Goal: Task Accomplishment & Management: Manage account settings

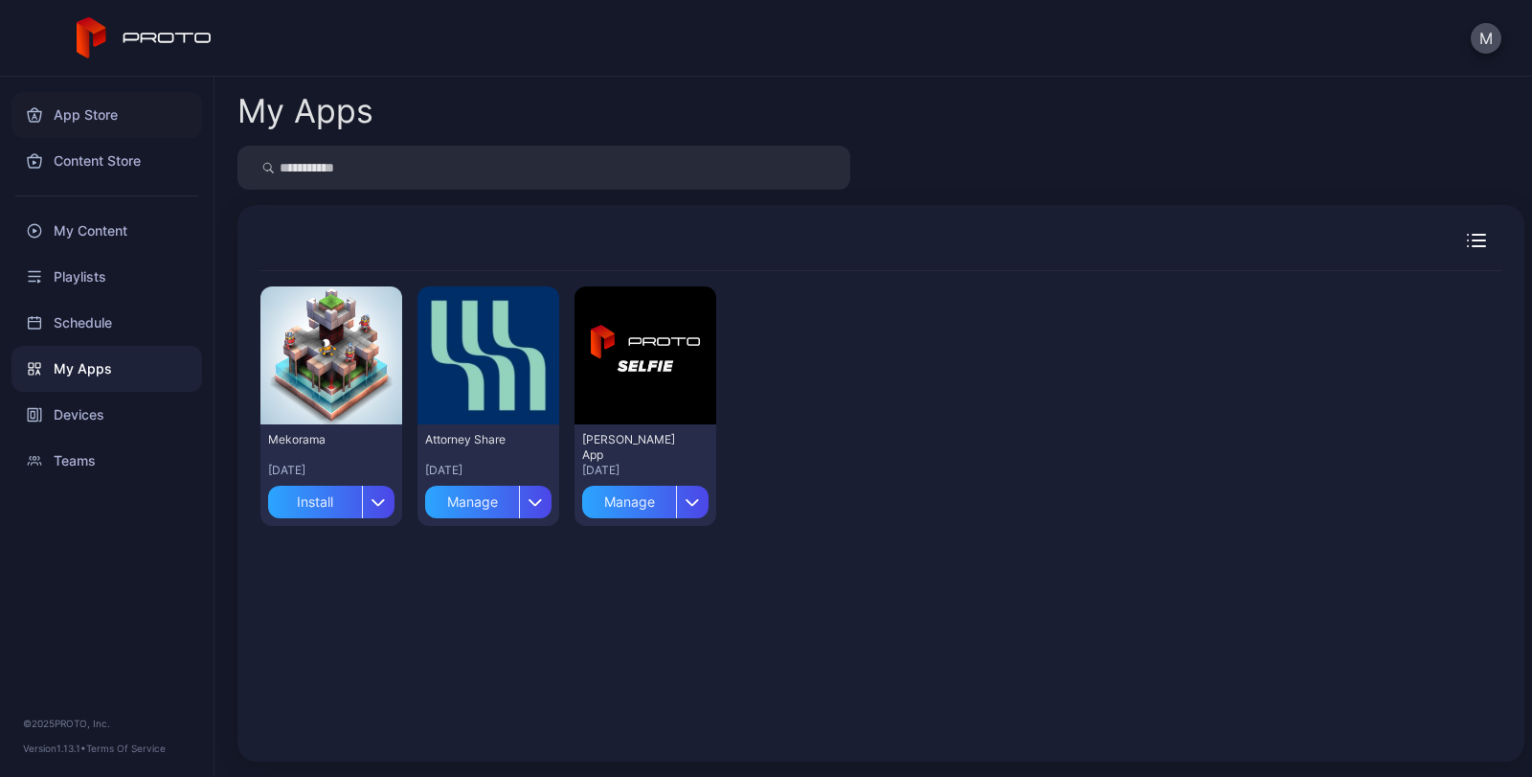
click at [91, 113] on div "App Store" at bounding box center [106, 115] width 191 height 46
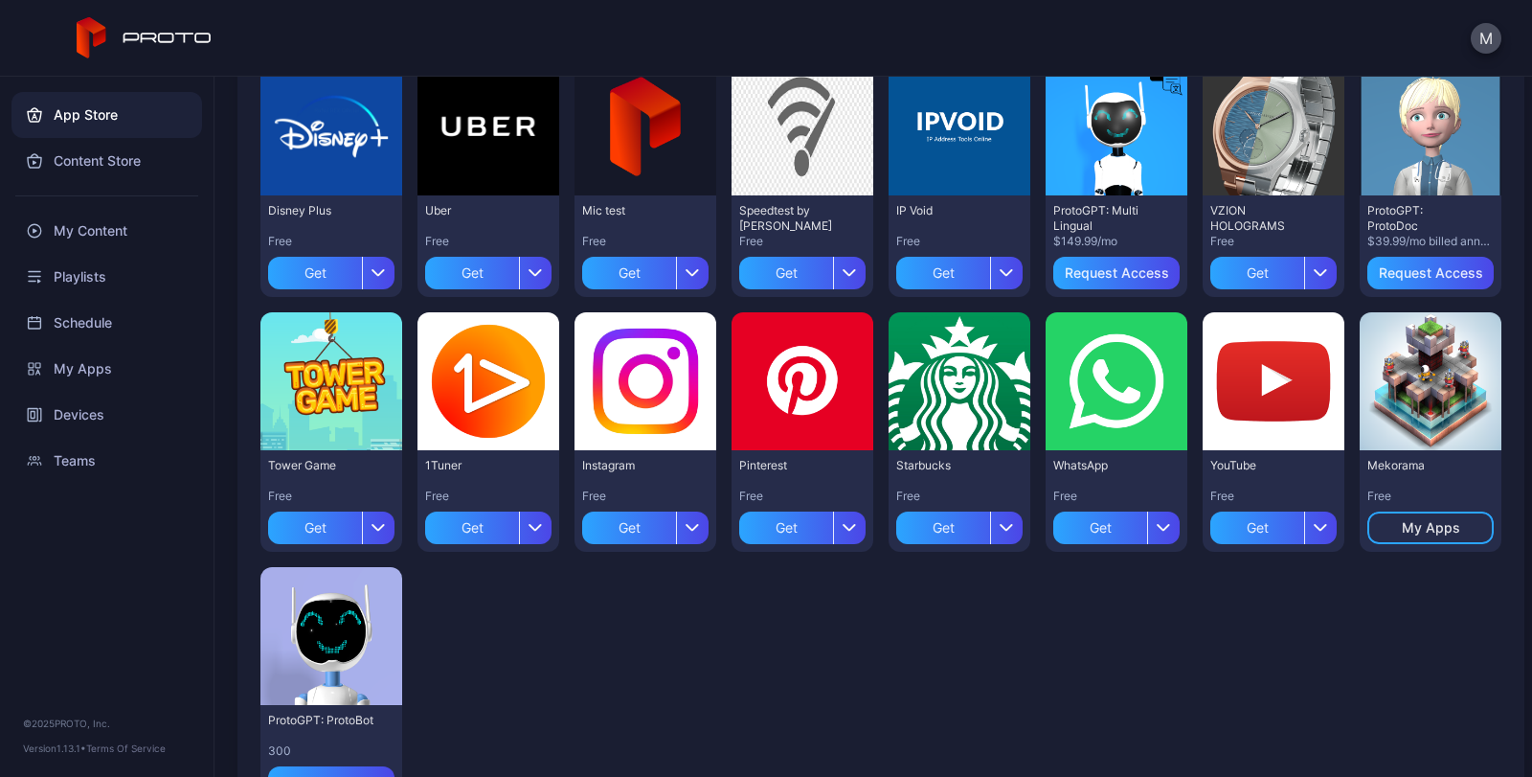
scroll to position [562, 0]
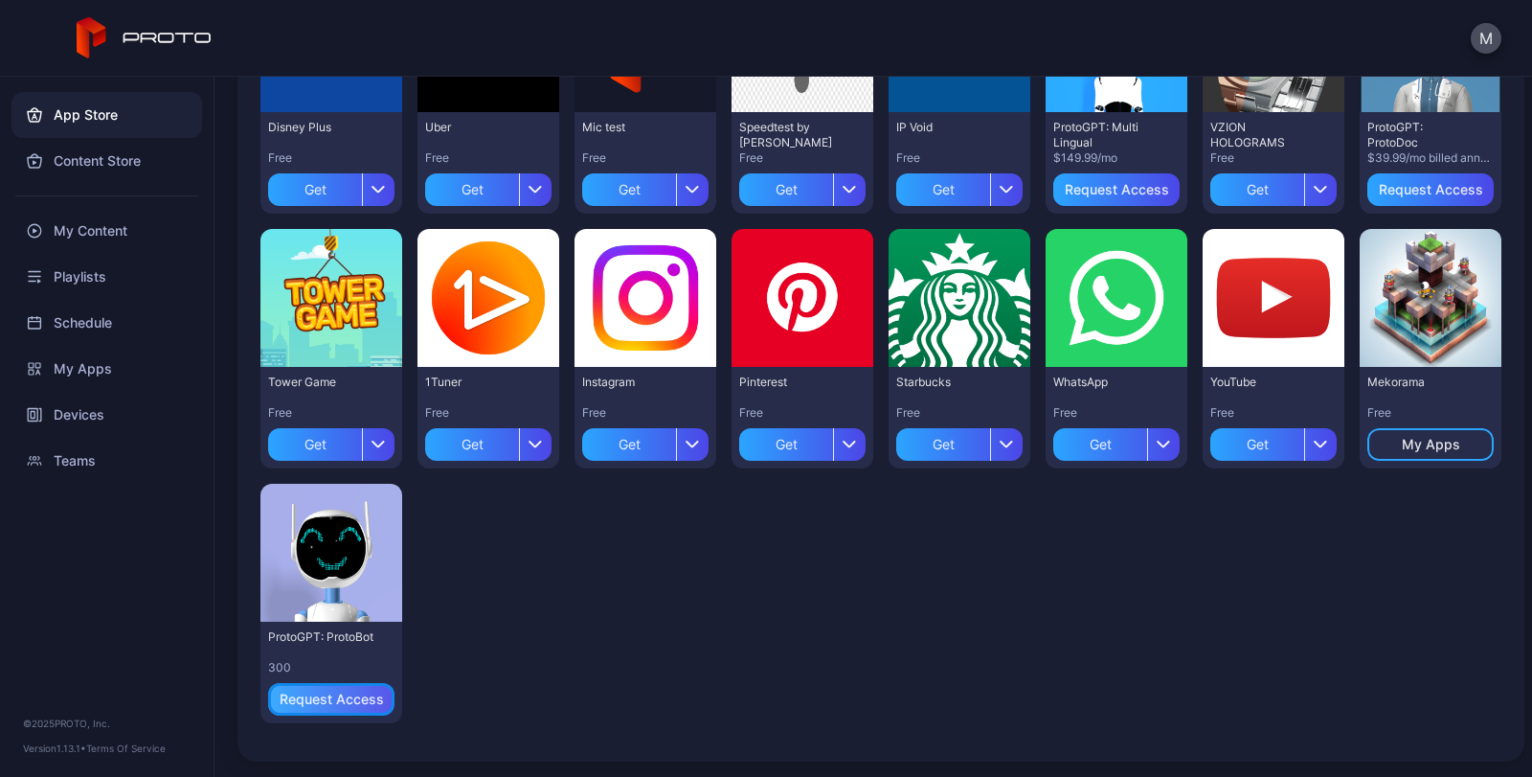
click at [365, 696] on div "Request Access" at bounding box center [332, 699] width 104 height 15
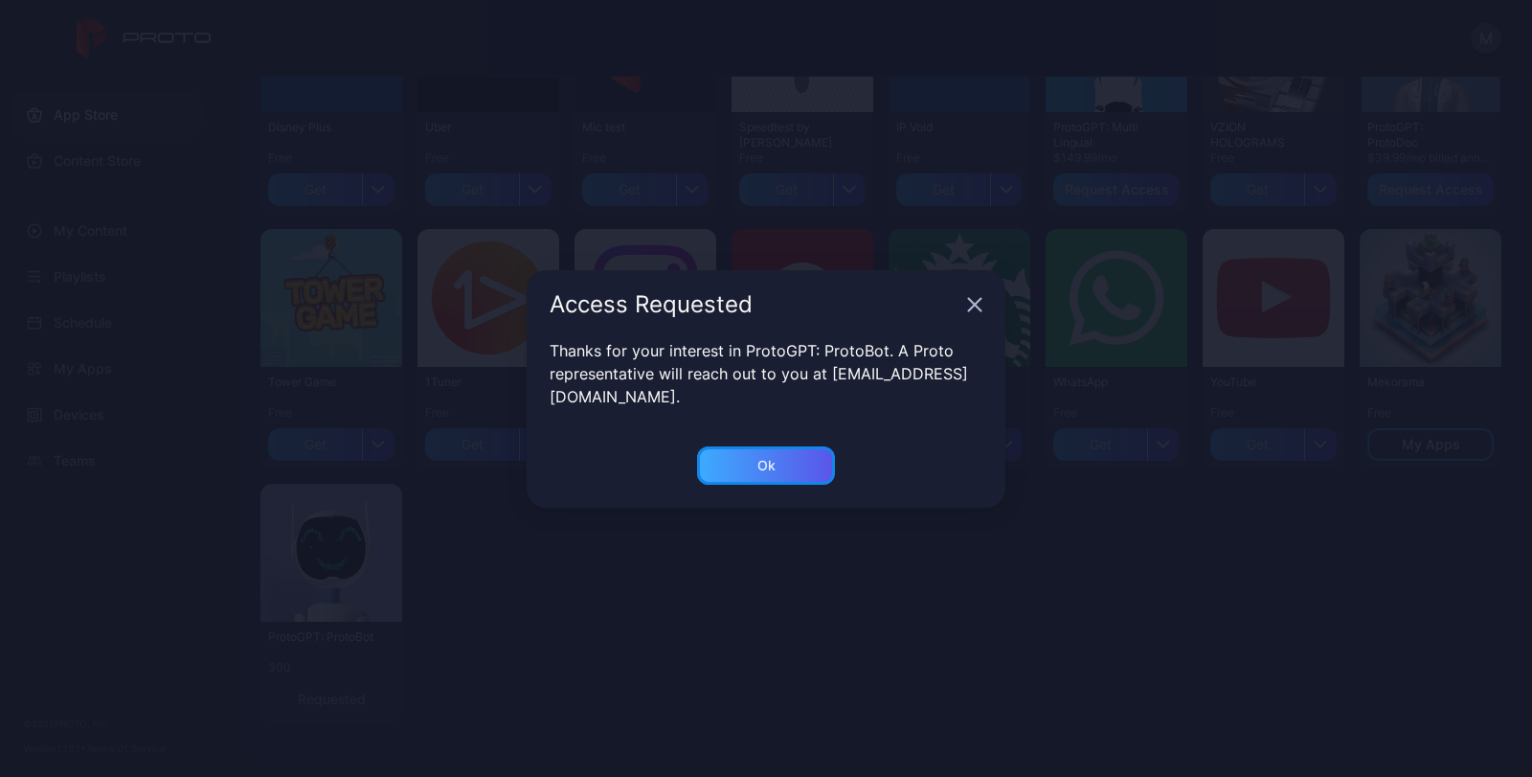
click at [762, 458] on div "Ok" at bounding box center [767, 465] width 18 height 15
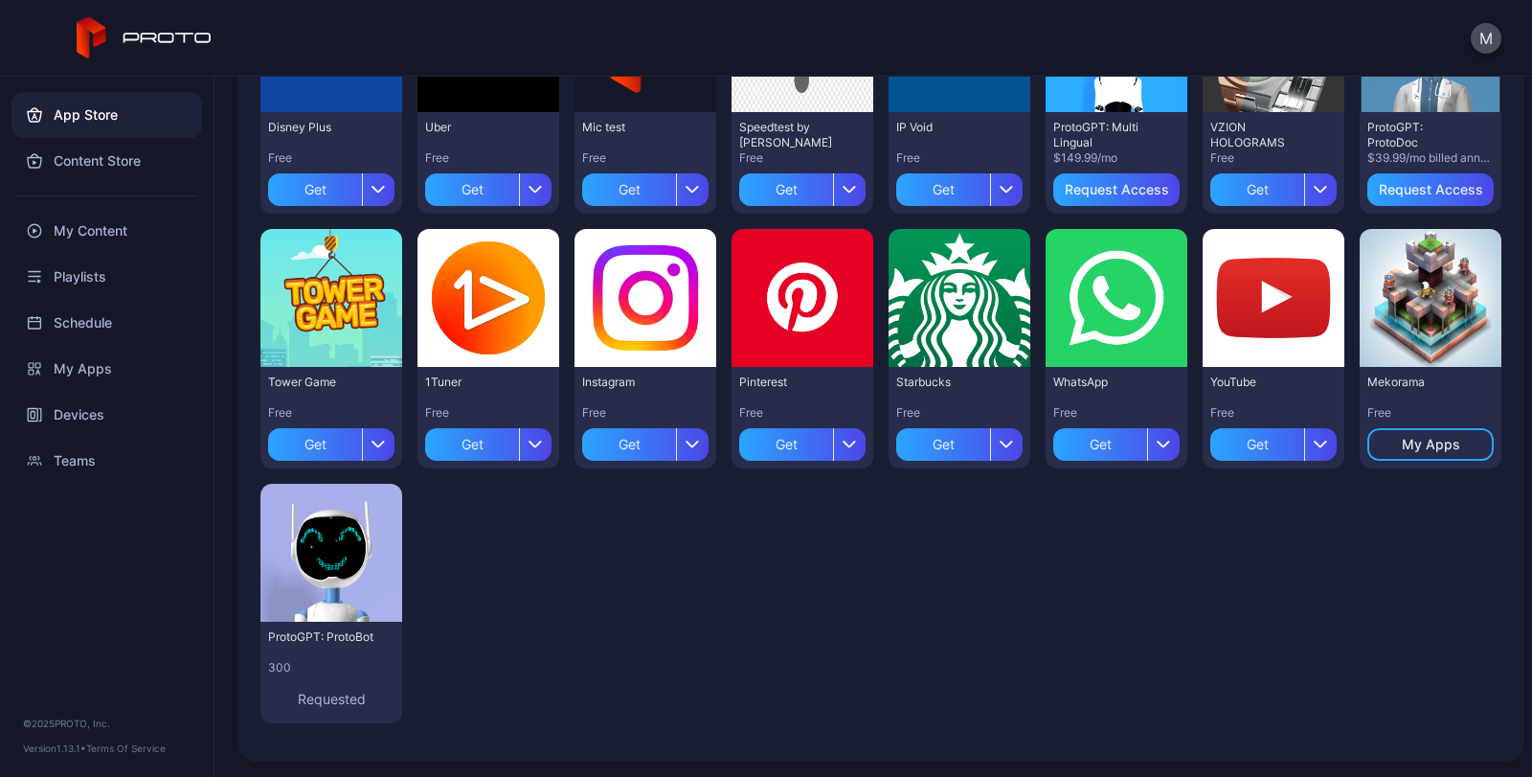
click at [762, 451] on div "Get" at bounding box center [786, 444] width 94 height 33
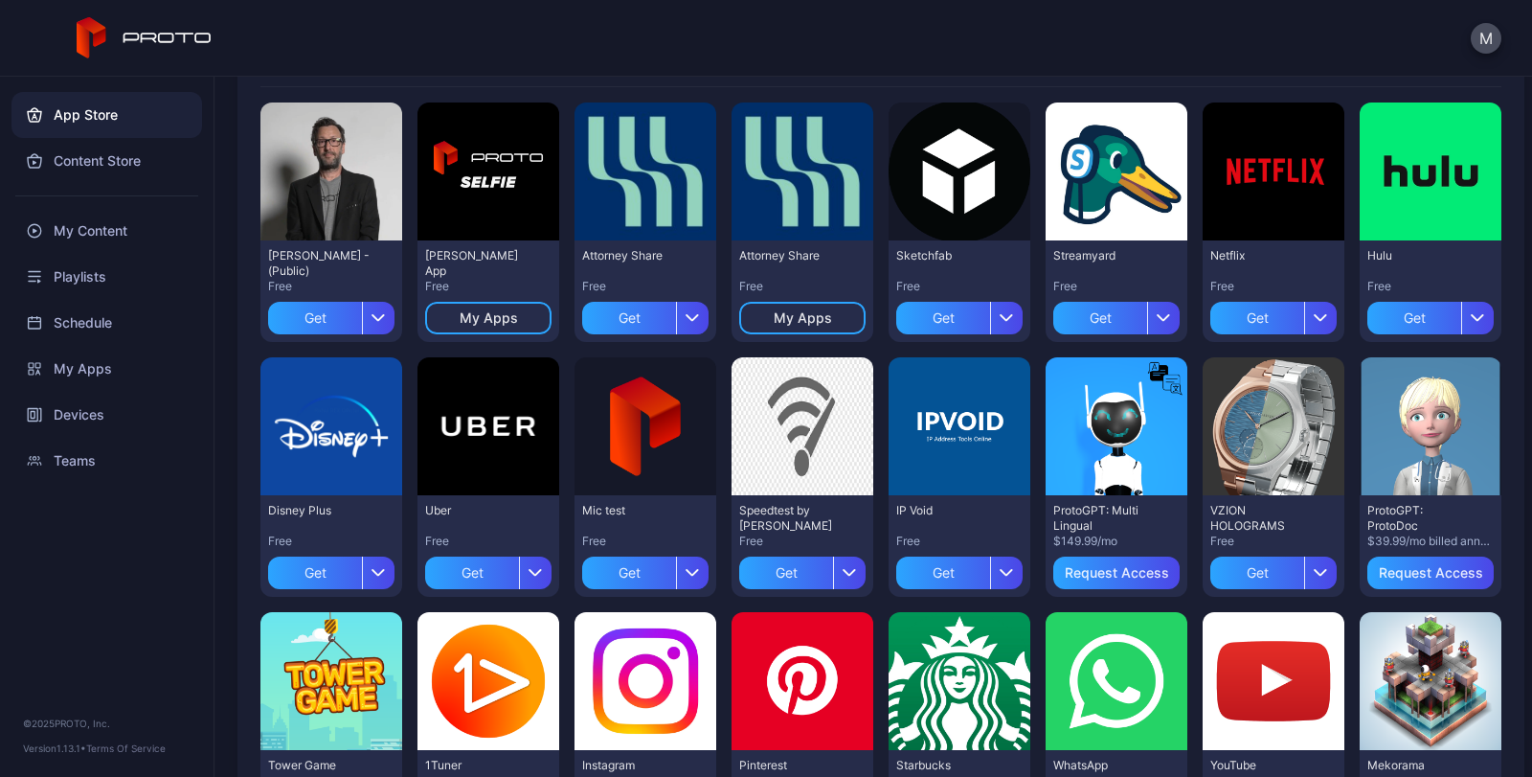
scroll to position [0, 0]
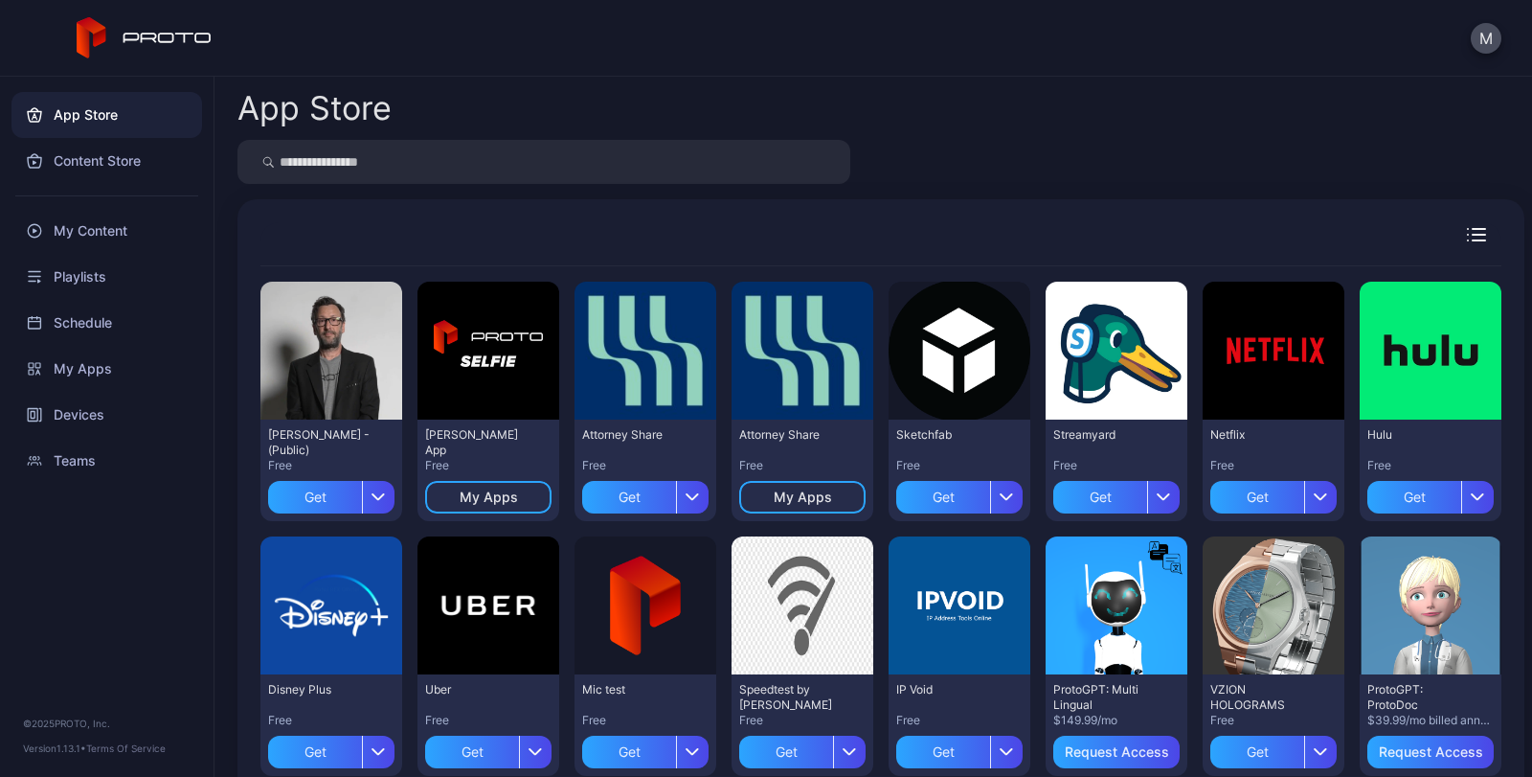
click at [1473, 229] on icon "button" at bounding box center [1479, 229] width 12 height 0
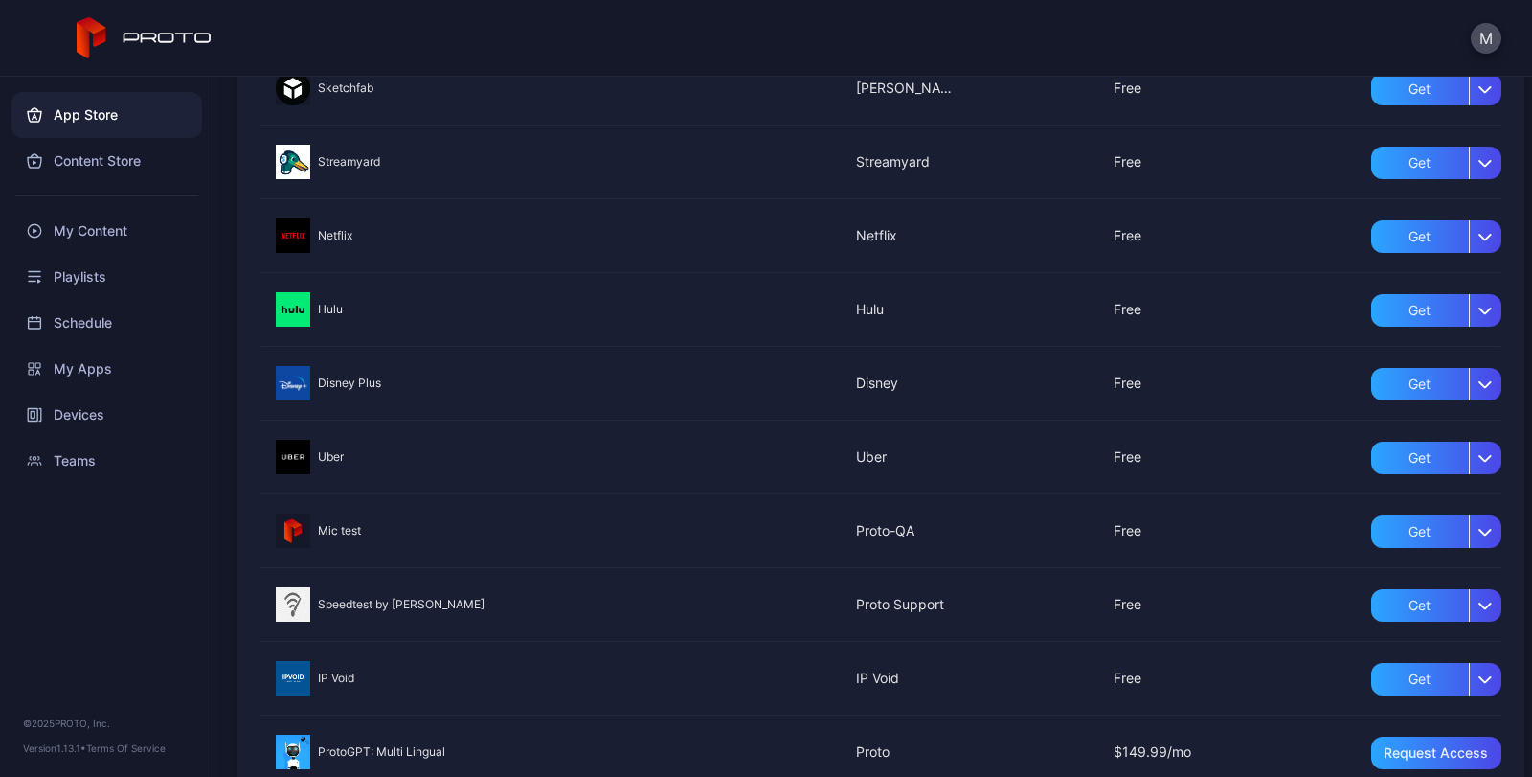
scroll to position [31, 0]
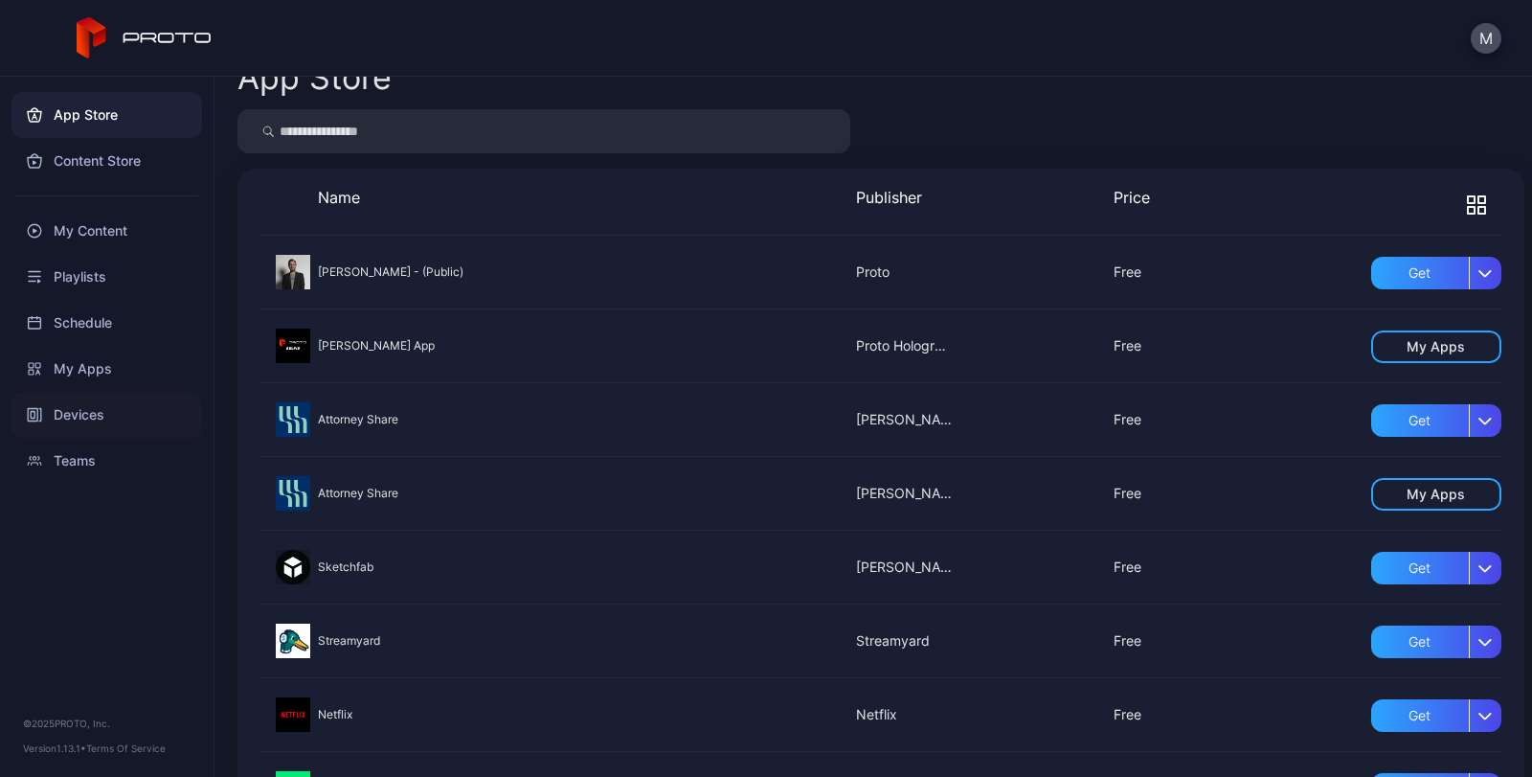
click at [82, 419] on div "Devices" at bounding box center [106, 415] width 191 height 46
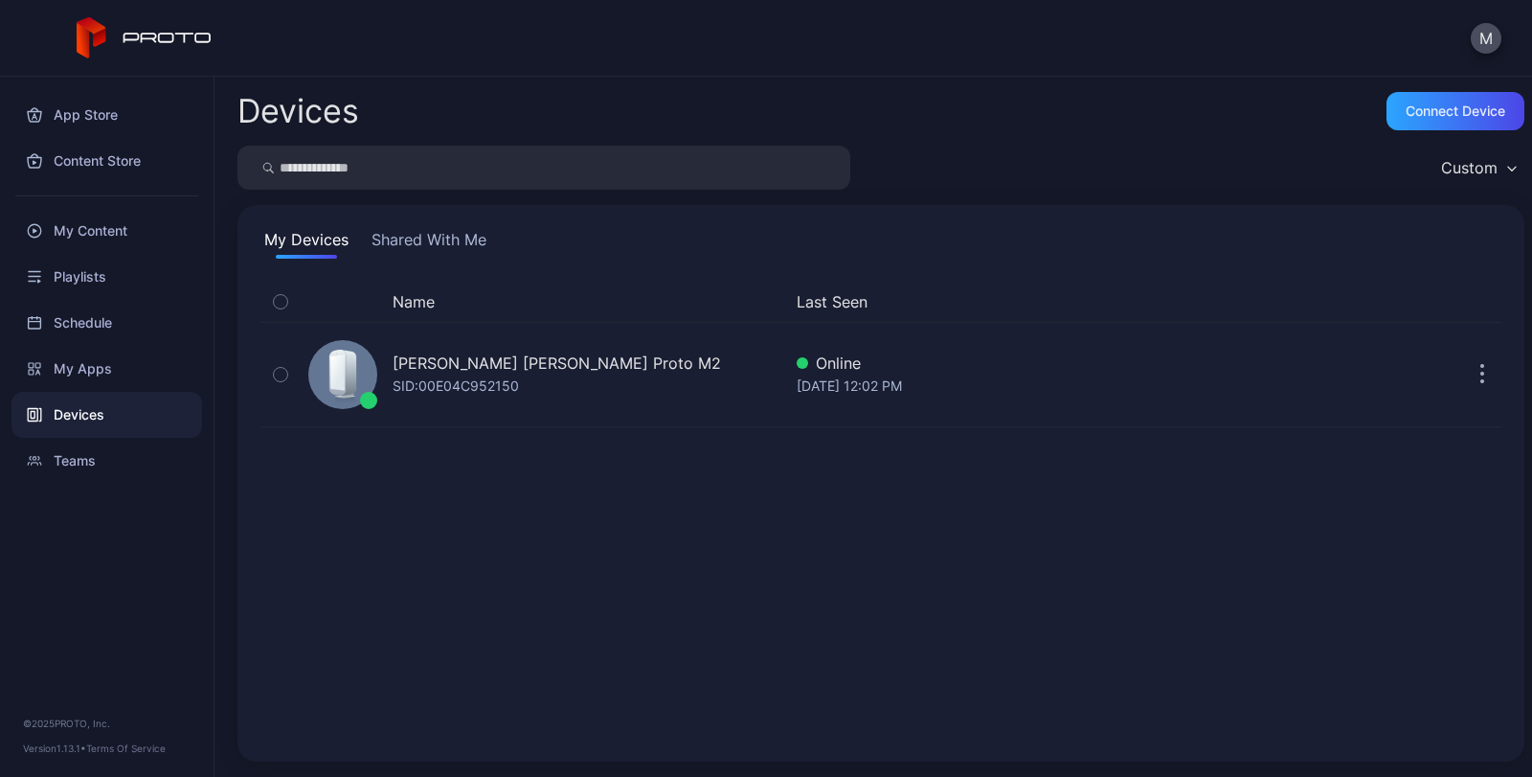
click at [442, 239] on button "Shared With Me" at bounding box center [429, 243] width 123 height 31
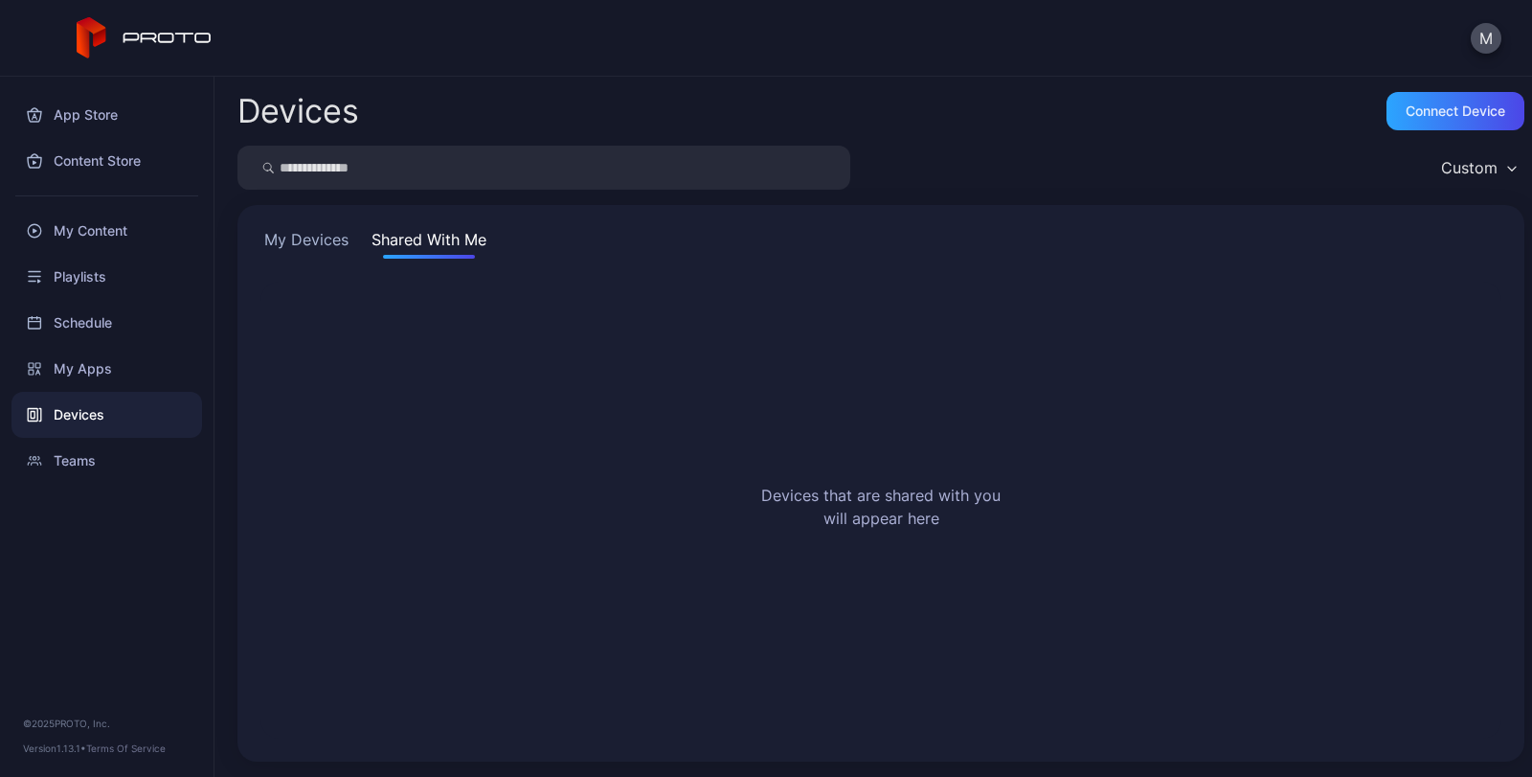
click at [312, 235] on button "My Devices" at bounding box center [307, 243] width 92 height 31
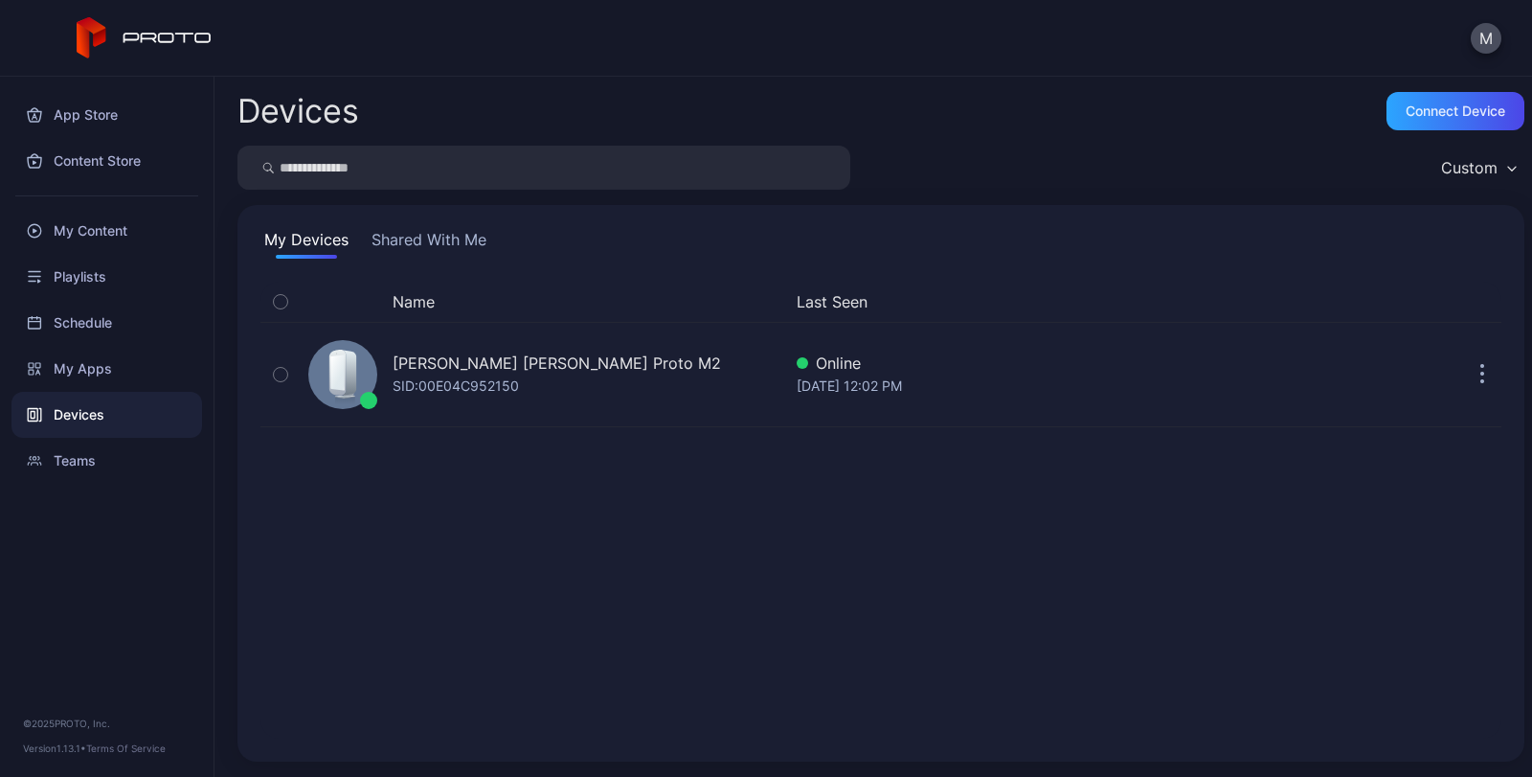
click at [1457, 170] on div "Custom" at bounding box center [1469, 167] width 57 height 19
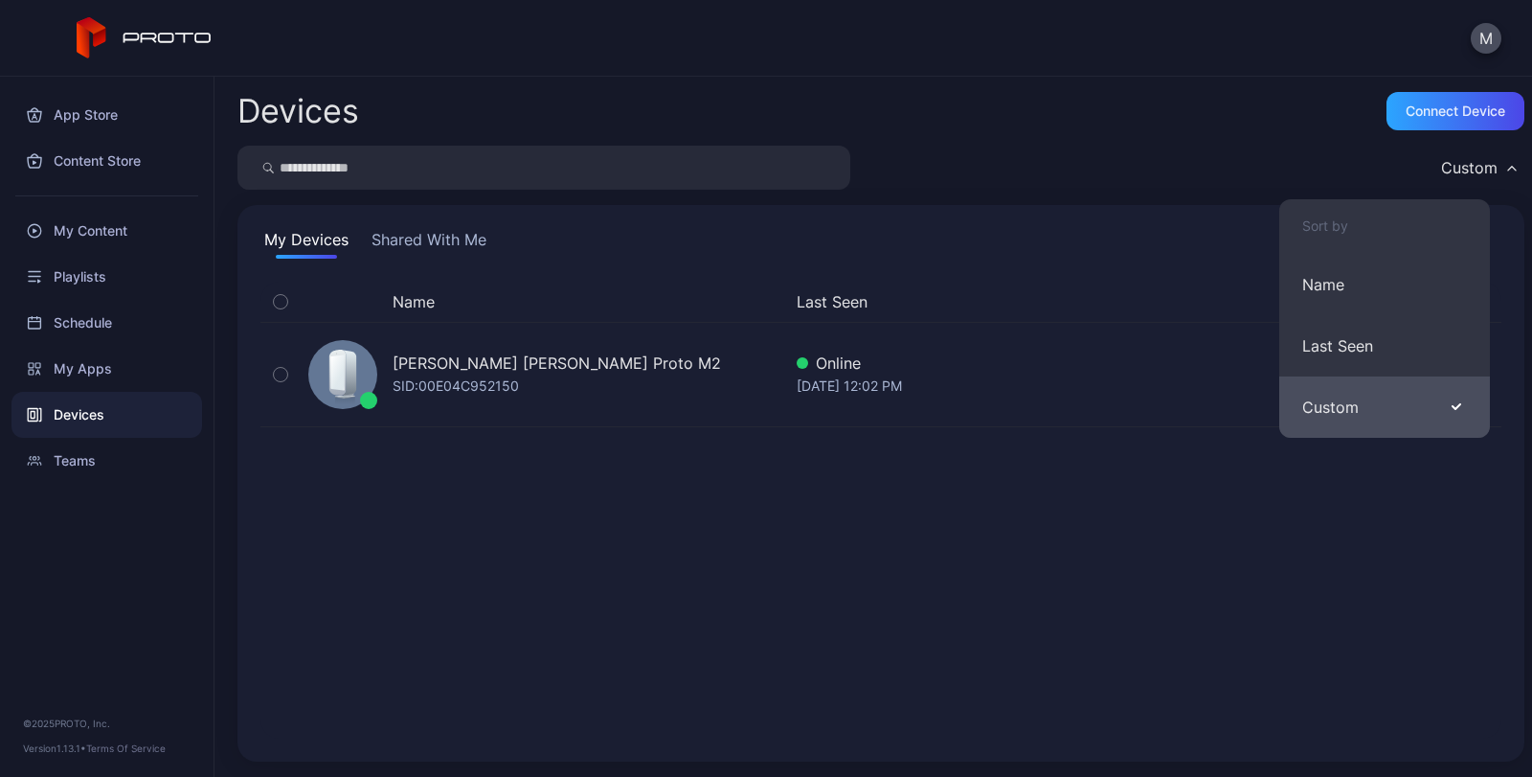
click at [1319, 403] on button "Custom" at bounding box center [1385, 406] width 211 height 61
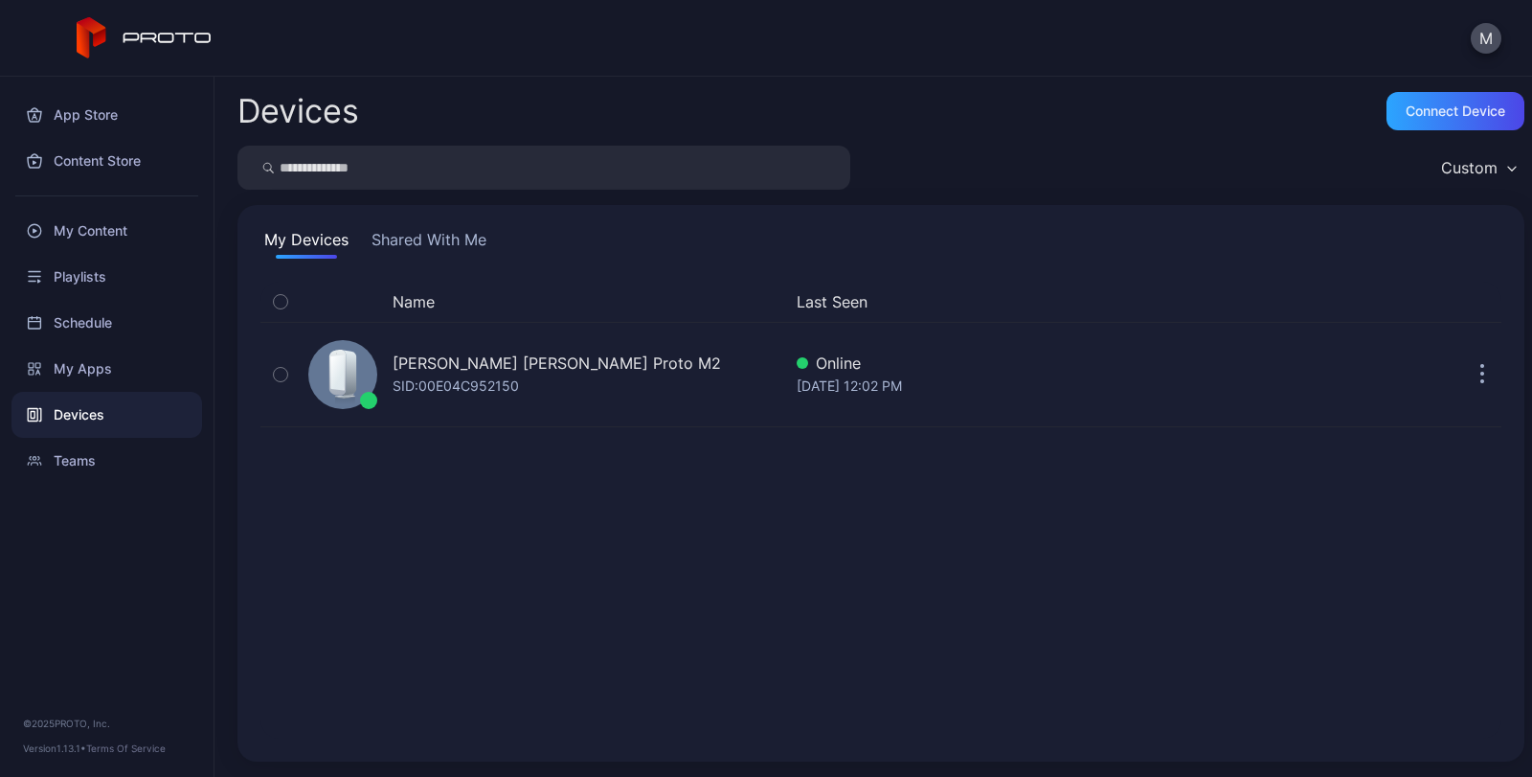
click at [420, 234] on button "Shared With Me" at bounding box center [429, 243] width 123 height 31
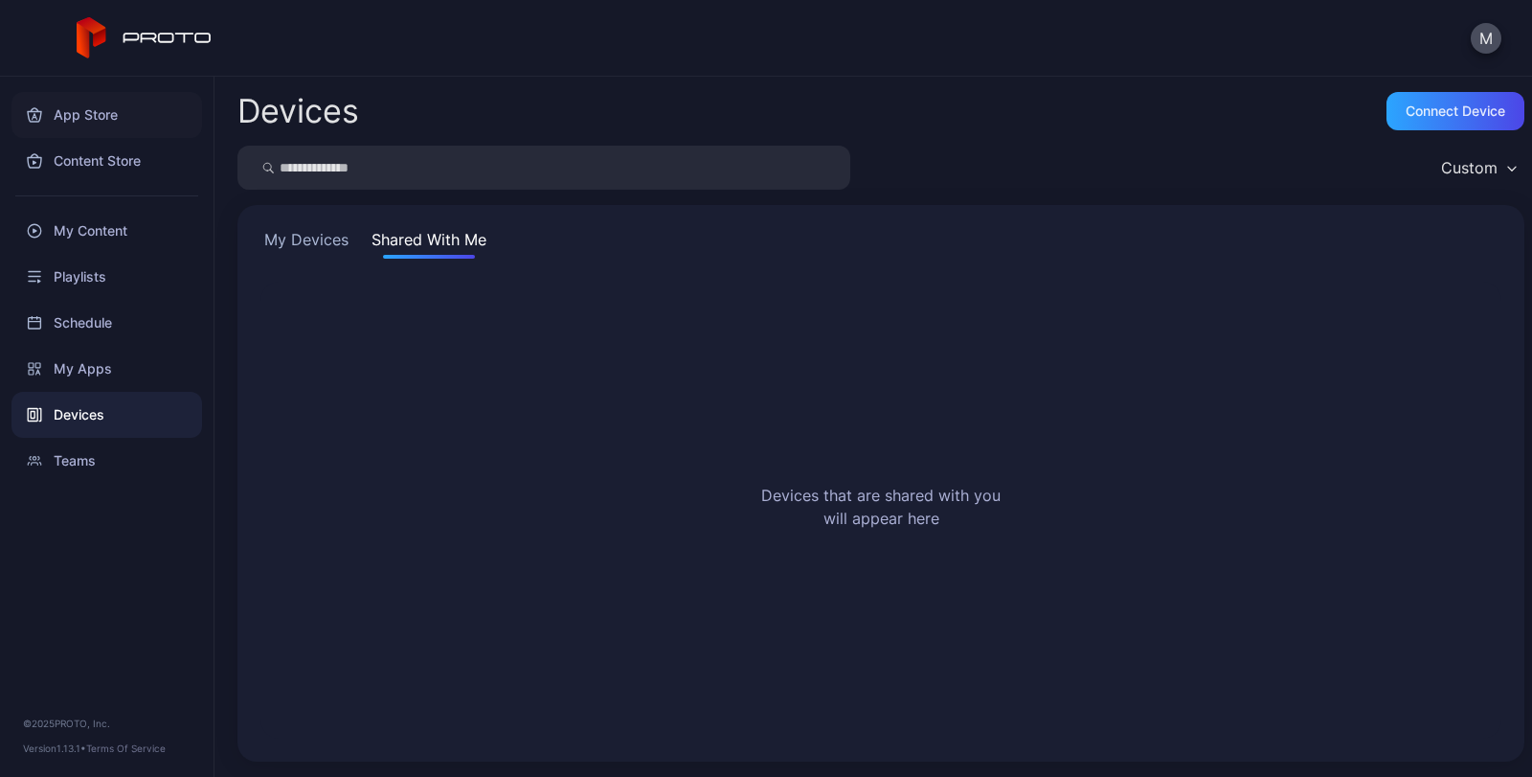
click at [57, 118] on div "App Store" at bounding box center [106, 115] width 191 height 46
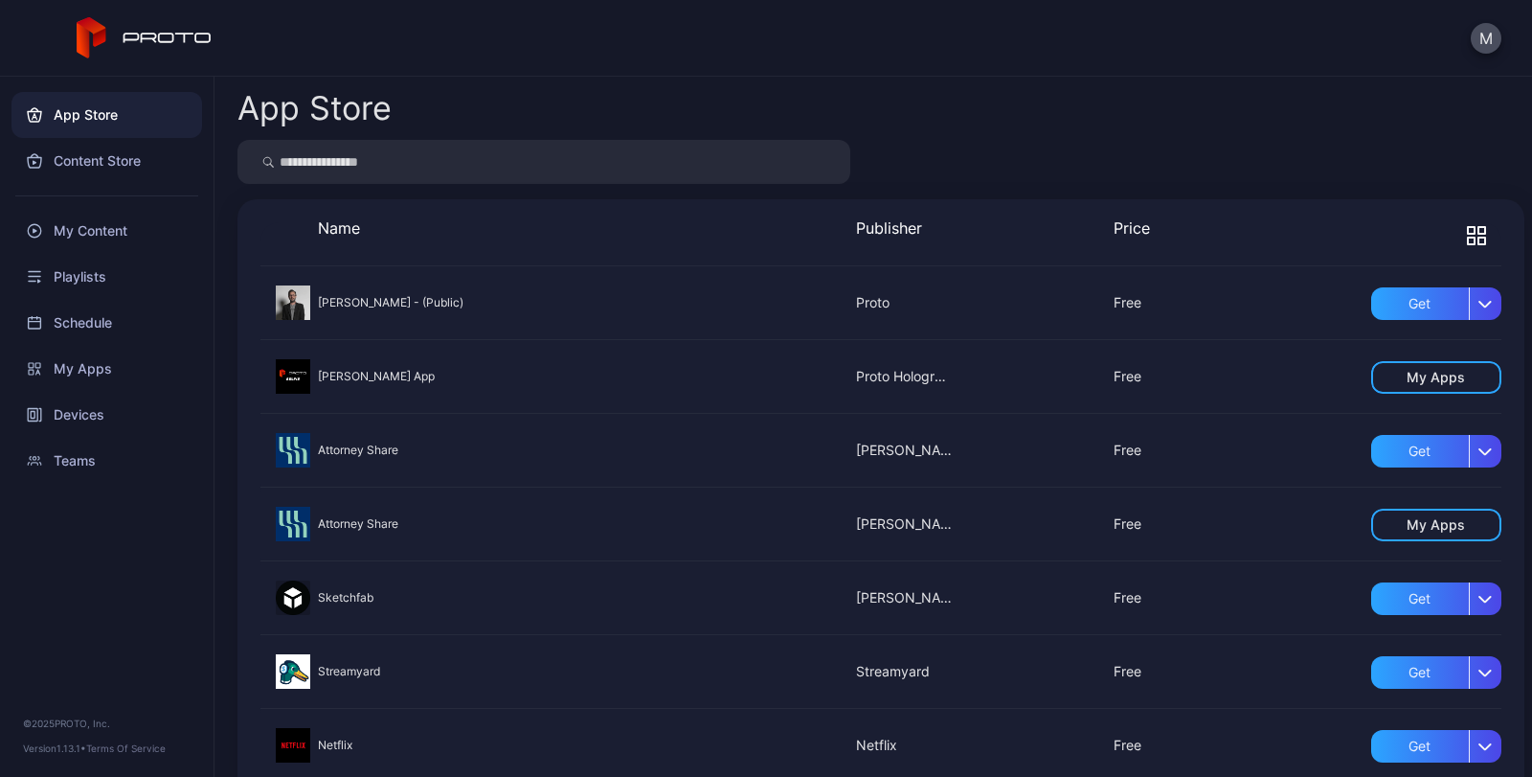
click at [1467, 235] on icon "button" at bounding box center [1476, 235] width 19 height 19
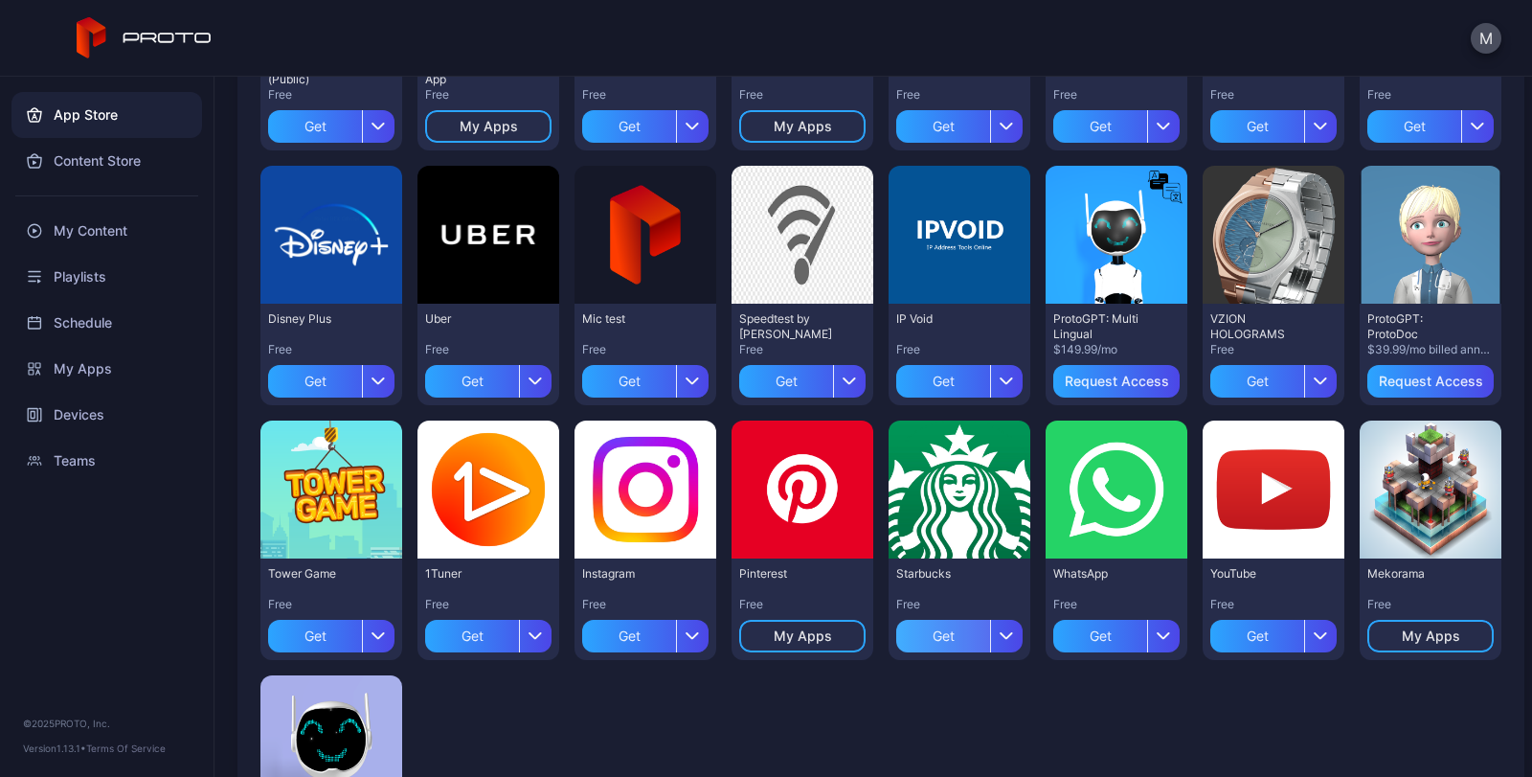
scroll to position [562, 0]
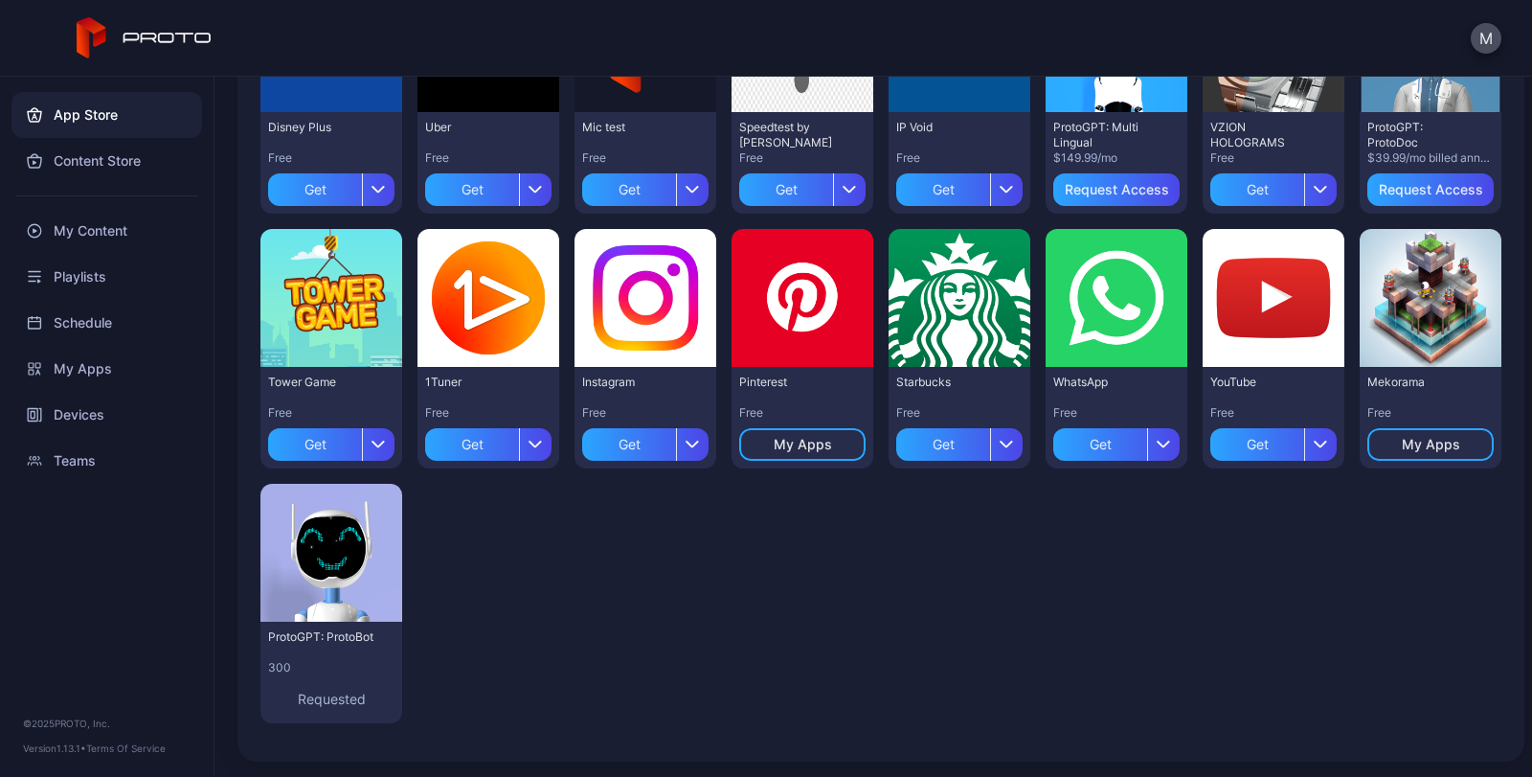
click at [1302, 734] on div "Preview [PERSON_NAME] N Persona - (Public) Free Get Preview [PERSON_NAME] App F…" at bounding box center [881, 221] width 1241 height 1034
click at [116, 226] on div "My Content" at bounding box center [106, 231] width 191 height 46
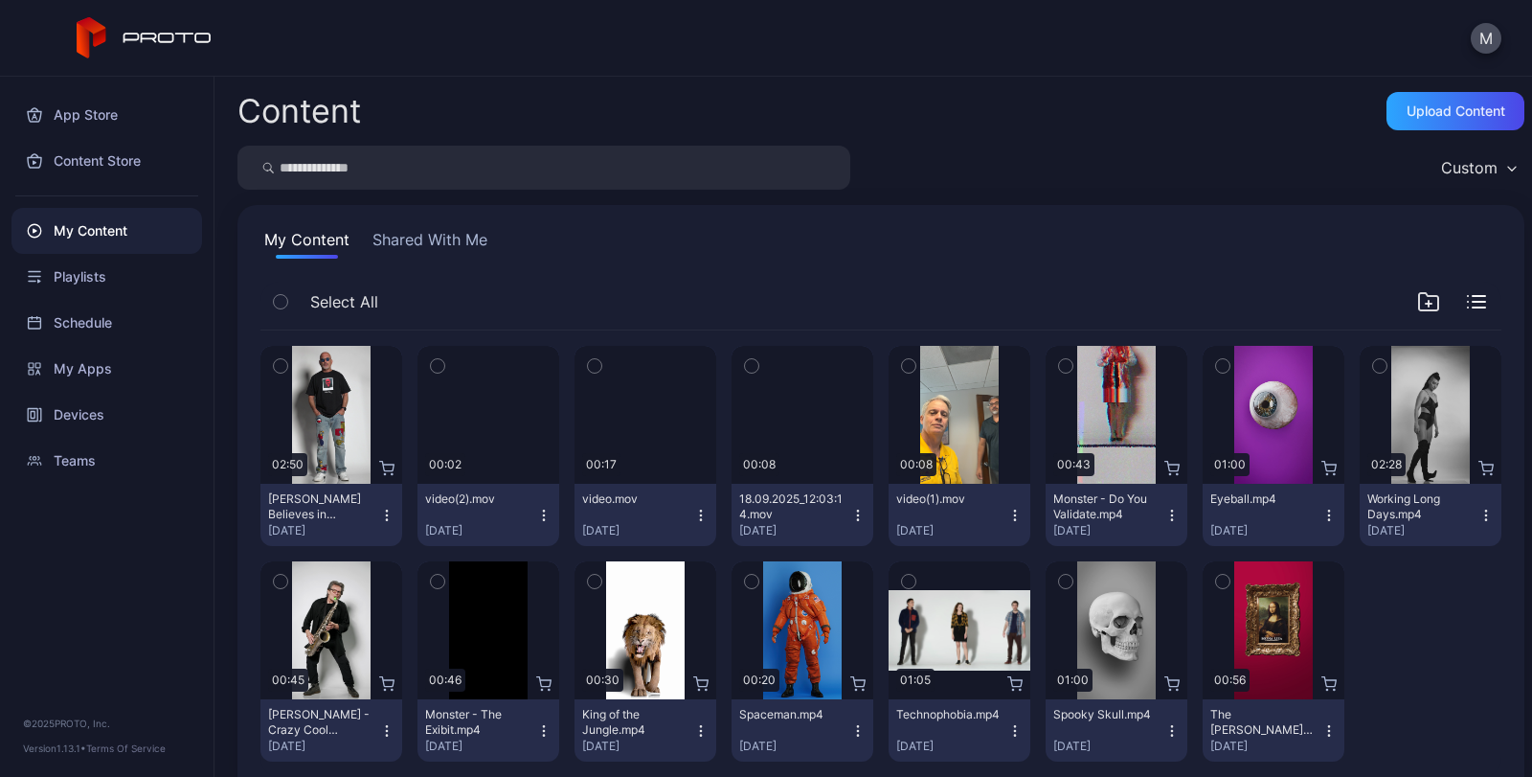
click at [543, 510] on icon "button" at bounding box center [543, 510] width 1 height 1
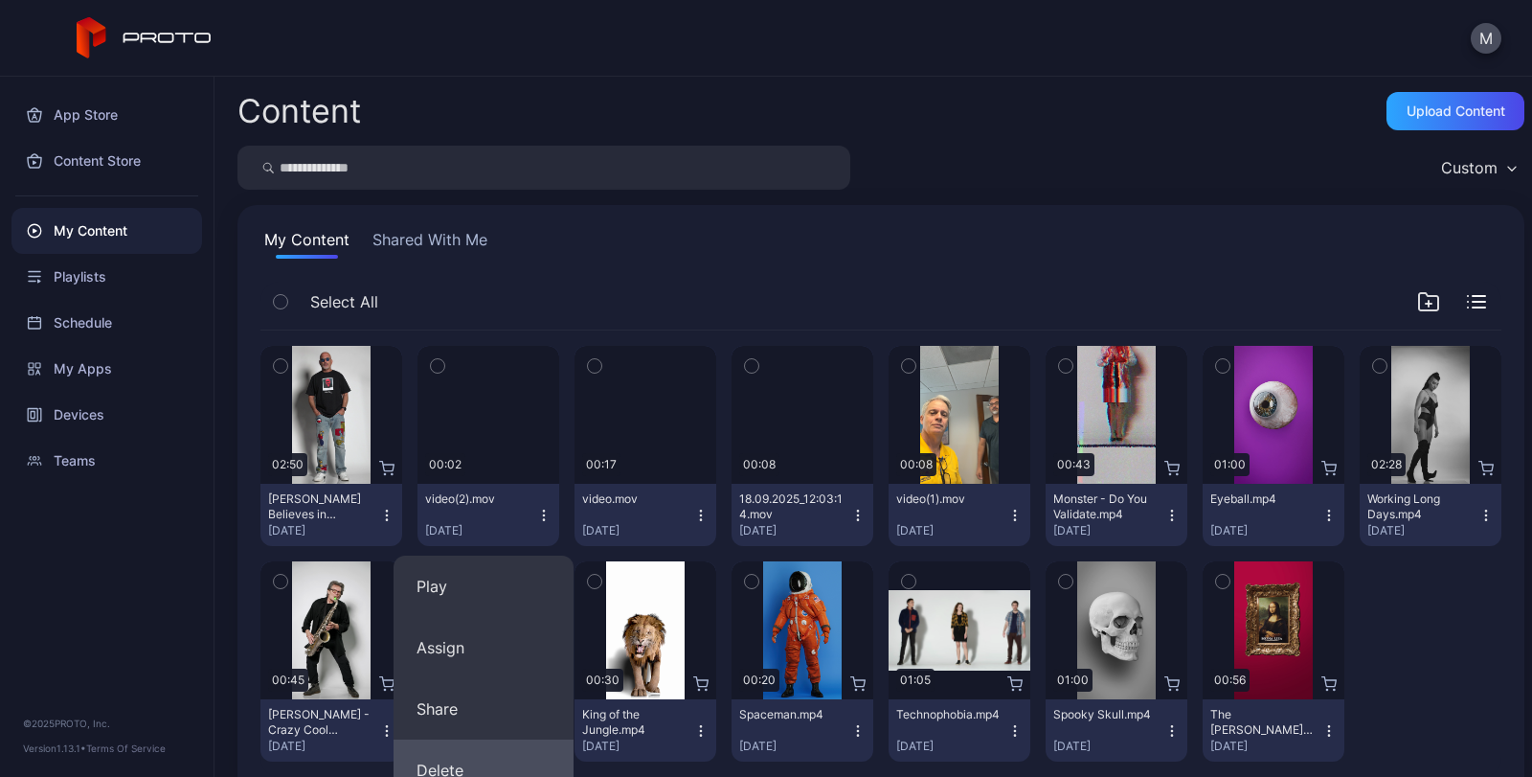
click at [483, 762] on button "Delete" at bounding box center [484, 769] width 180 height 61
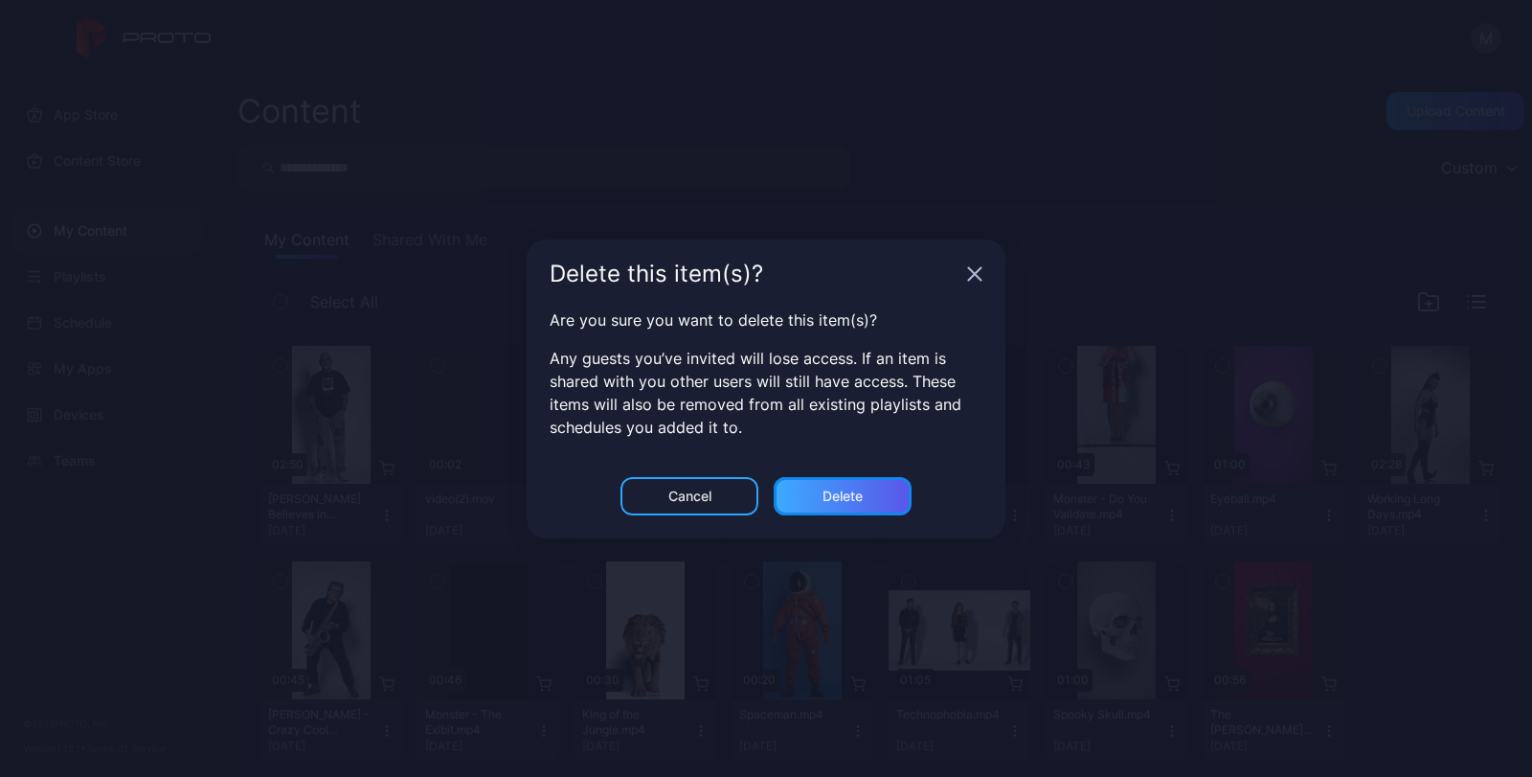
click at [828, 497] on div "Delete" at bounding box center [843, 495] width 40 height 15
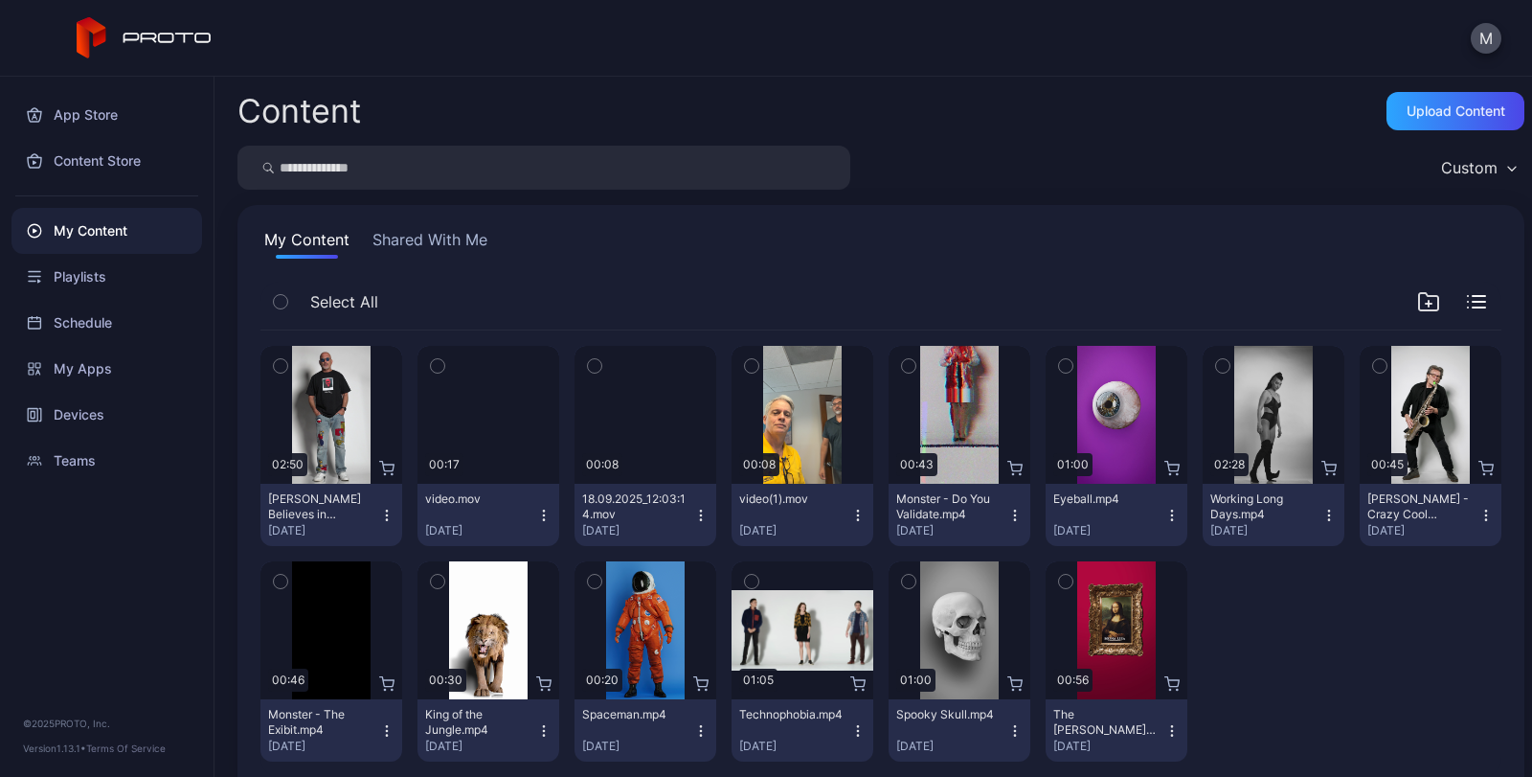
click at [536, 516] on icon "button" at bounding box center [543, 515] width 15 height 15
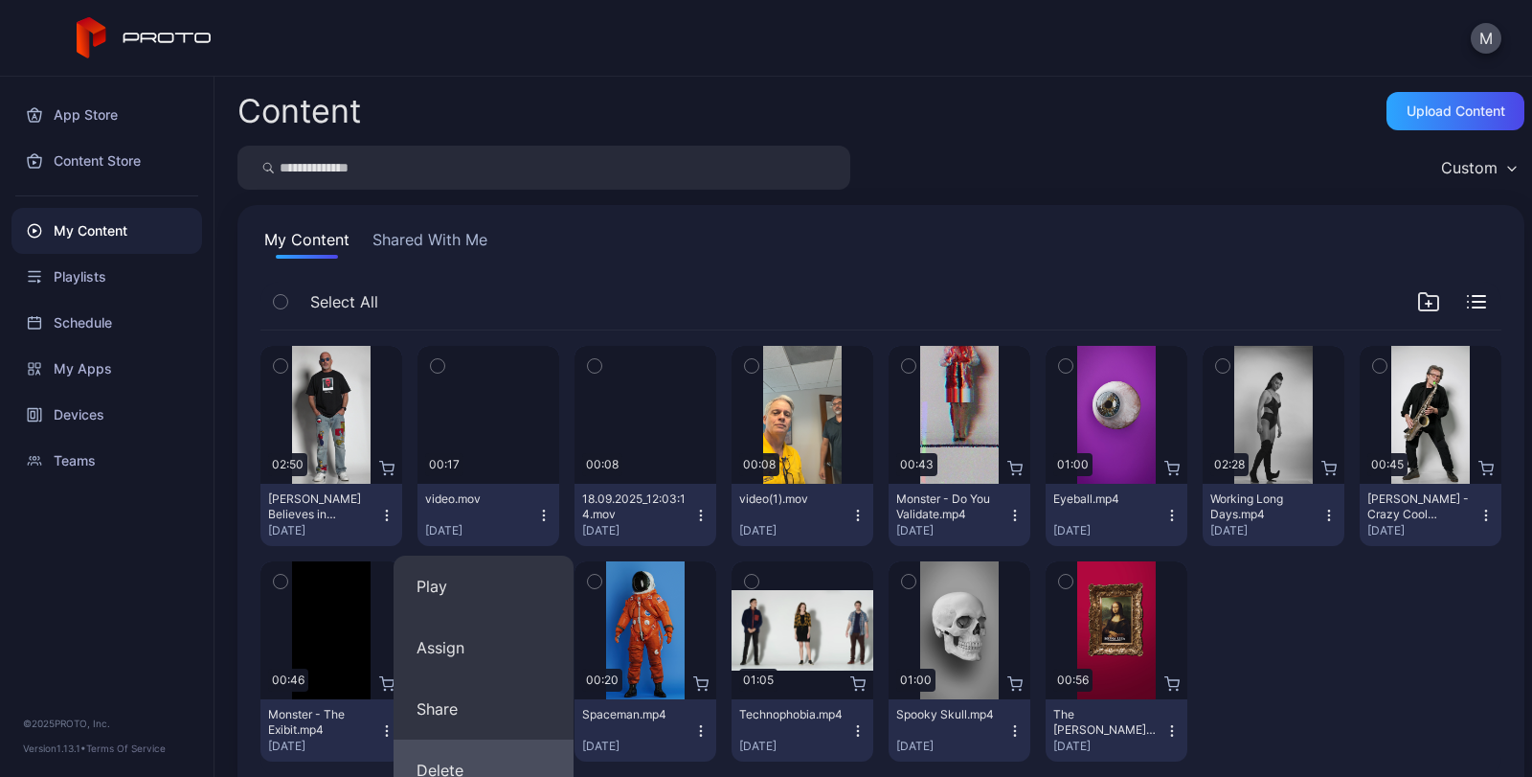
click at [472, 766] on button "Delete" at bounding box center [484, 769] width 180 height 61
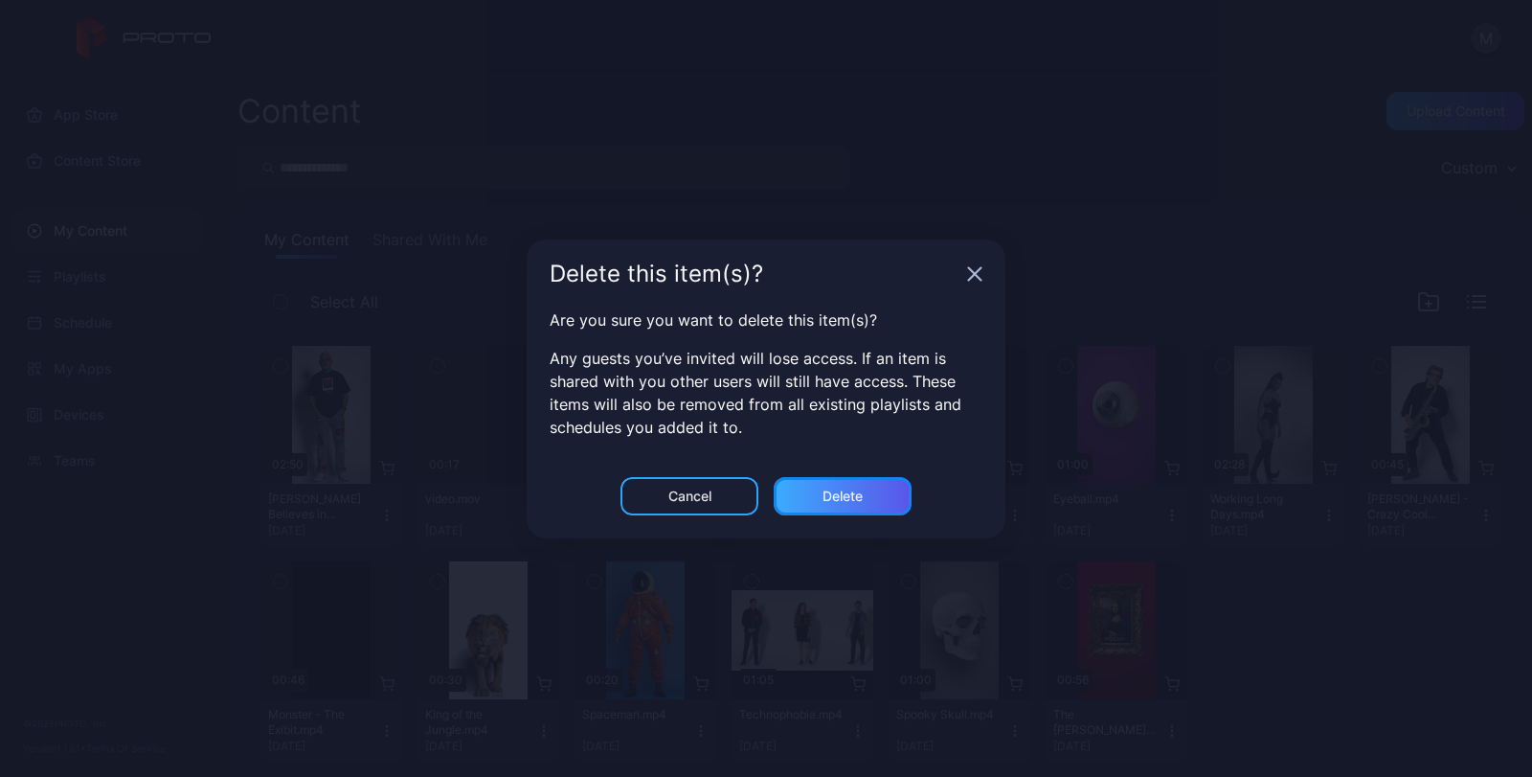
click at [840, 506] on div "Delete" at bounding box center [843, 496] width 138 height 38
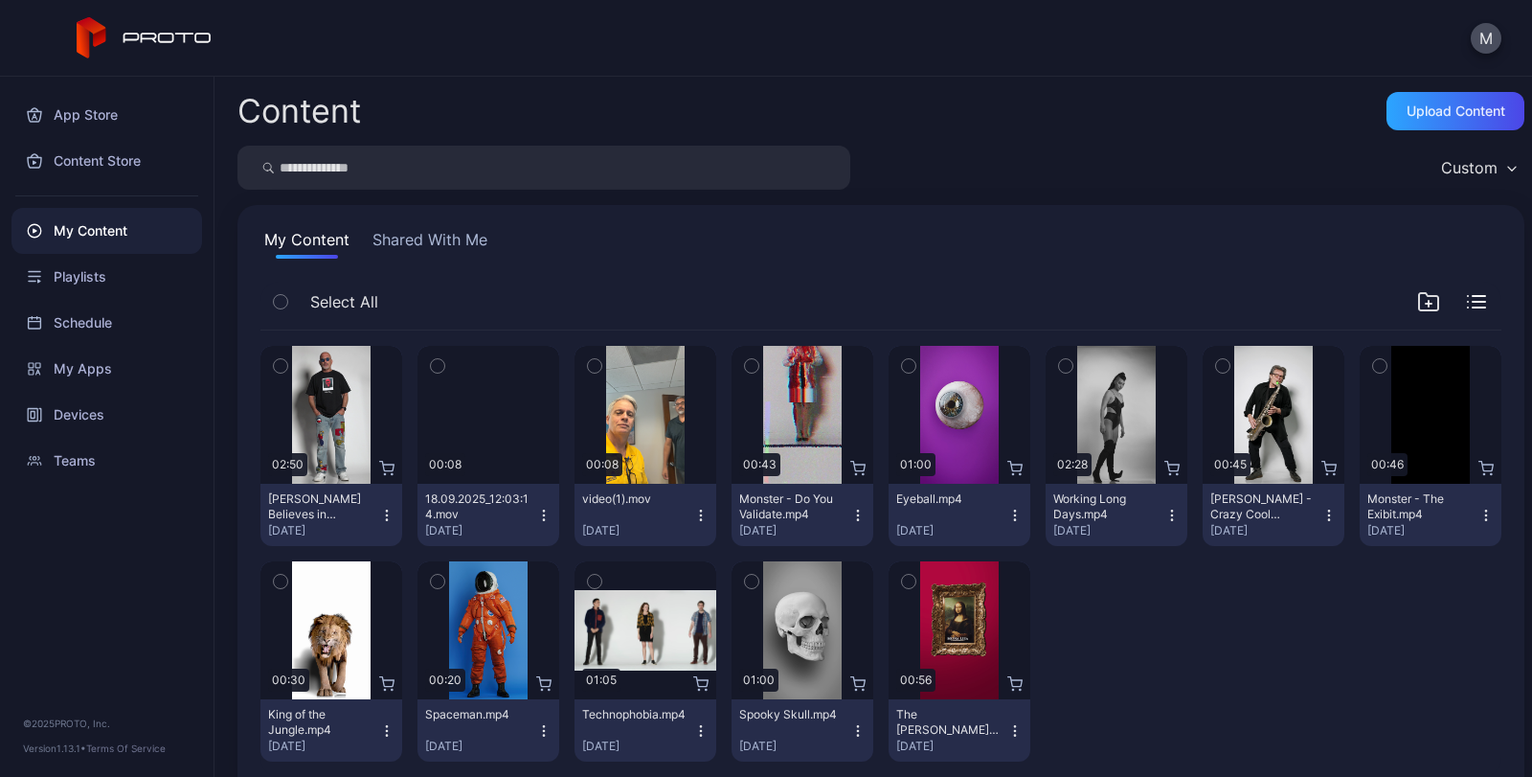
click at [538, 511] on icon "button" at bounding box center [543, 515] width 15 height 15
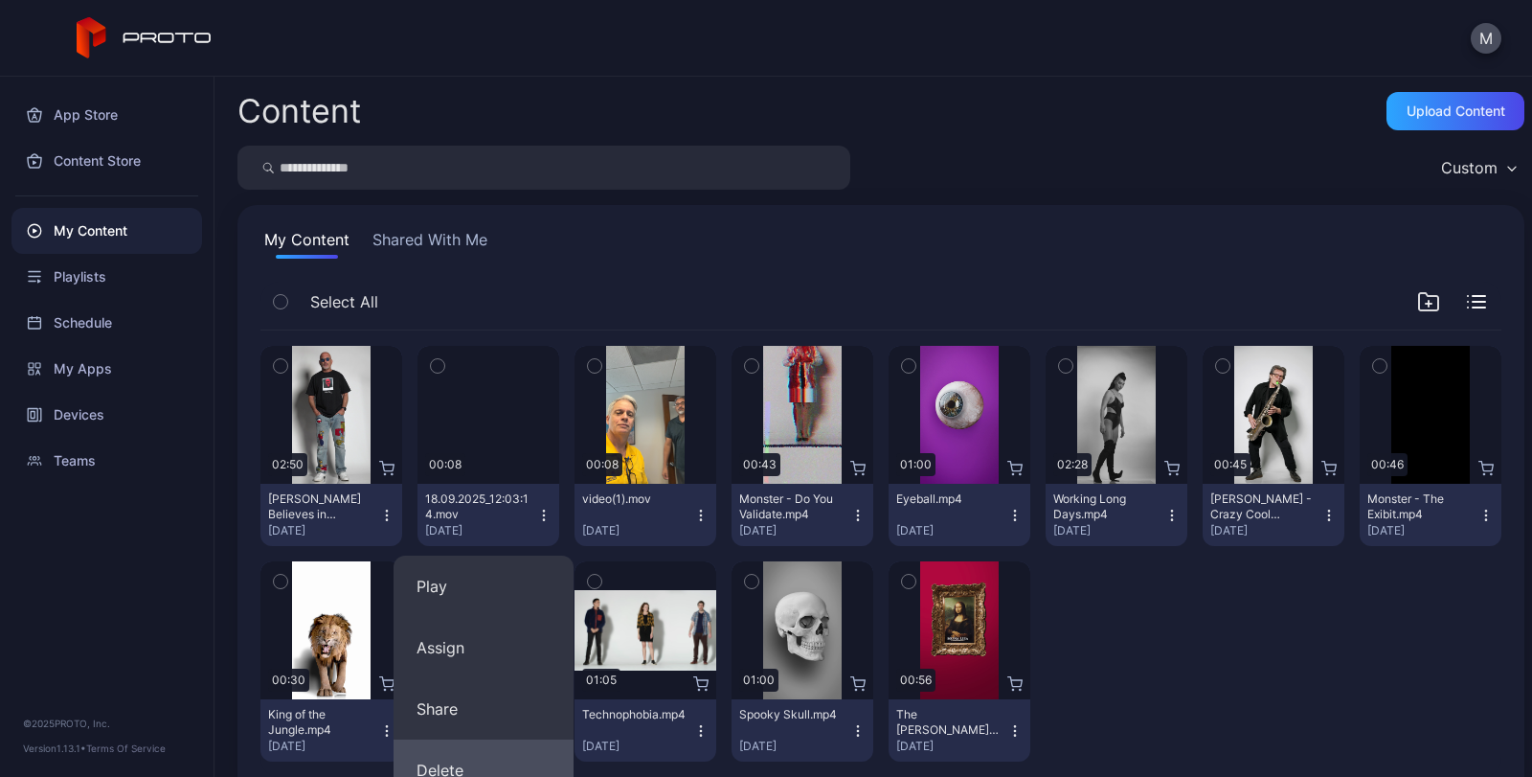
click at [459, 762] on button "Delete" at bounding box center [484, 769] width 180 height 61
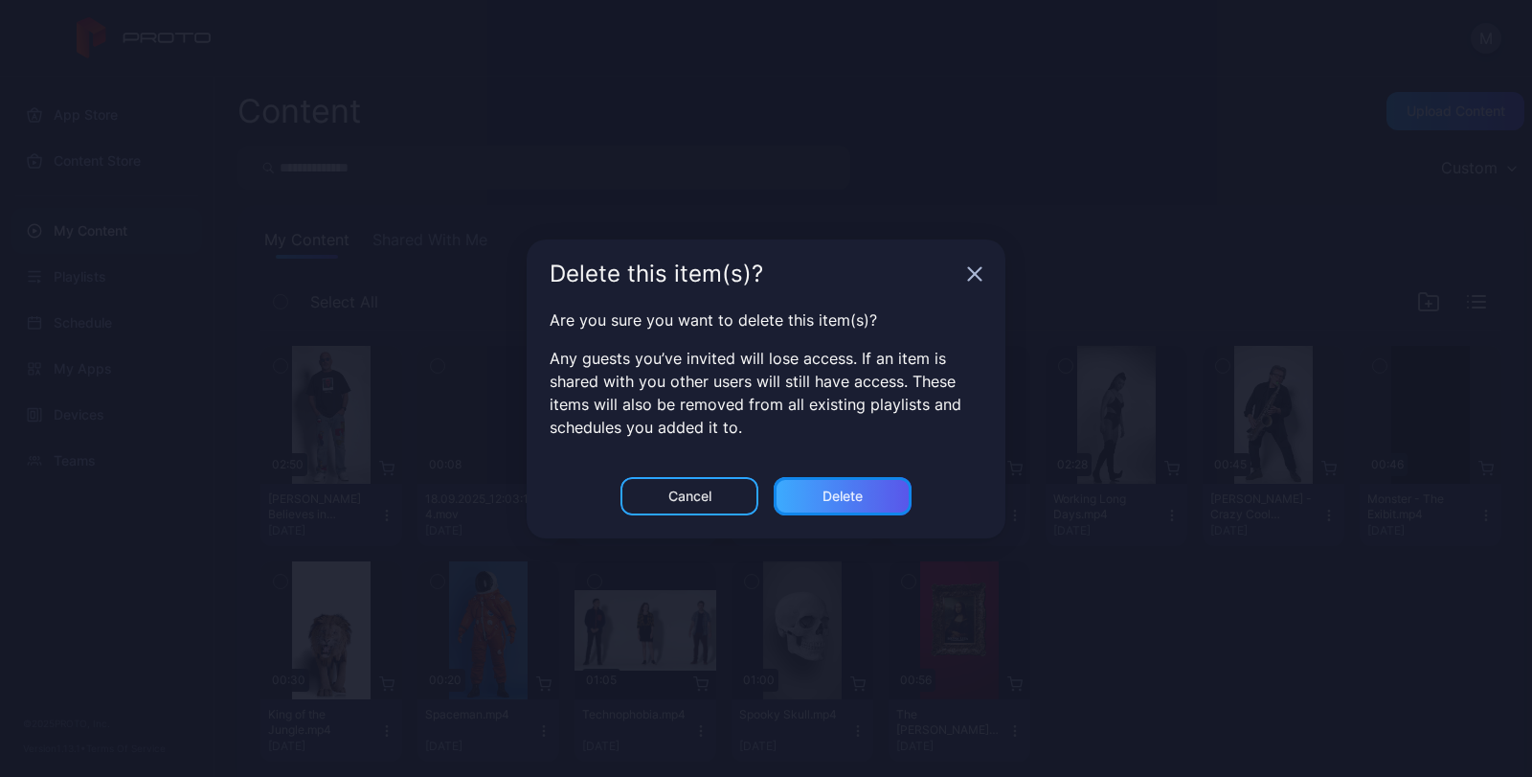
click at [836, 496] on div "Delete" at bounding box center [843, 495] width 40 height 15
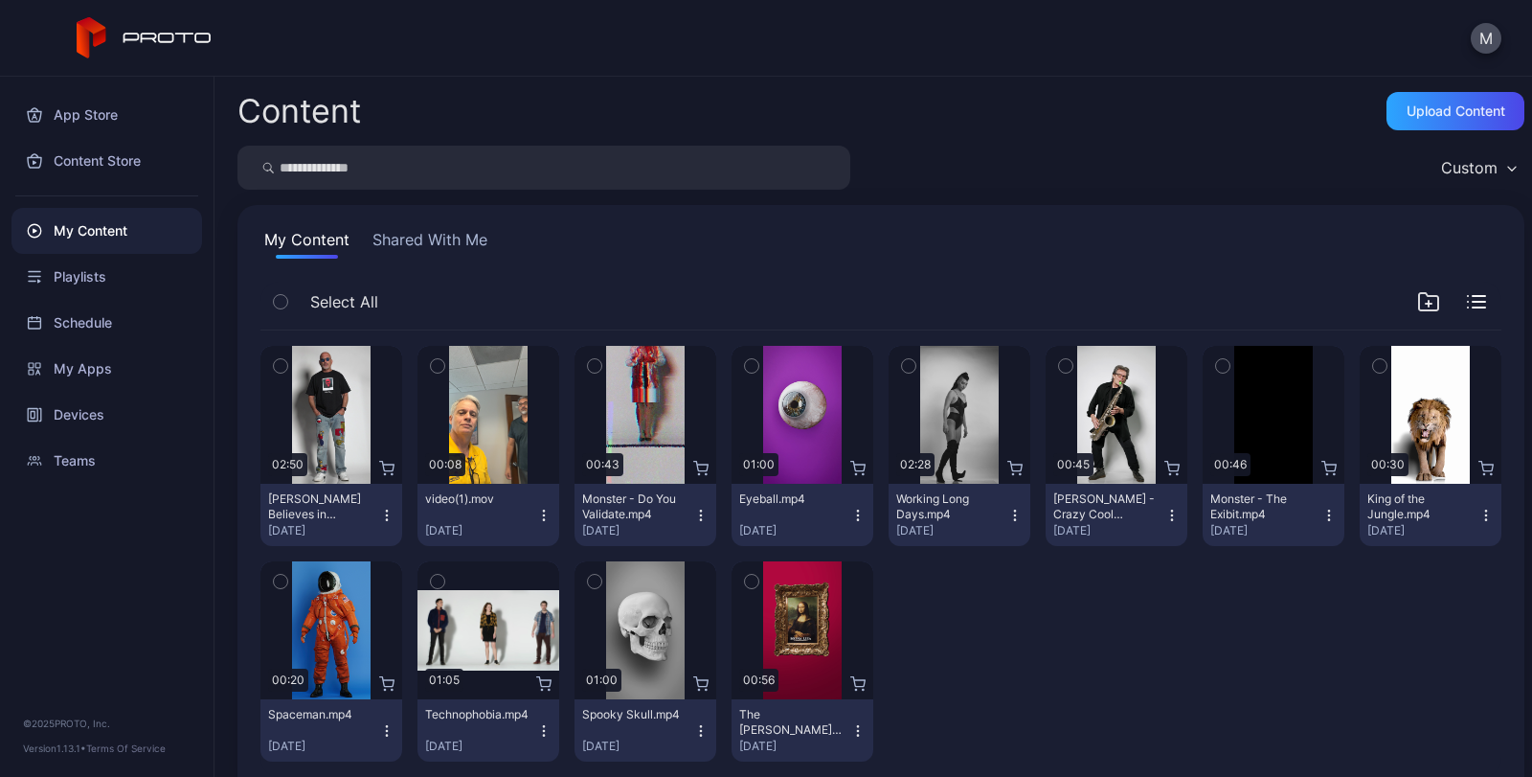
click at [694, 515] on icon "button" at bounding box center [700, 515] width 15 height 15
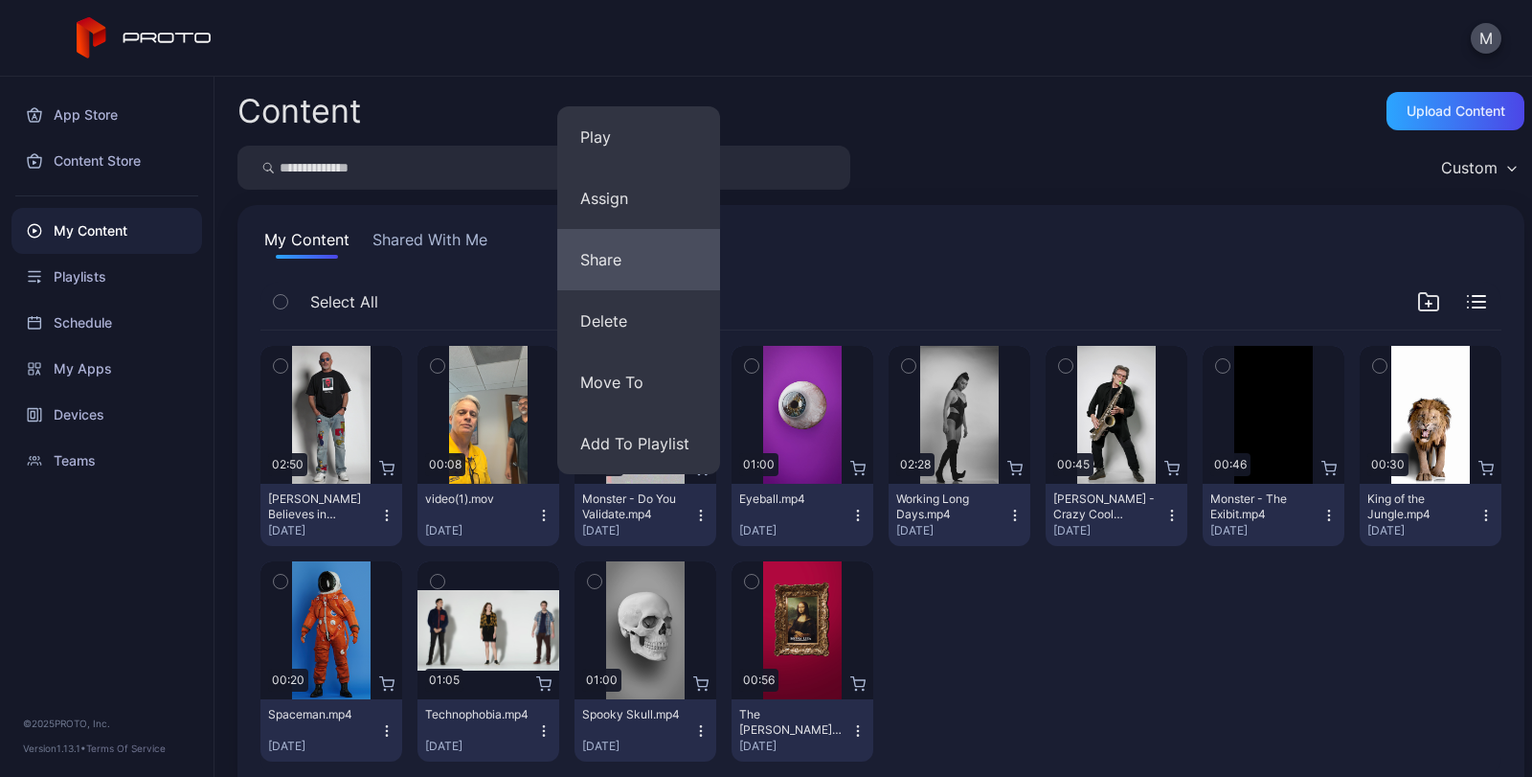
click at [609, 262] on button "Share" at bounding box center [638, 259] width 163 height 61
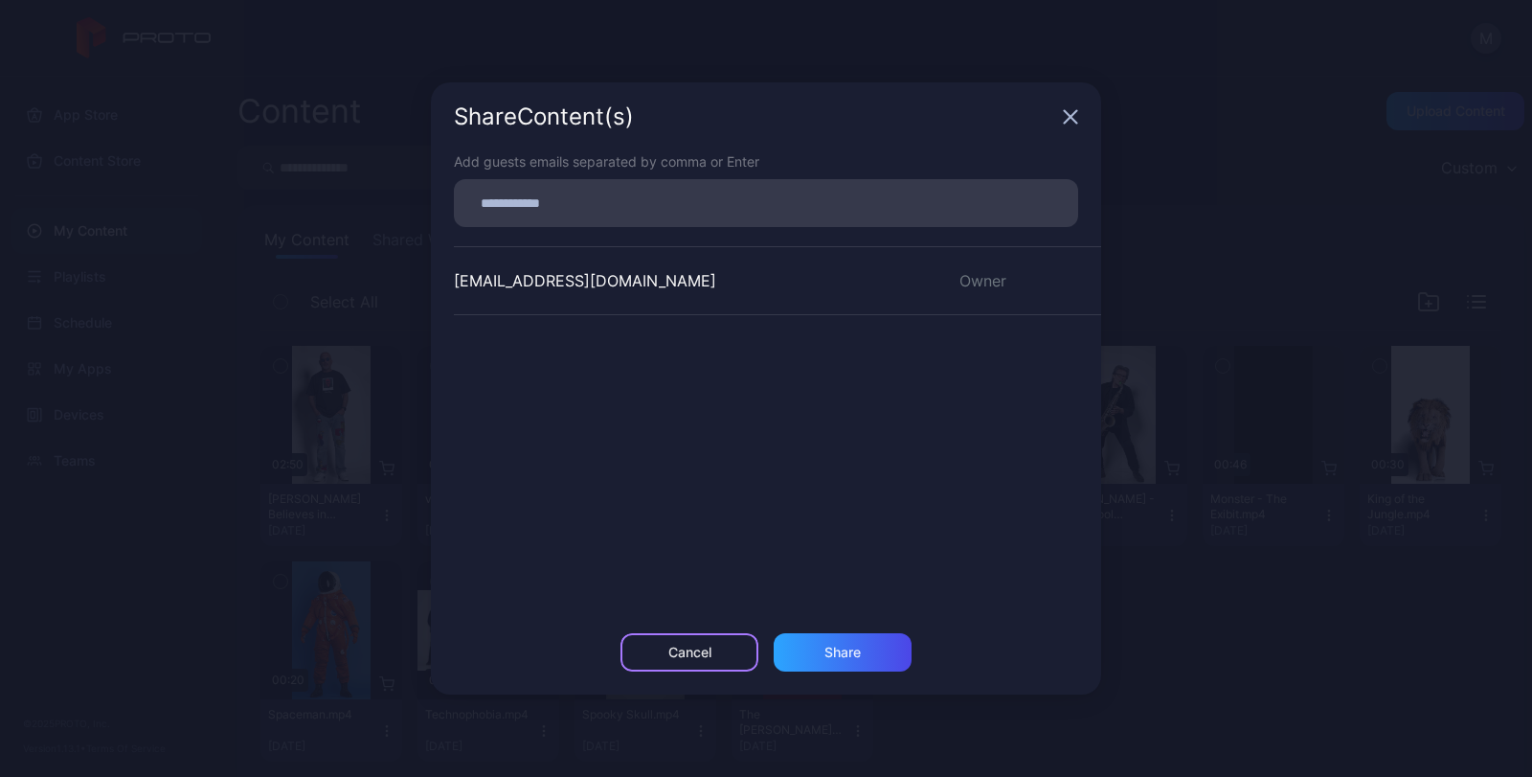
click at [718, 648] on div "Cancel" at bounding box center [690, 652] width 138 height 38
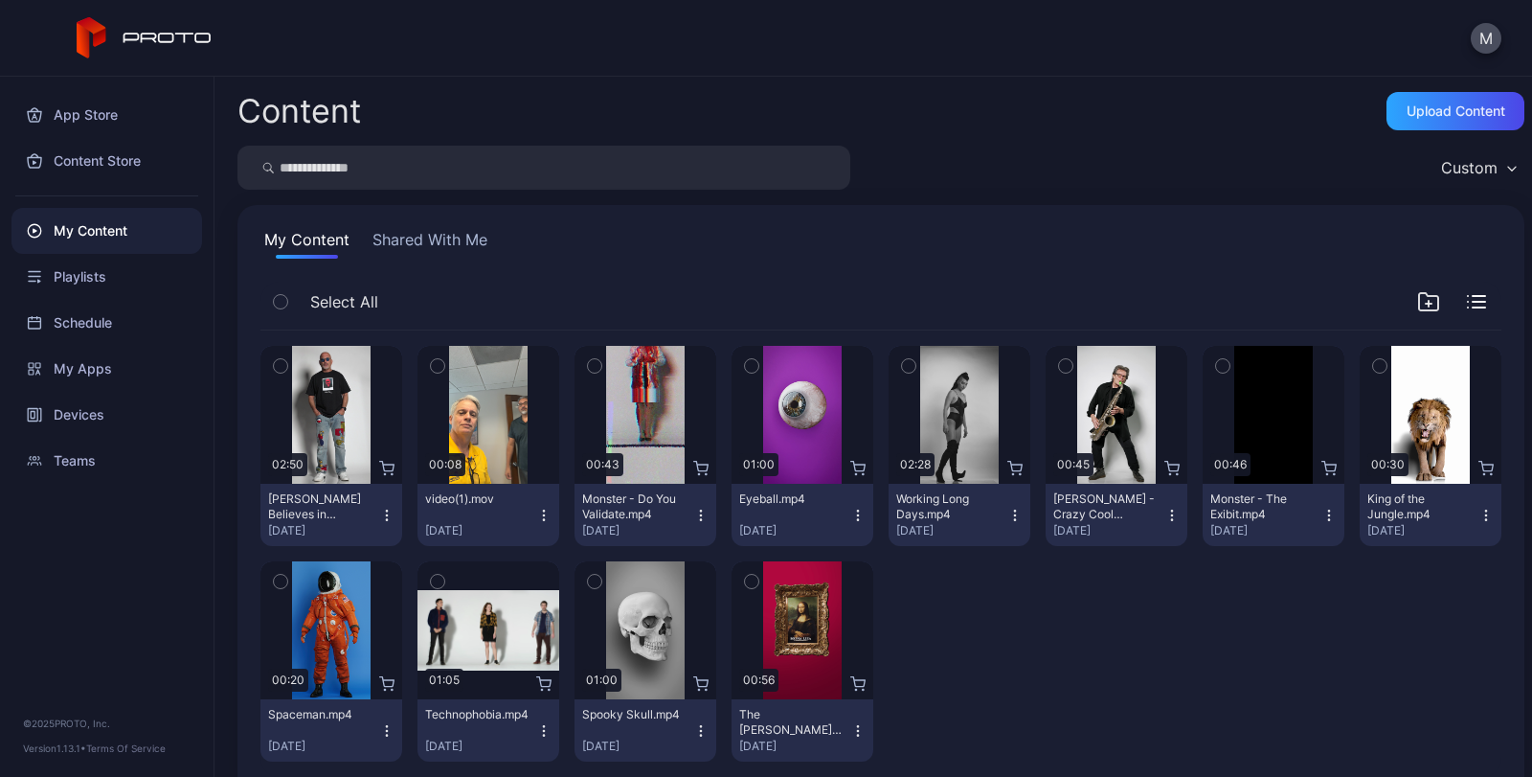
click at [542, 511] on icon "button" at bounding box center [543, 515] width 15 height 15
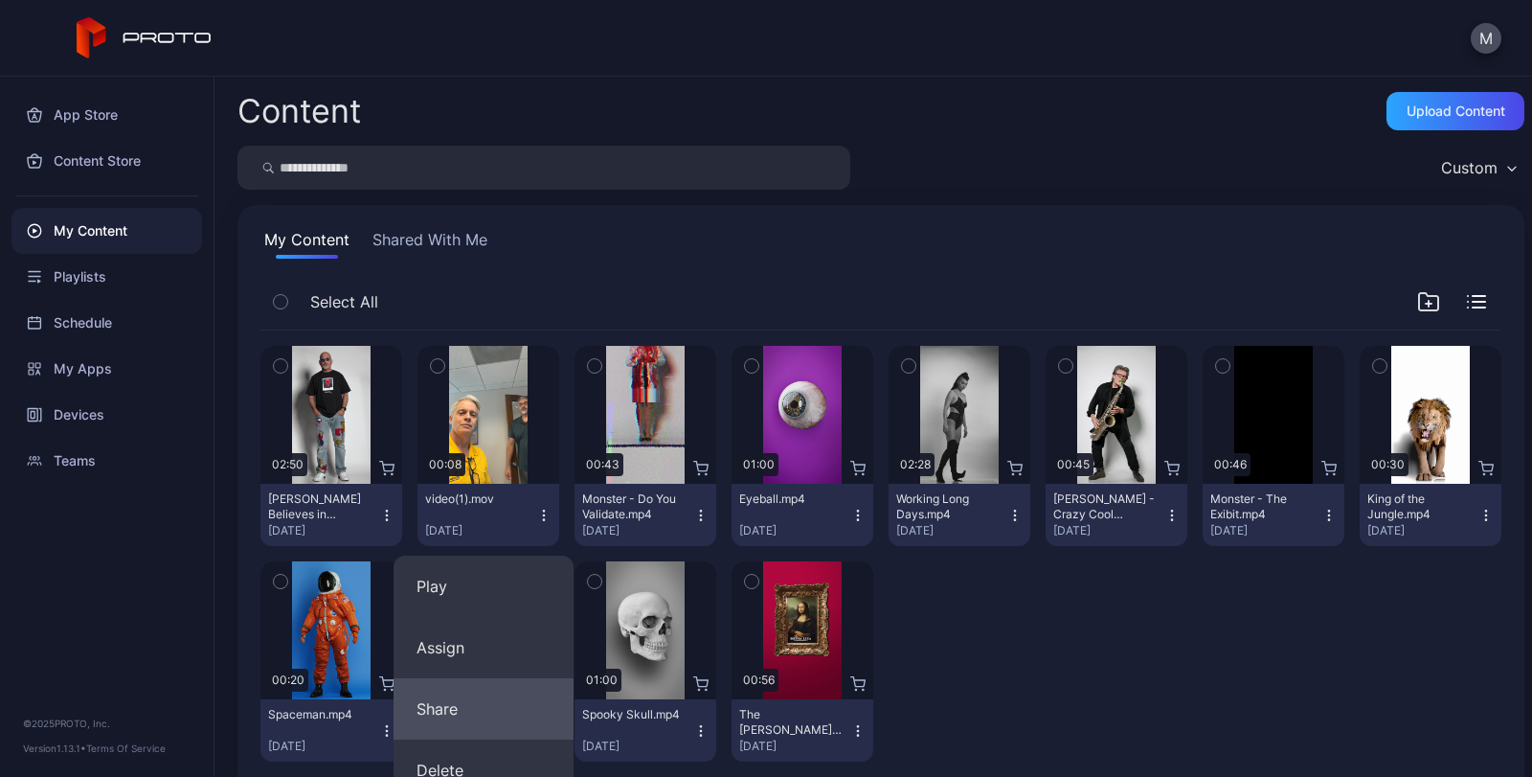
click at [471, 703] on button "Share" at bounding box center [484, 708] width 180 height 61
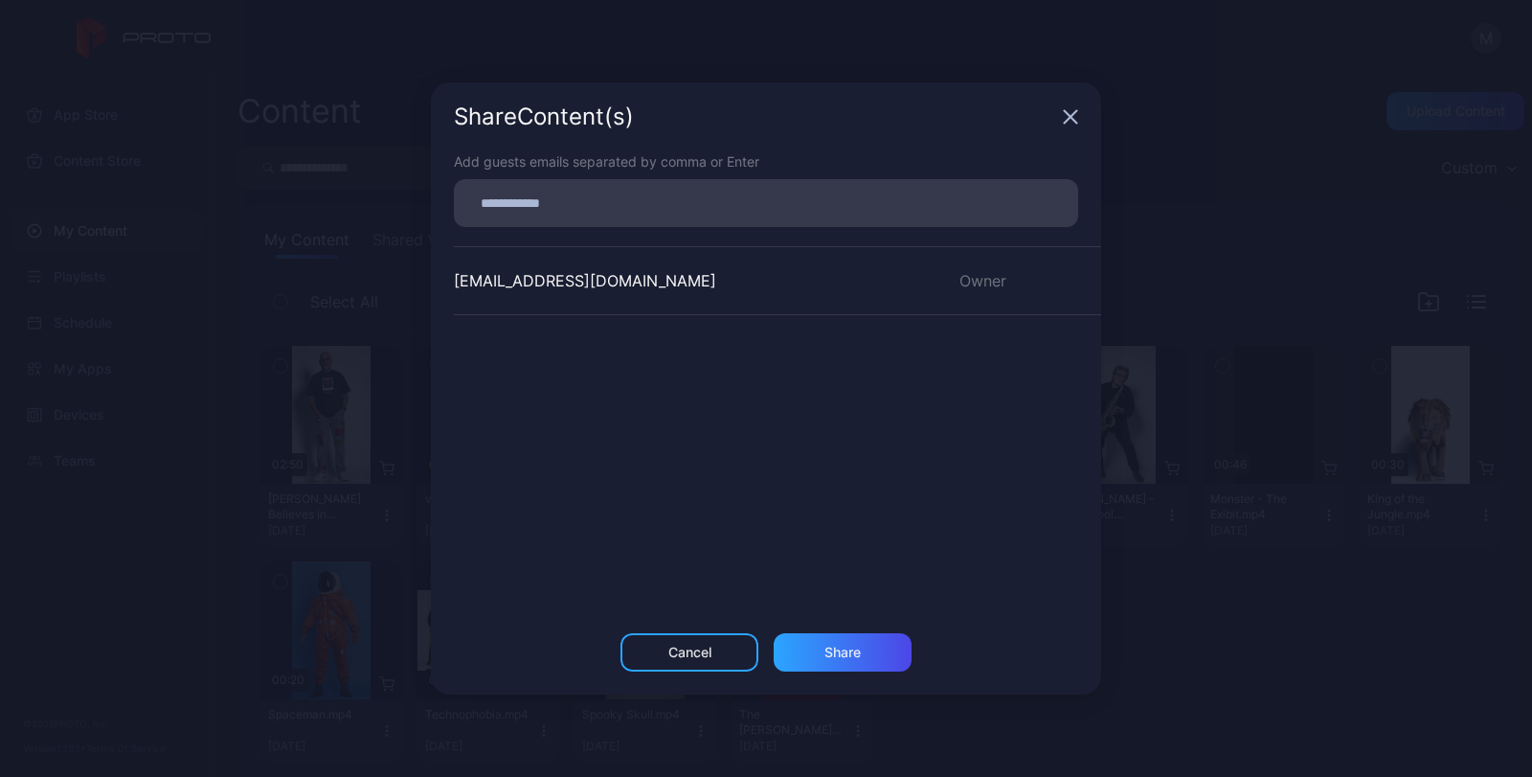
click at [523, 209] on input at bounding box center [765, 203] width 601 height 25
type input "**********"
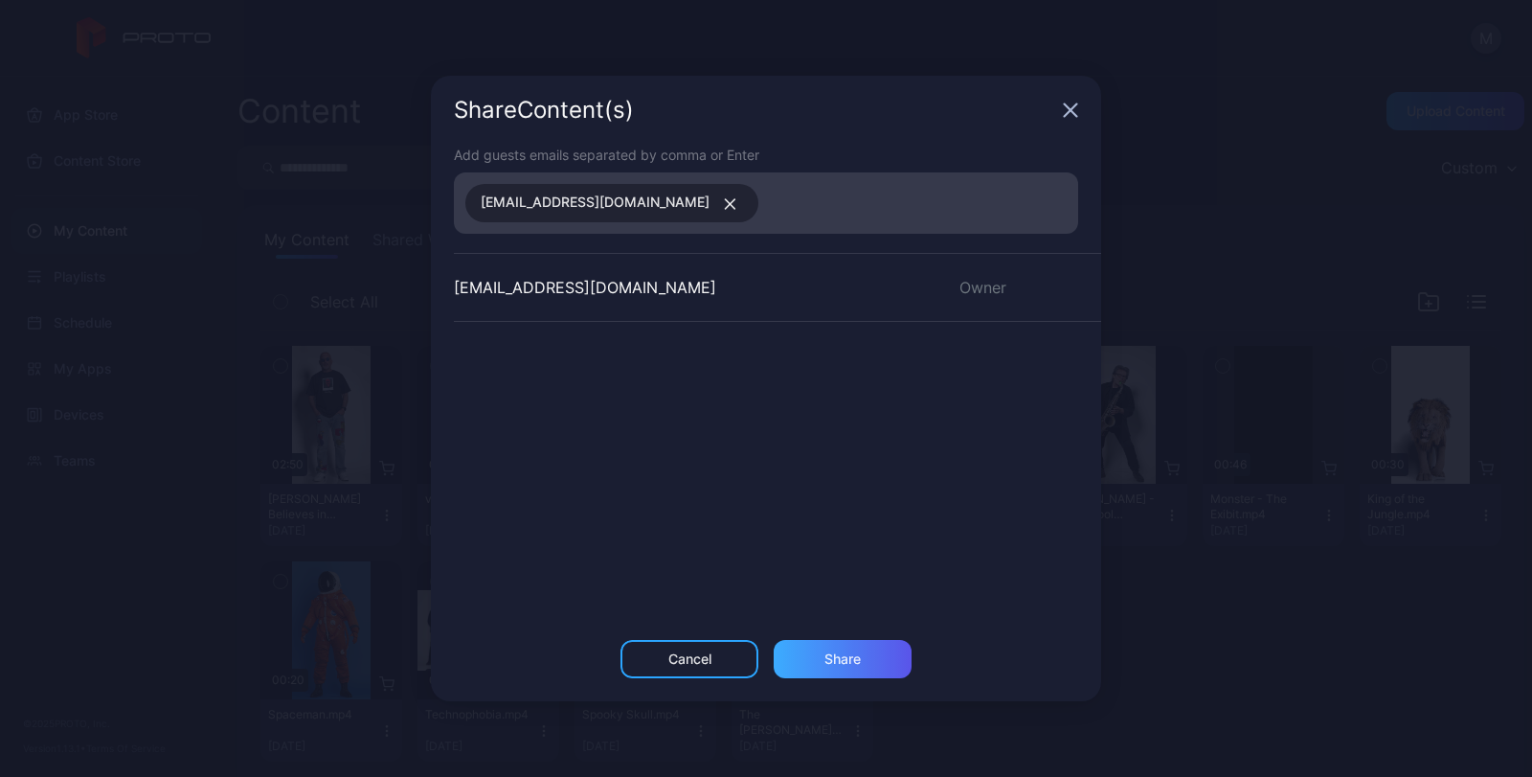
click at [850, 651] on div "Share" at bounding box center [843, 658] width 36 height 15
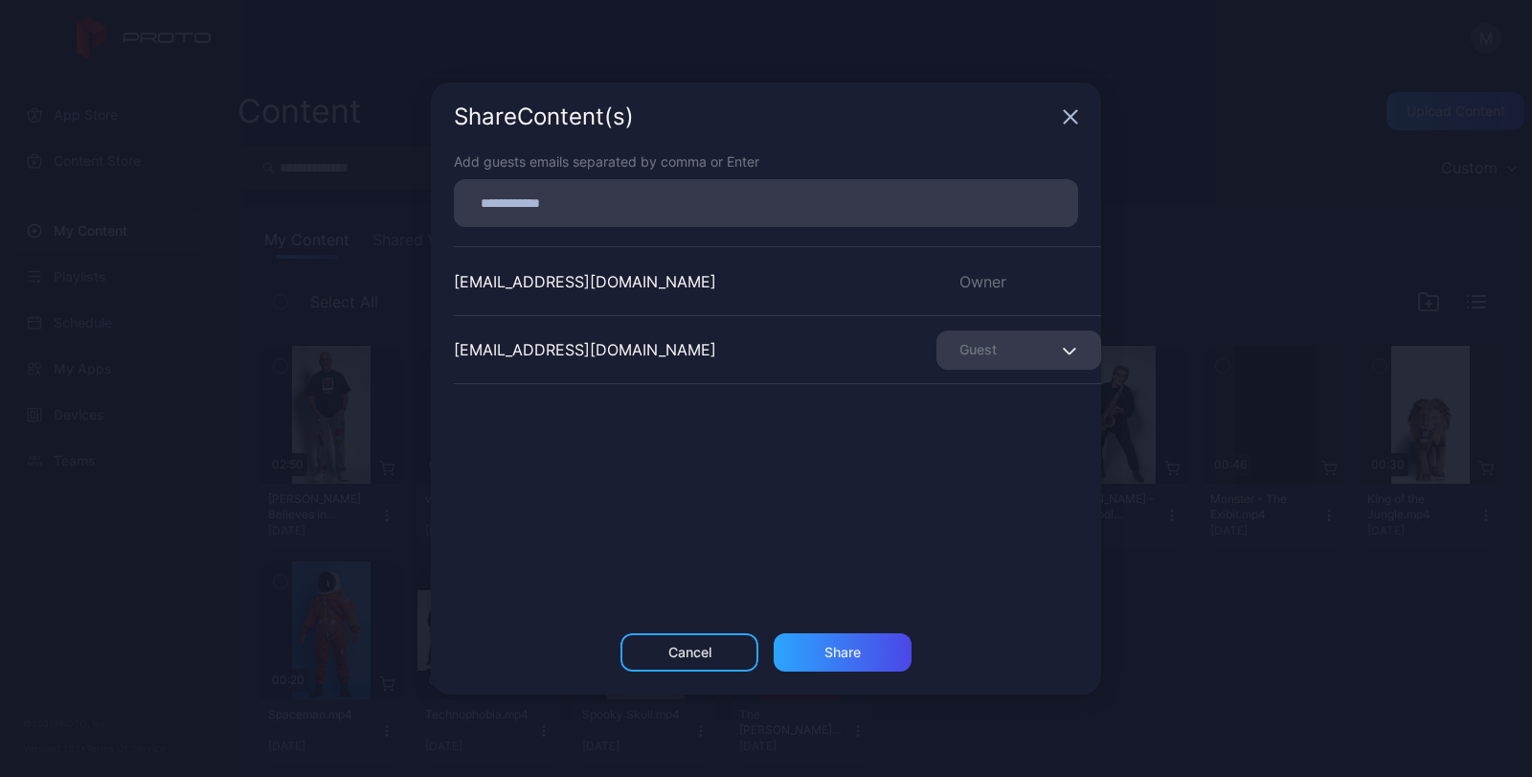
click at [1048, 343] on div "Guest" at bounding box center [1019, 349] width 165 height 39
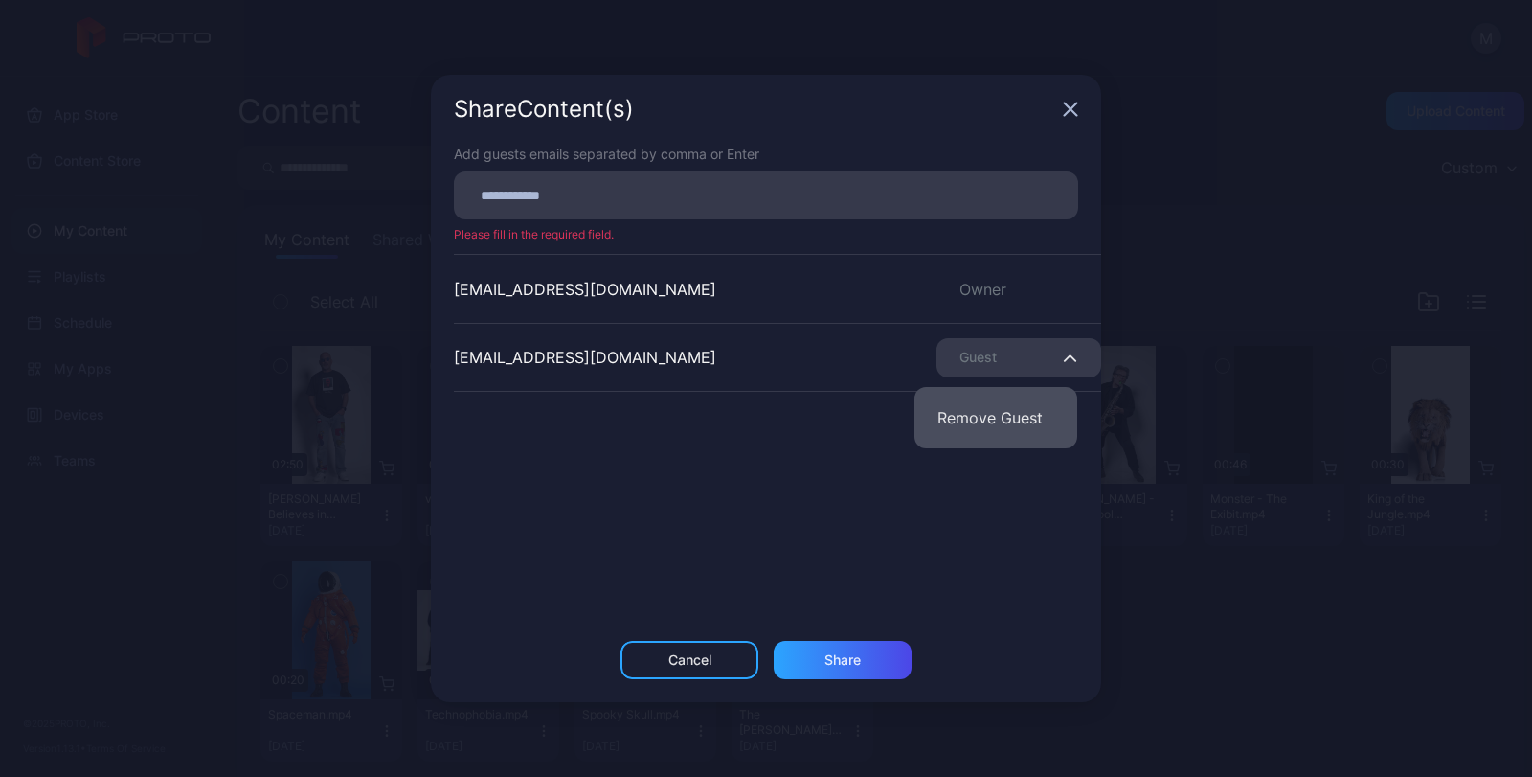
click at [1011, 415] on button "Remove Guest" at bounding box center [996, 417] width 163 height 61
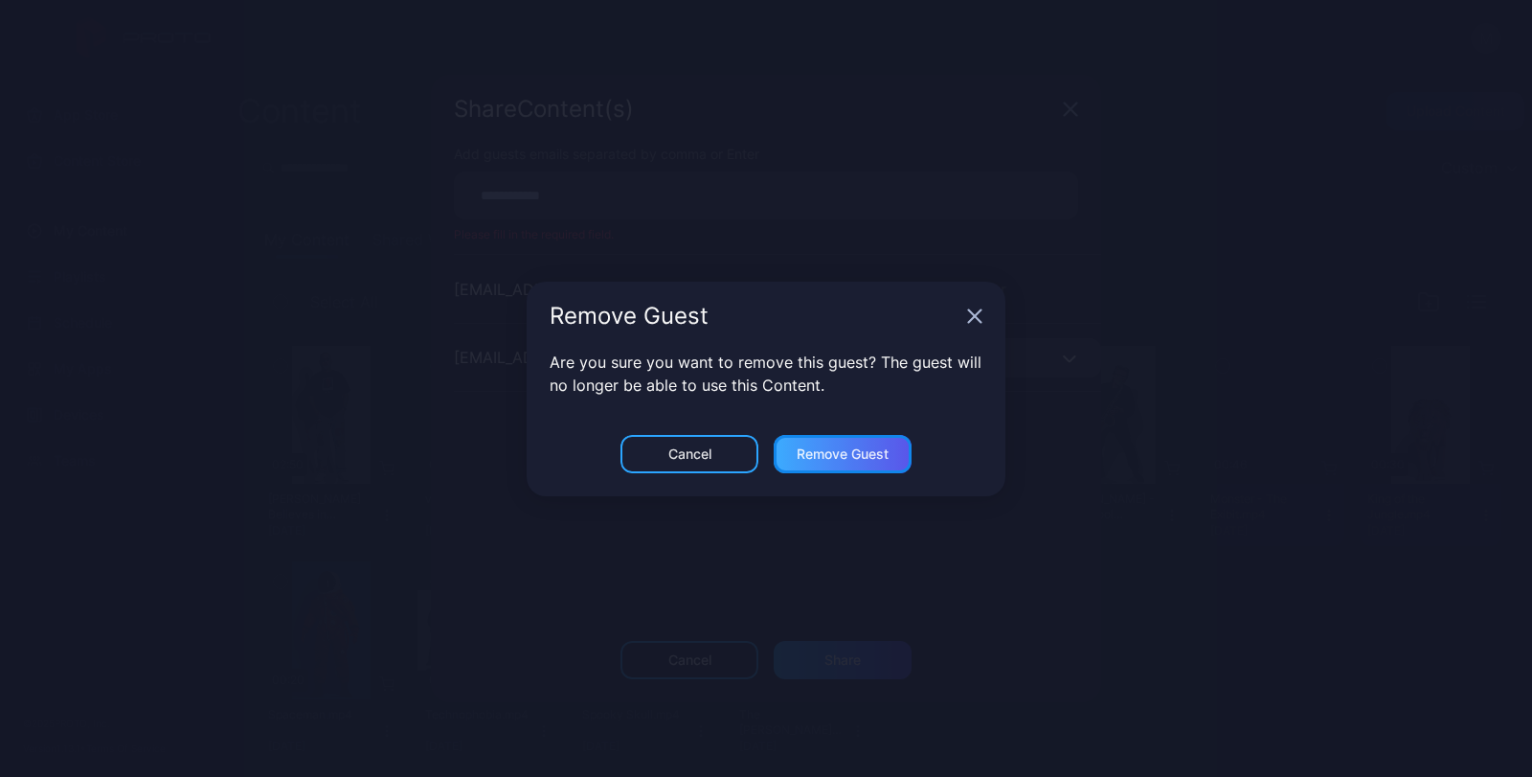
click at [812, 449] on div "Remove Guest" at bounding box center [843, 453] width 92 height 15
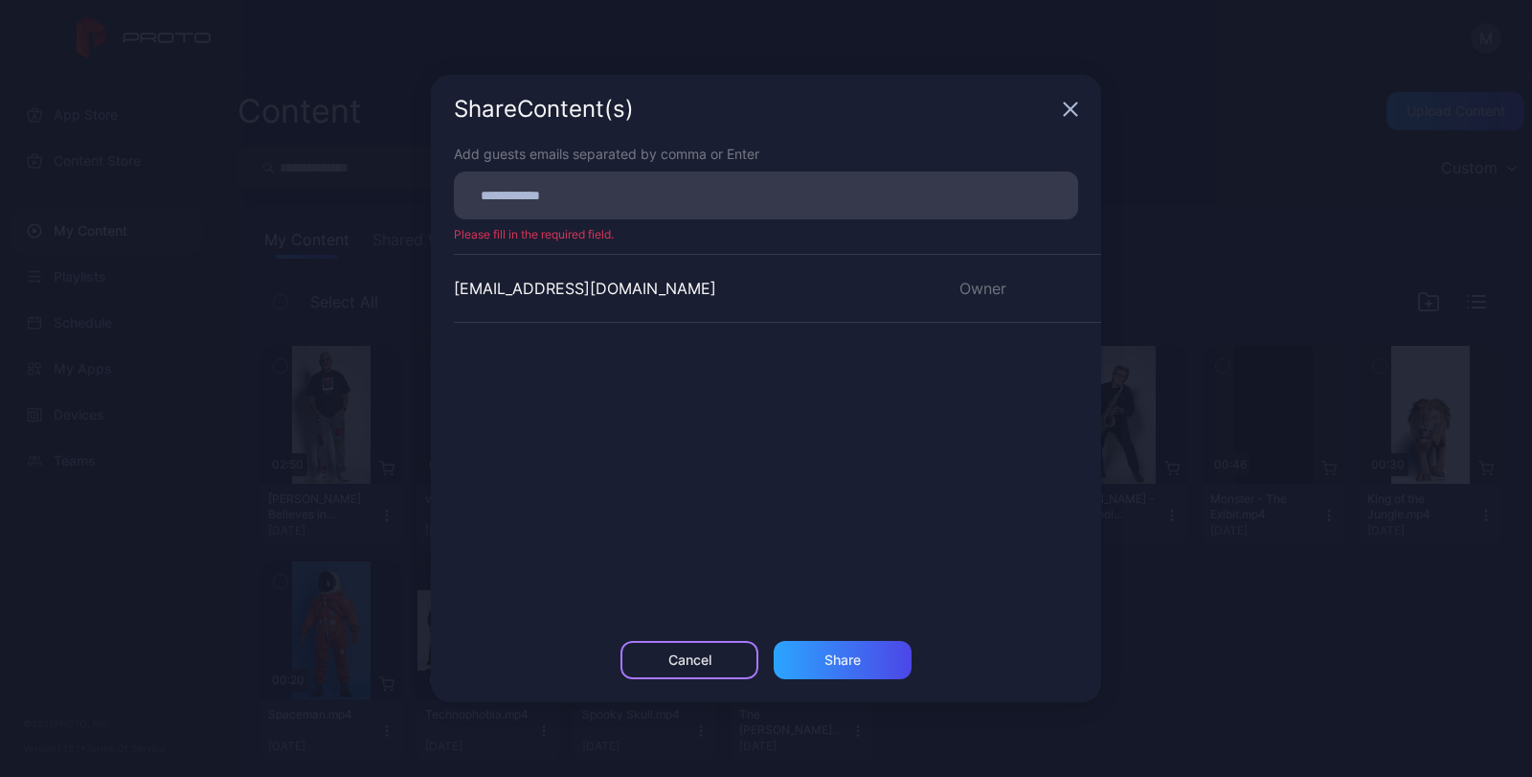
click at [723, 656] on div "Cancel" at bounding box center [690, 660] width 138 height 38
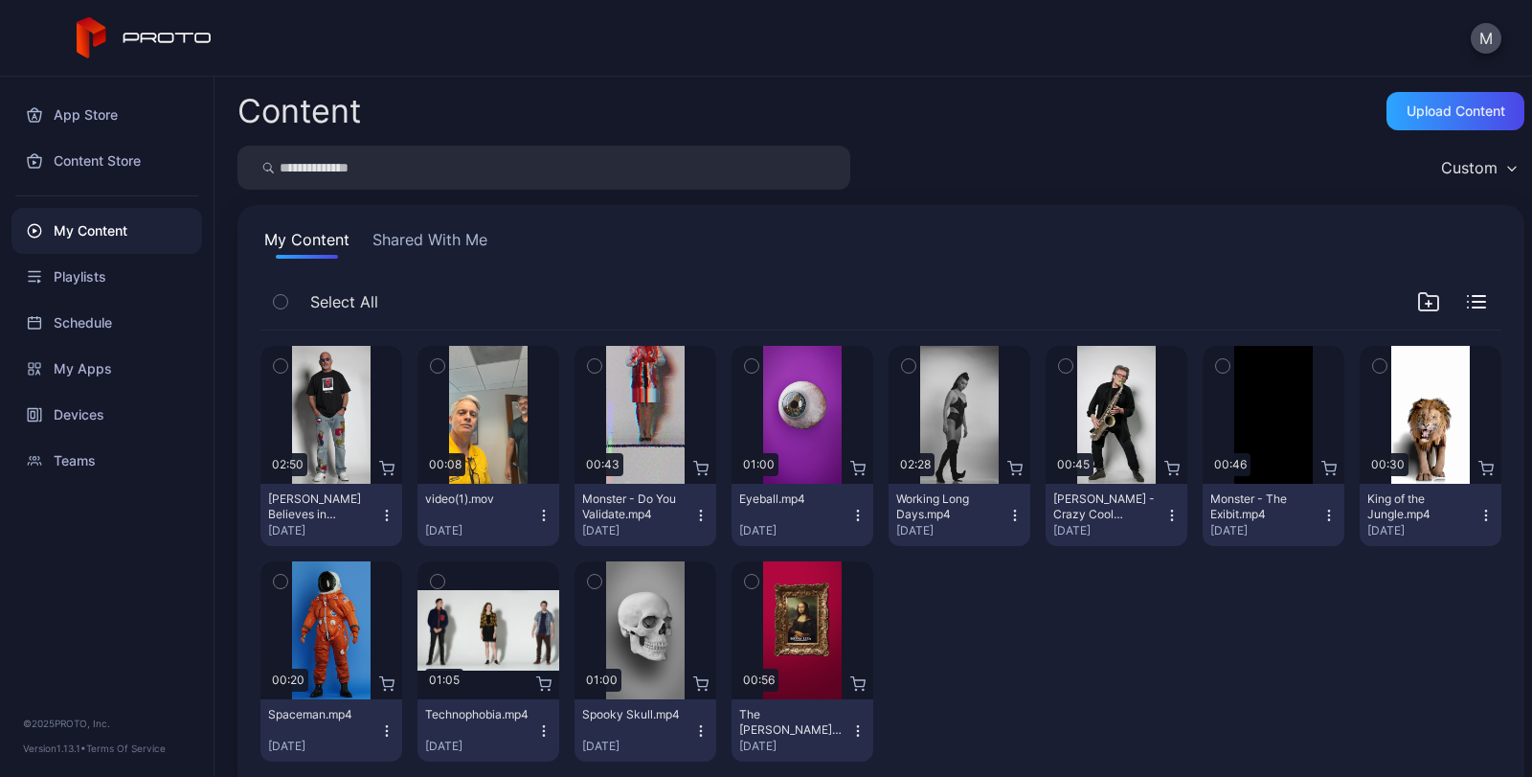
click at [537, 510] on icon "button" at bounding box center [543, 515] width 15 height 15
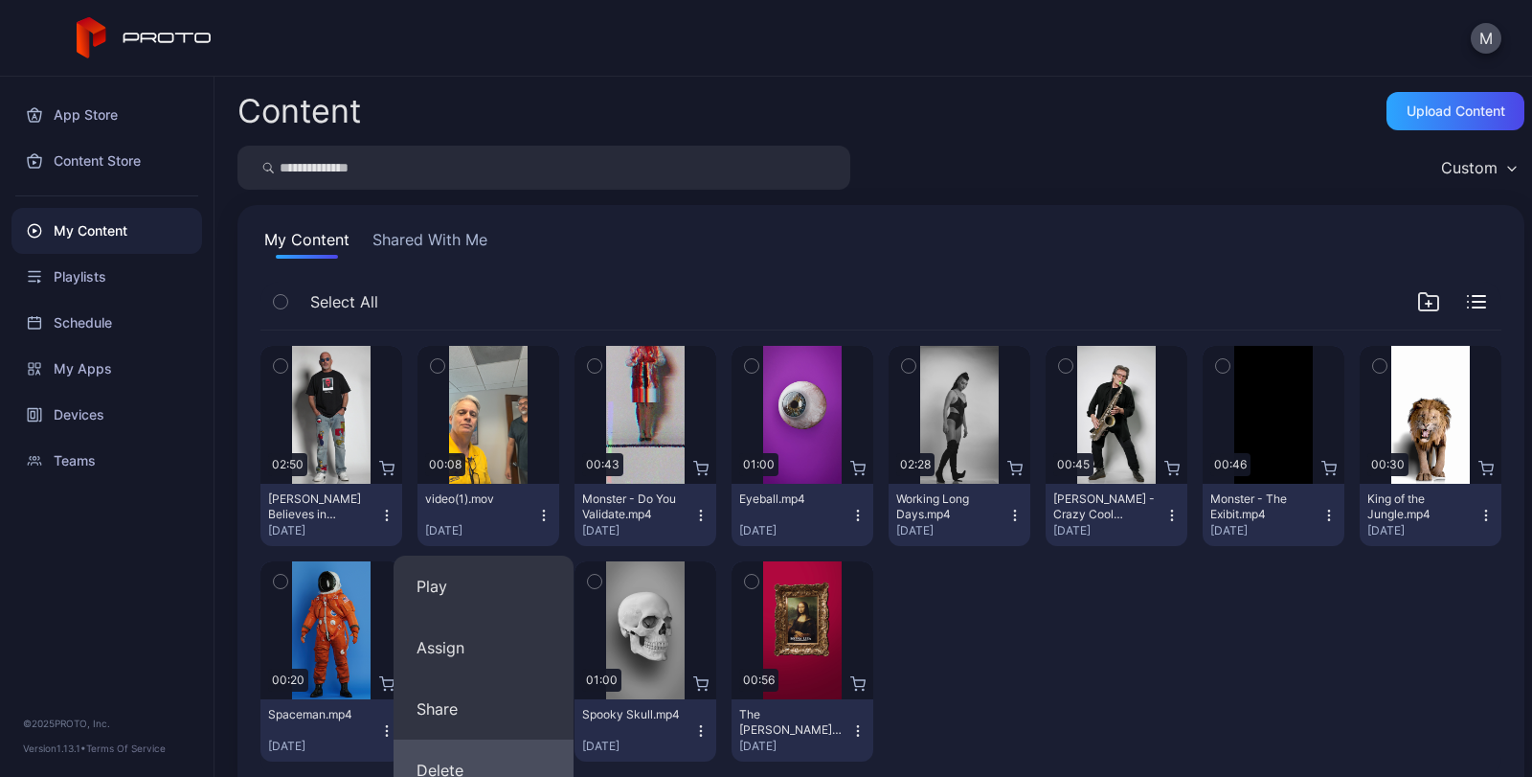
click at [500, 760] on button "Delete" at bounding box center [484, 769] width 180 height 61
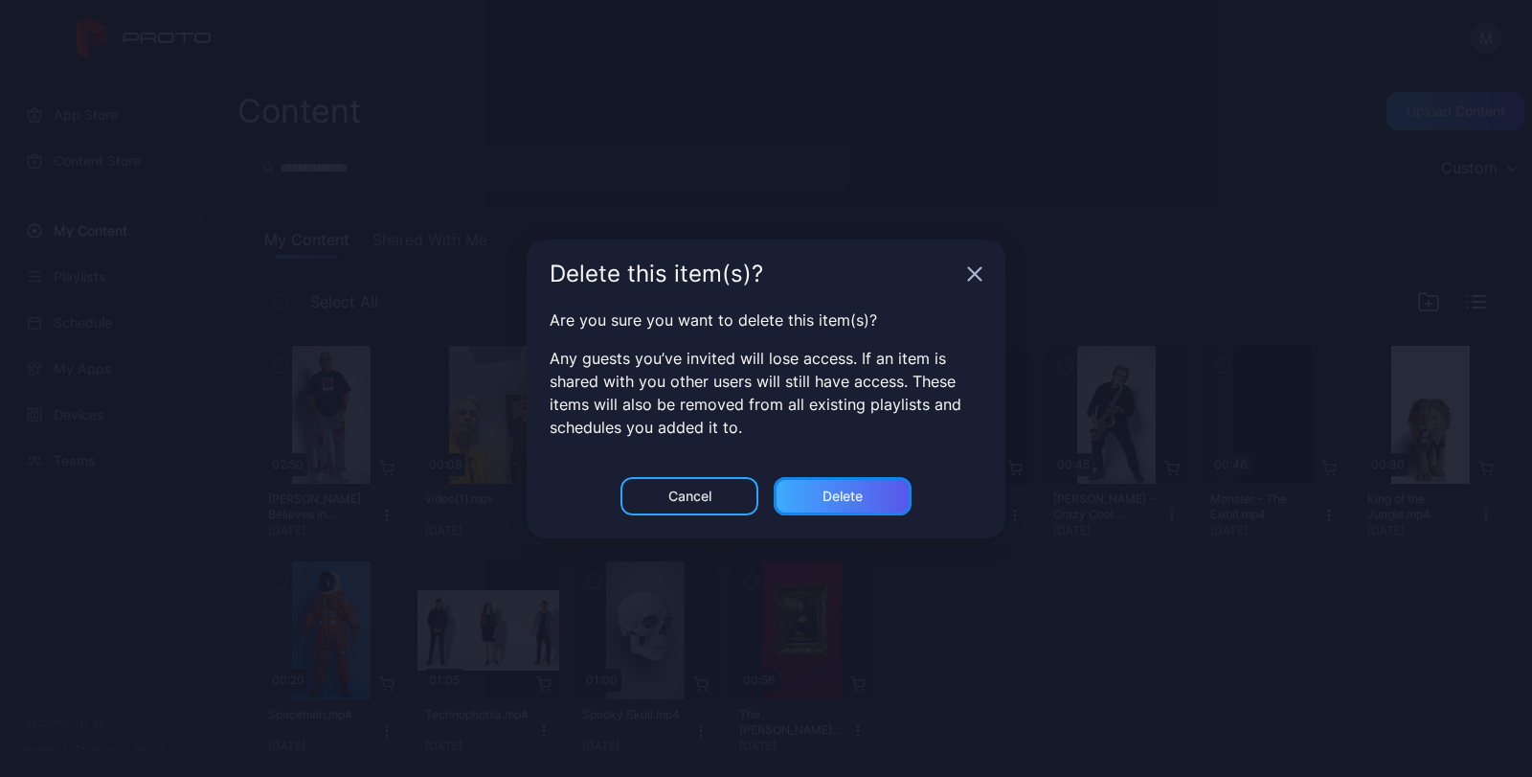
click at [828, 501] on div "Delete" at bounding box center [843, 495] width 40 height 15
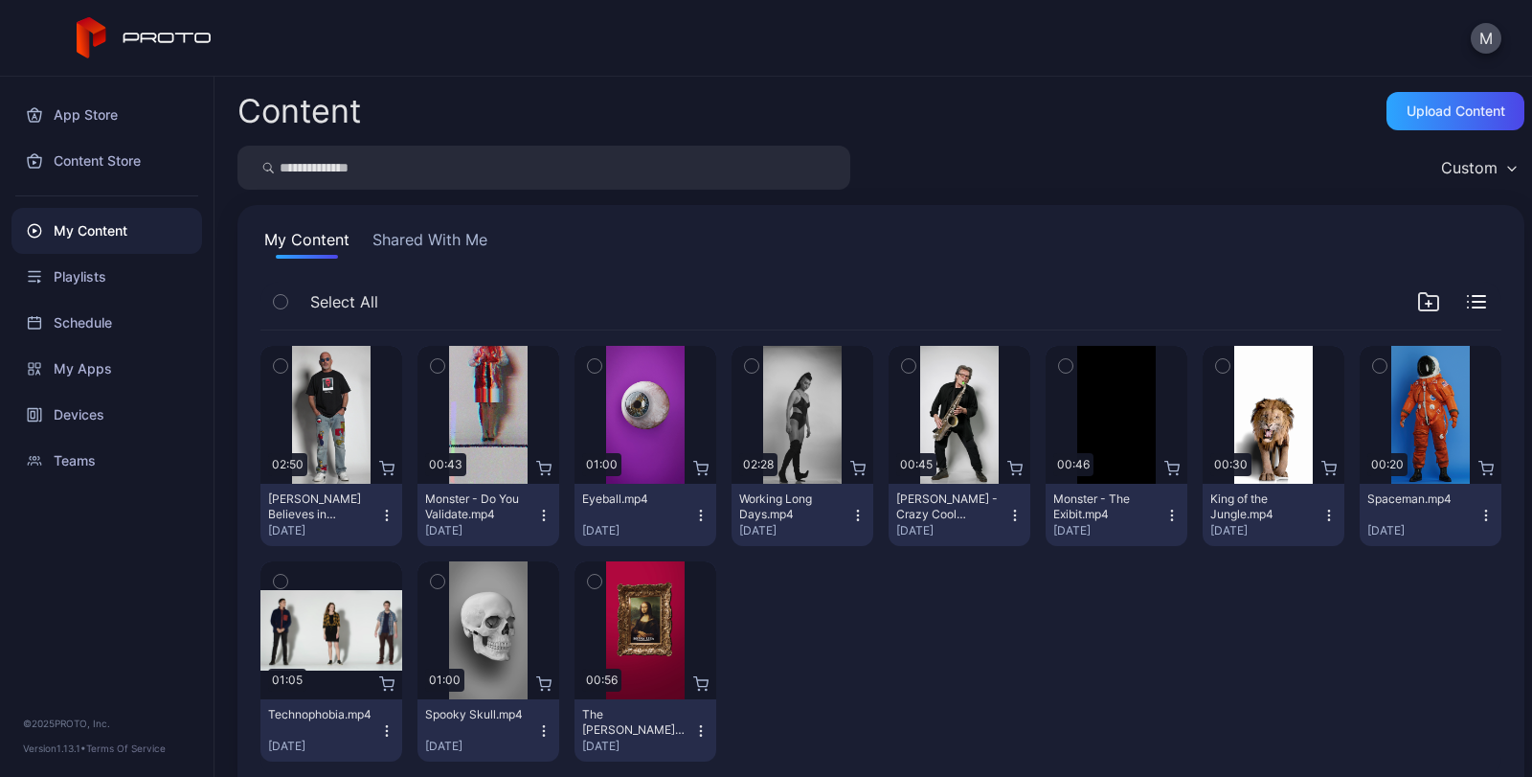
scroll to position [38, 0]
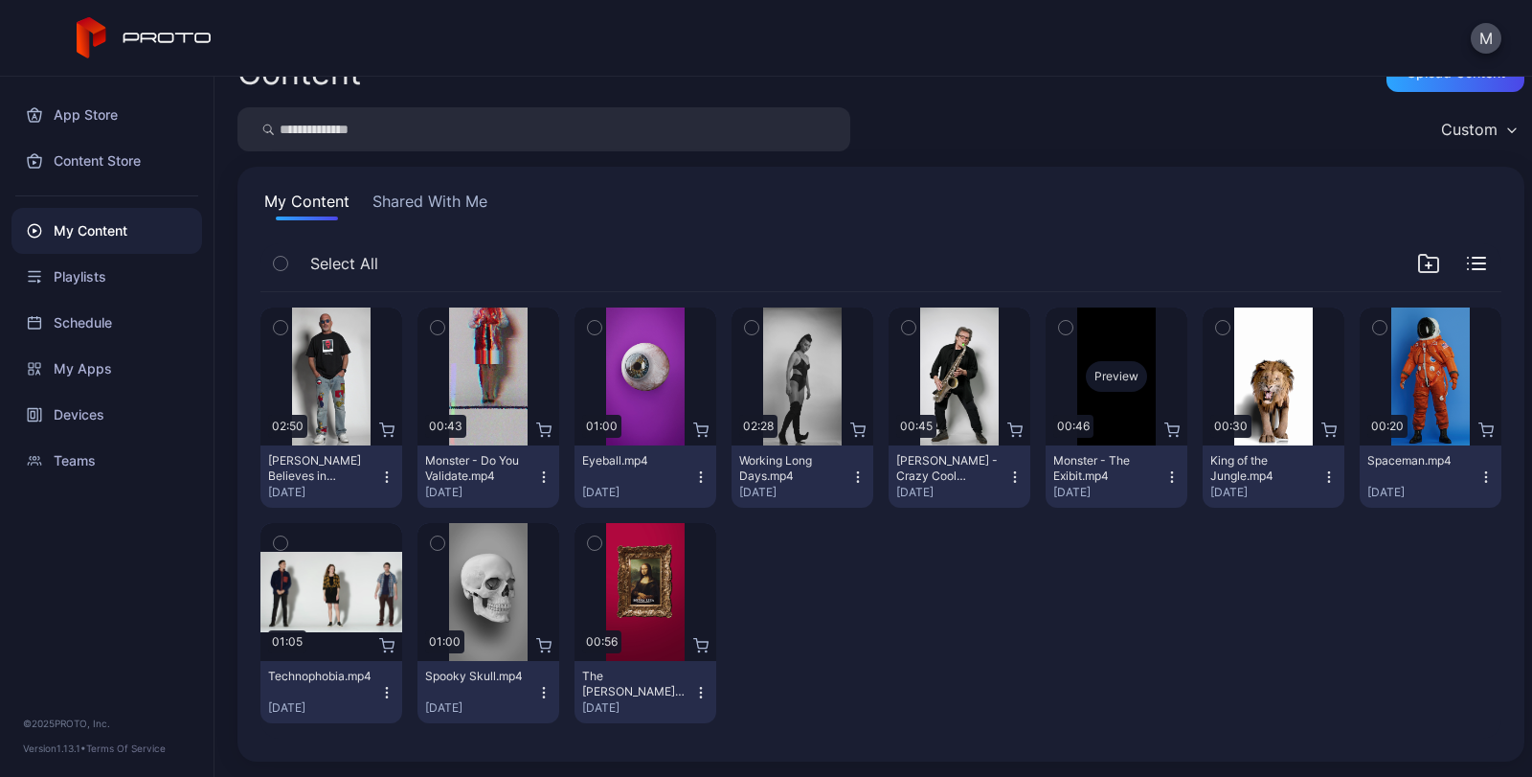
click at [1097, 374] on div "Preview" at bounding box center [1116, 376] width 61 height 31
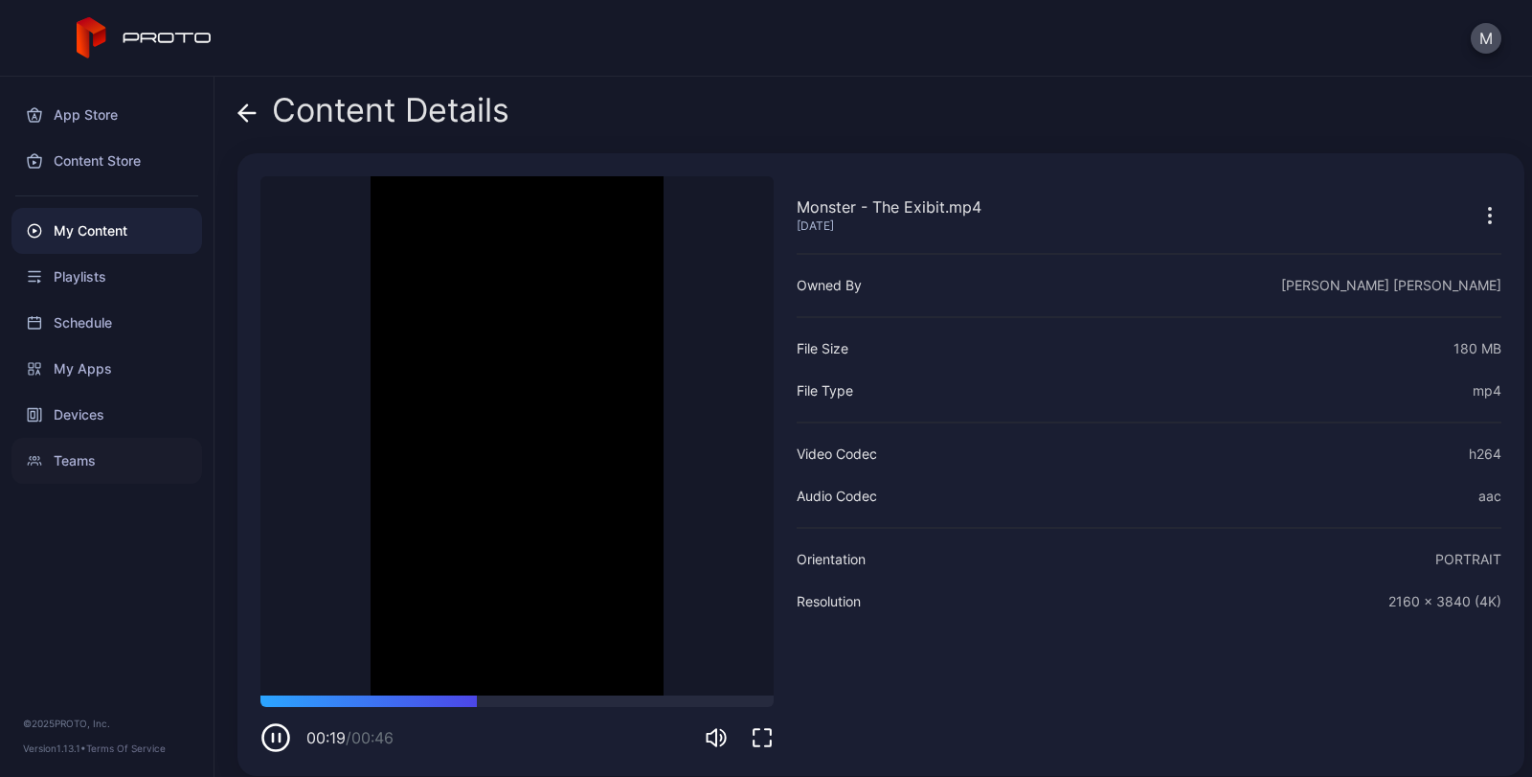
click at [62, 451] on div "Teams" at bounding box center [106, 461] width 191 height 46
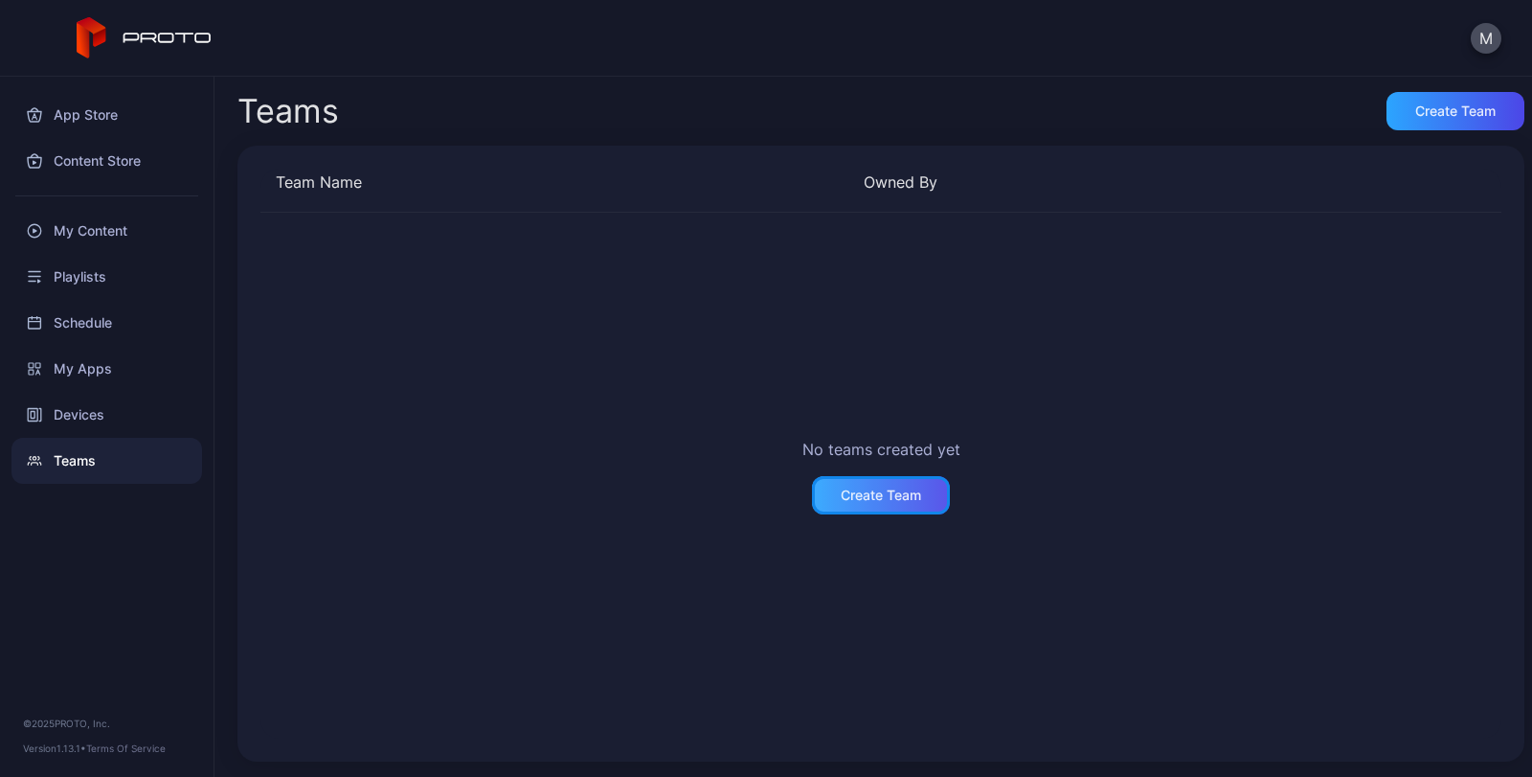
click at [850, 480] on div "Create Team" at bounding box center [881, 495] width 138 height 38
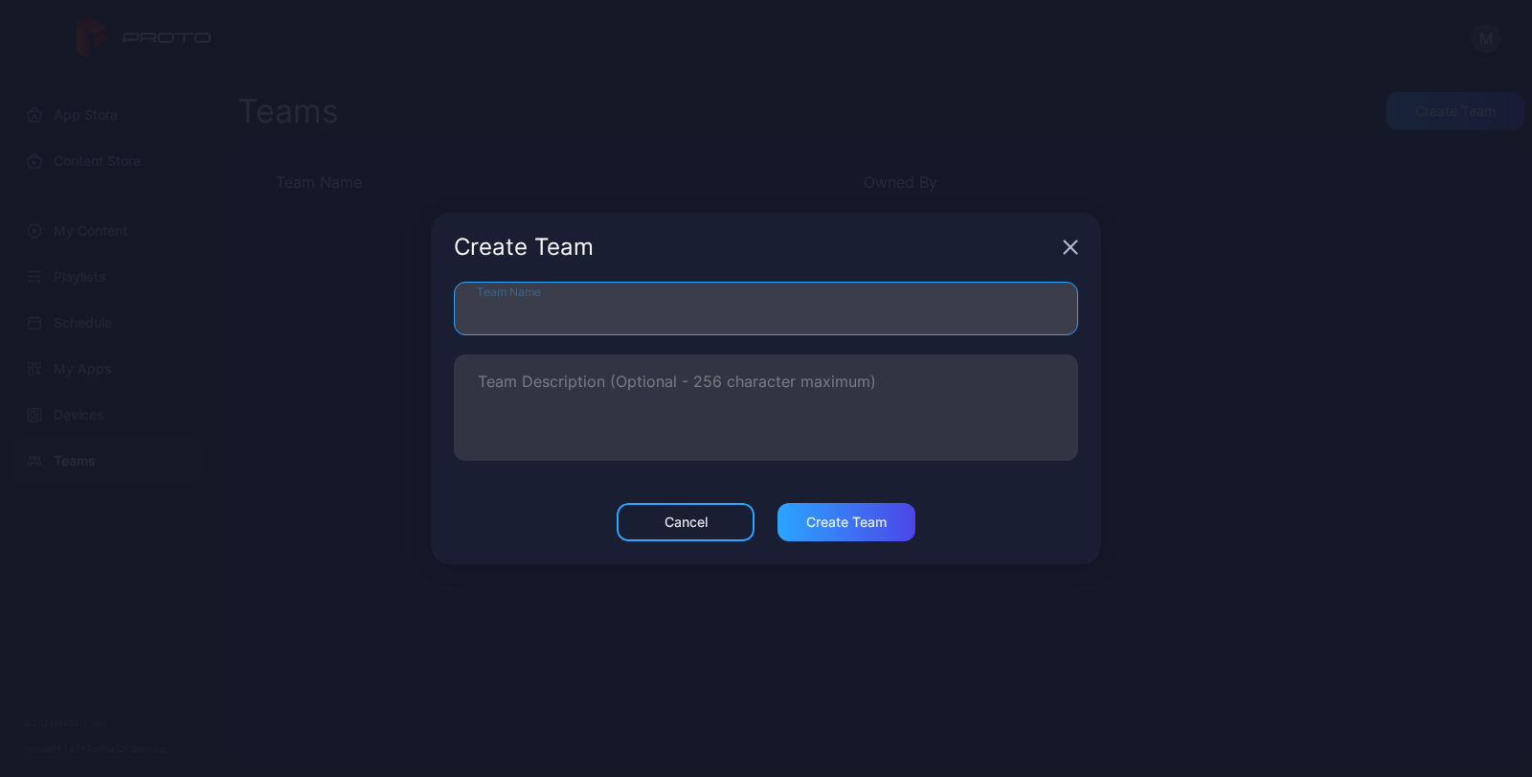
click at [633, 315] on input "Team Name" at bounding box center [766, 309] width 624 height 54
type input "*"
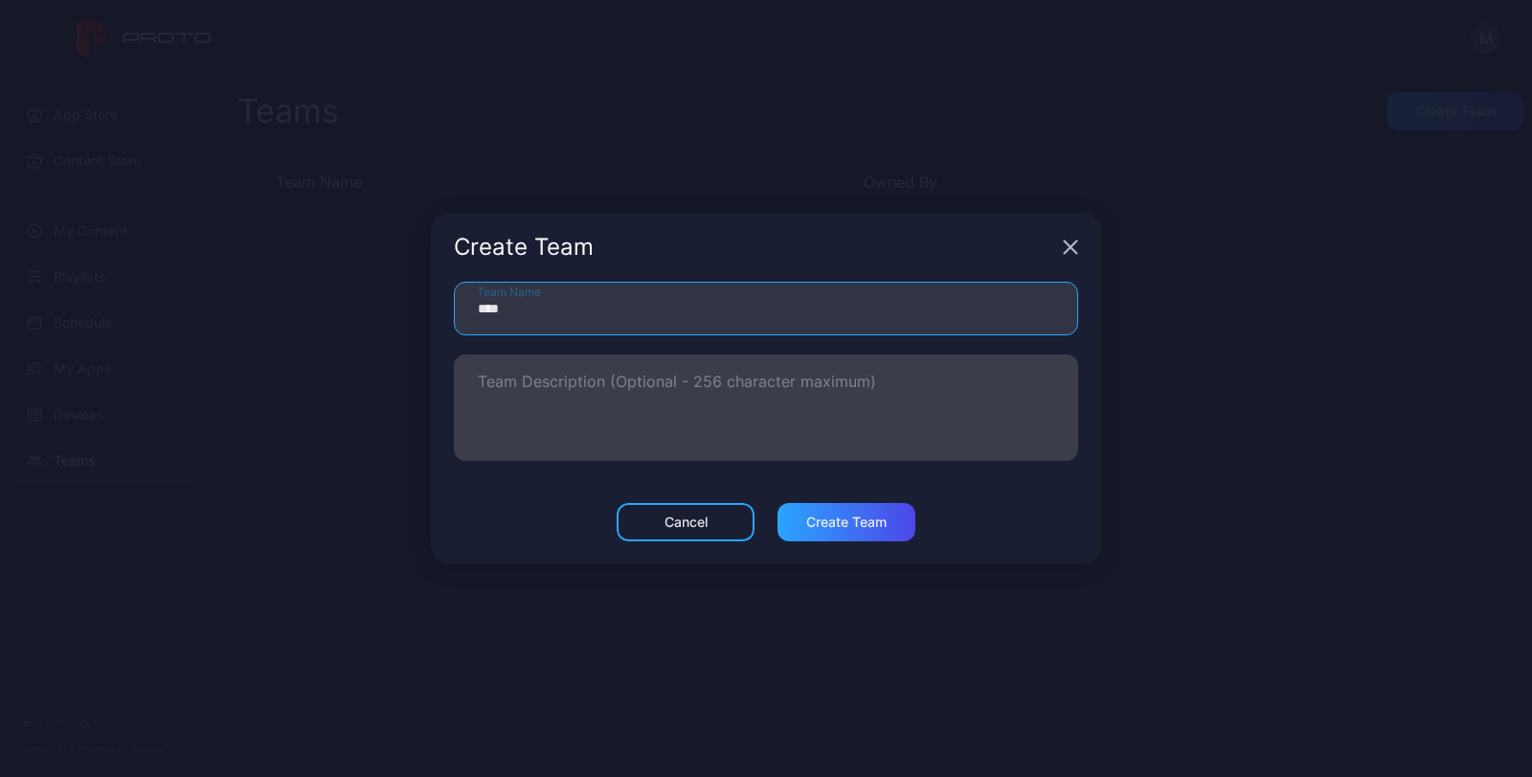
type input "****"
click at [640, 373] on label "Team Description (Optional - 256 character maximum)" at bounding box center [766, 407] width 624 height 106
click at [640, 374] on textarea "Team Description (Optional - 256 character maximum)" at bounding box center [766, 407] width 577 height 66
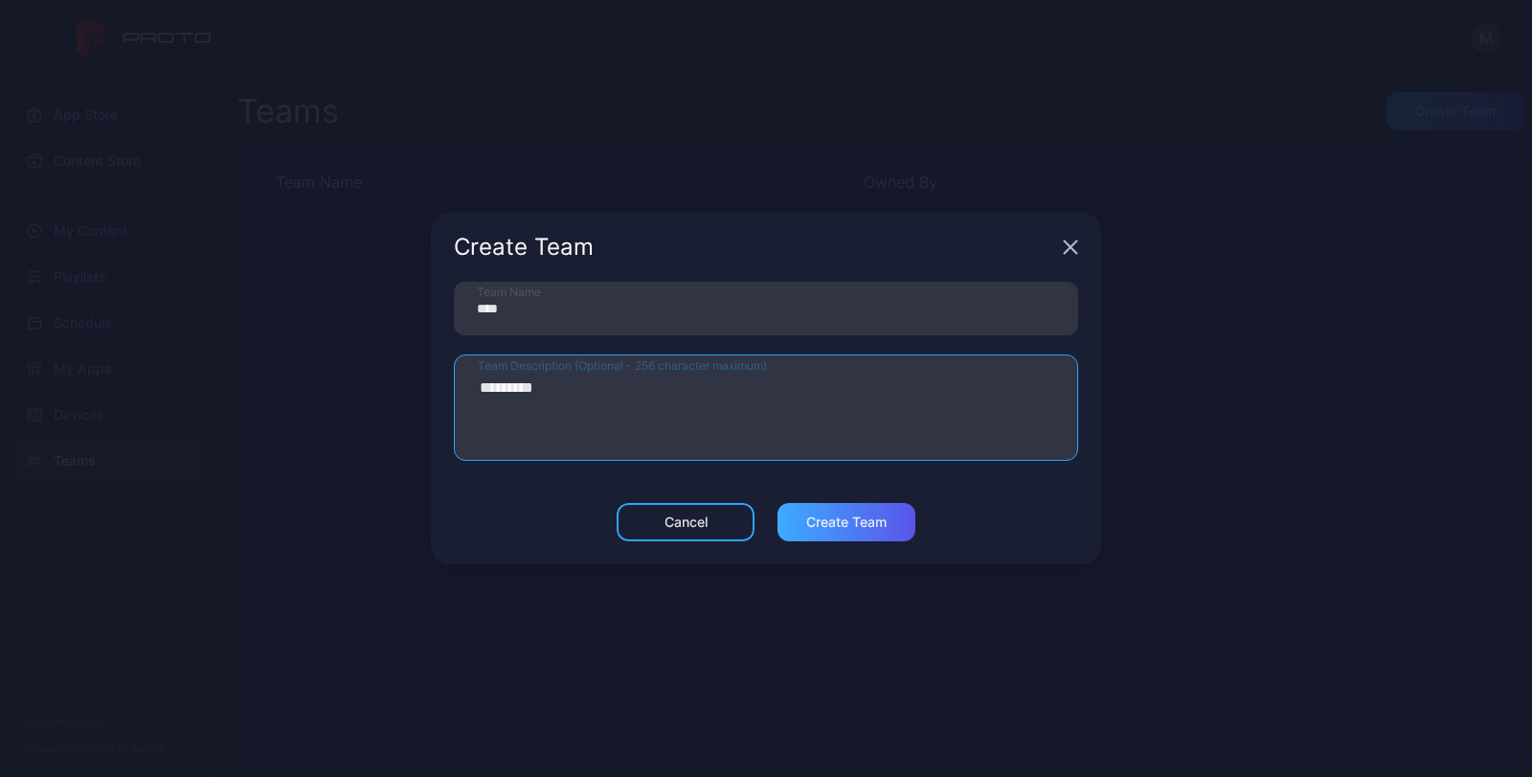
type textarea "*********"
click at [847, 511] on div "Create Team" at bounding box center [847, 522] width 138 height 38
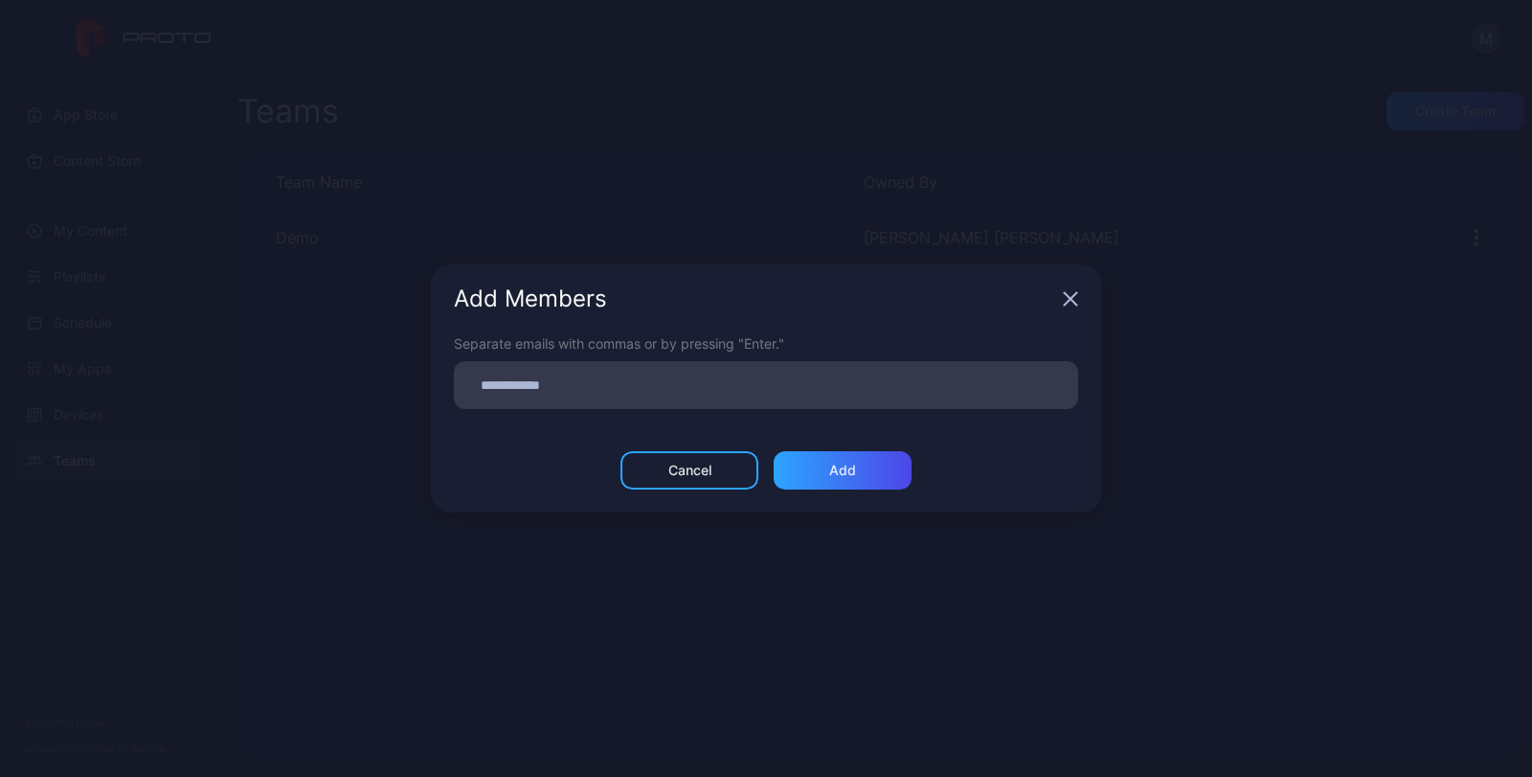
click at [666, 385] on input at bounding box center [765, 385] width 601 height 25
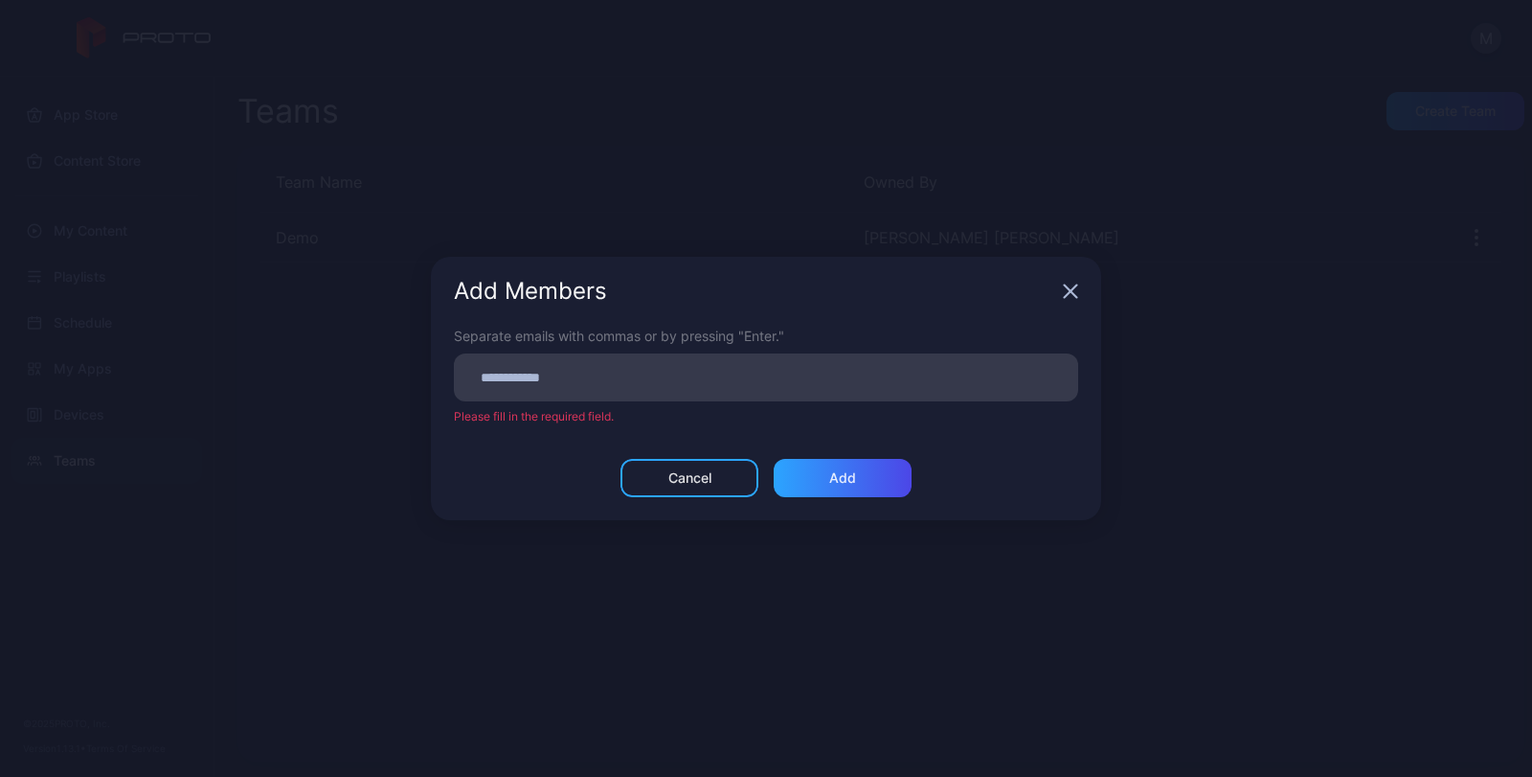
click at [1002, 424] on div "Separate emails with commas or by pressing "Enter." Please fill in the required…" at bounding box center [766, 392] width 670 height 133
click at [678, 483] on div "Cancel" at bounding box center [690, 477] width 43 height 15
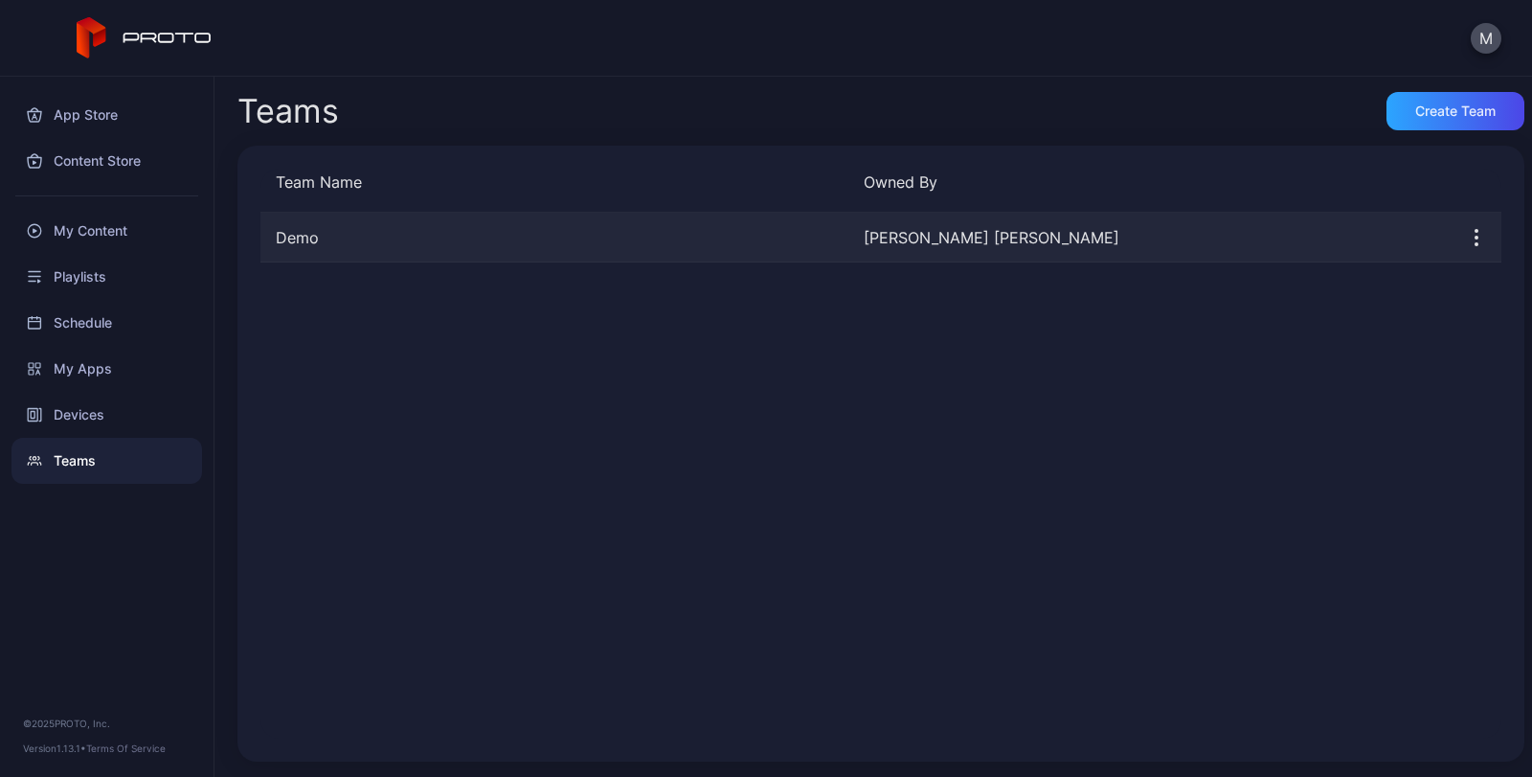
click at [1476, 237] on icon "button" at bounding box center [1477, 238] width 2 height 2
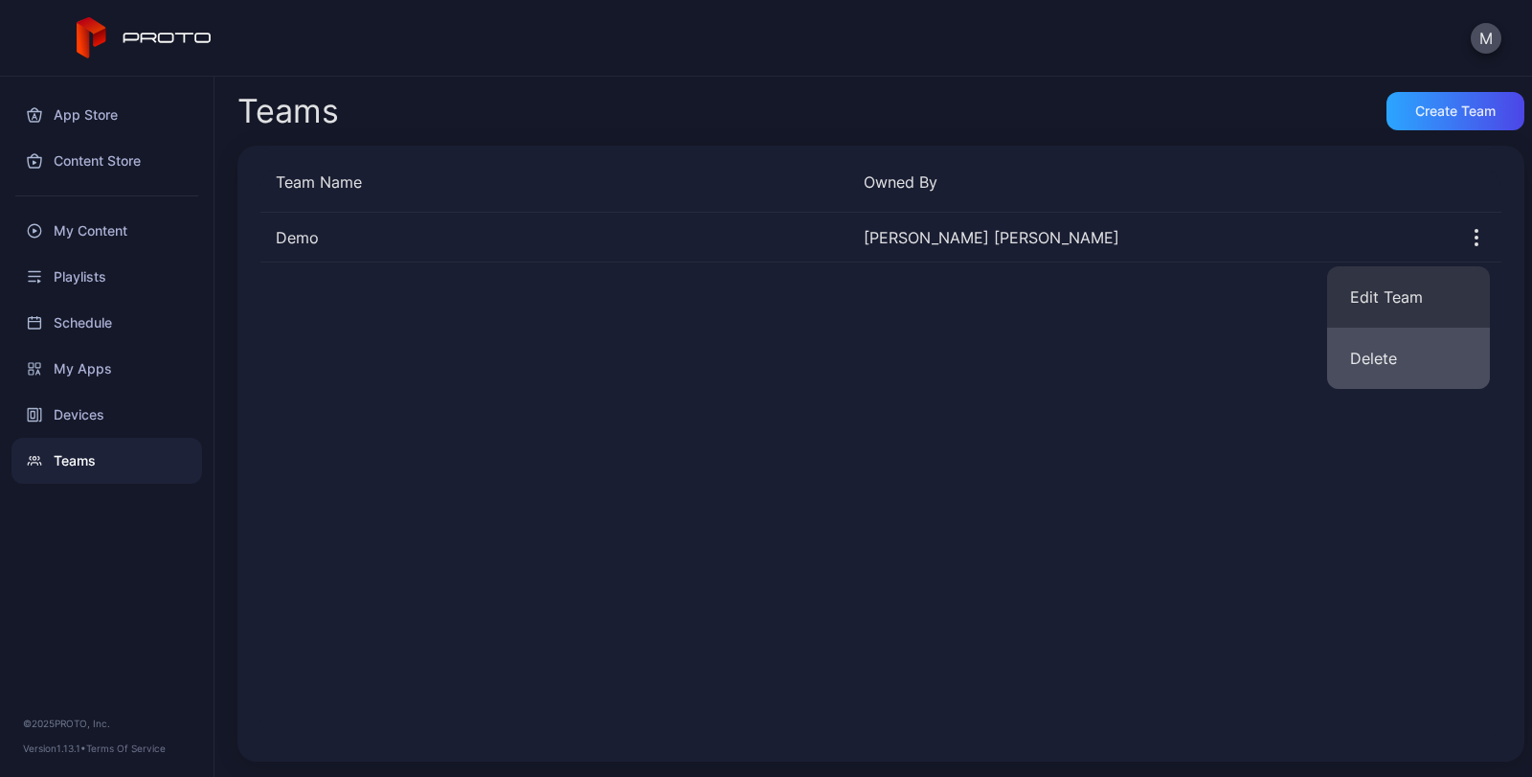
click at [1404, 351] on button "Delete" at bounding box center [1408, 358] width 163 height 61
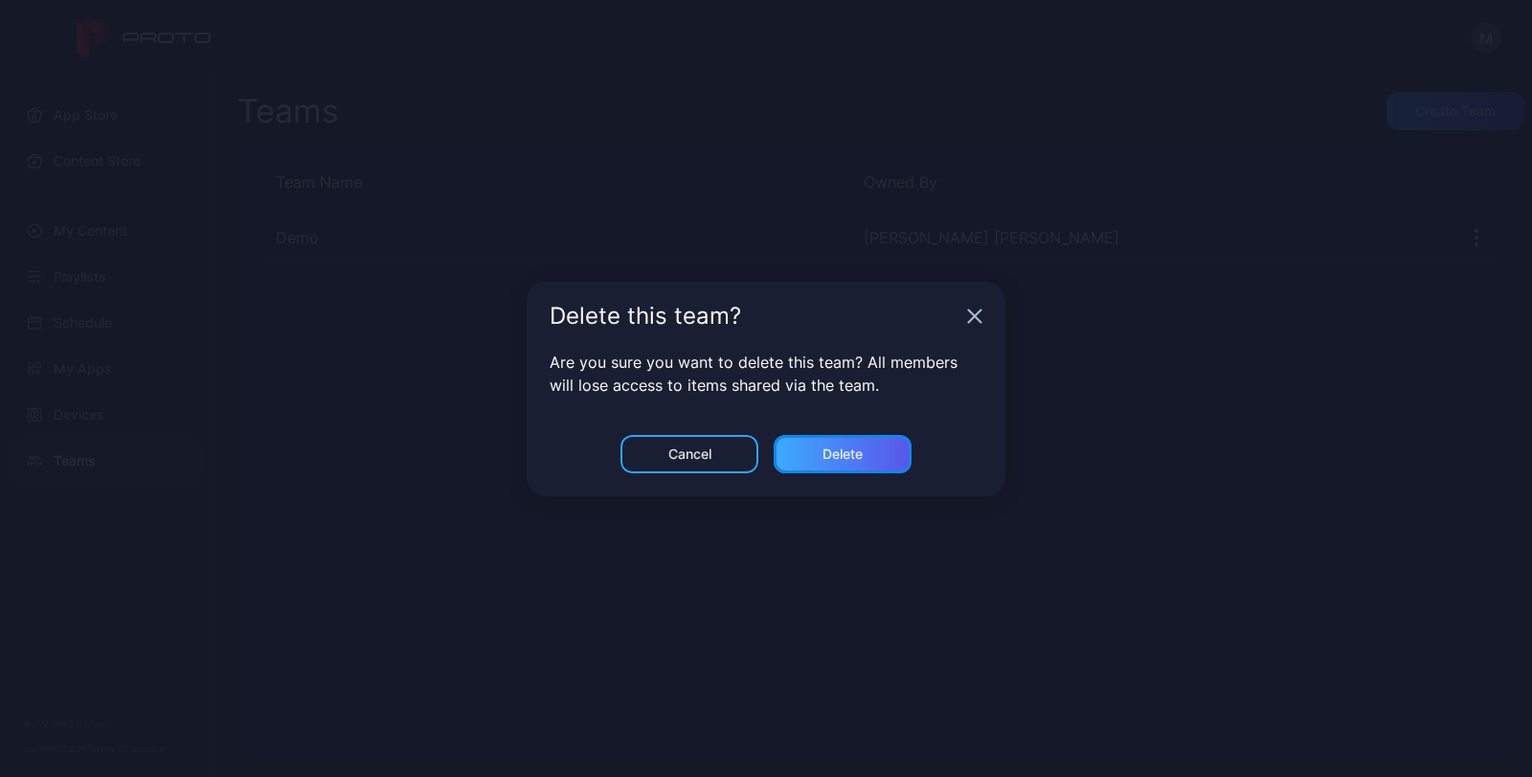
click at [892, 442] on div "Delete" at bounding box center [843, 454] width 138 height 38
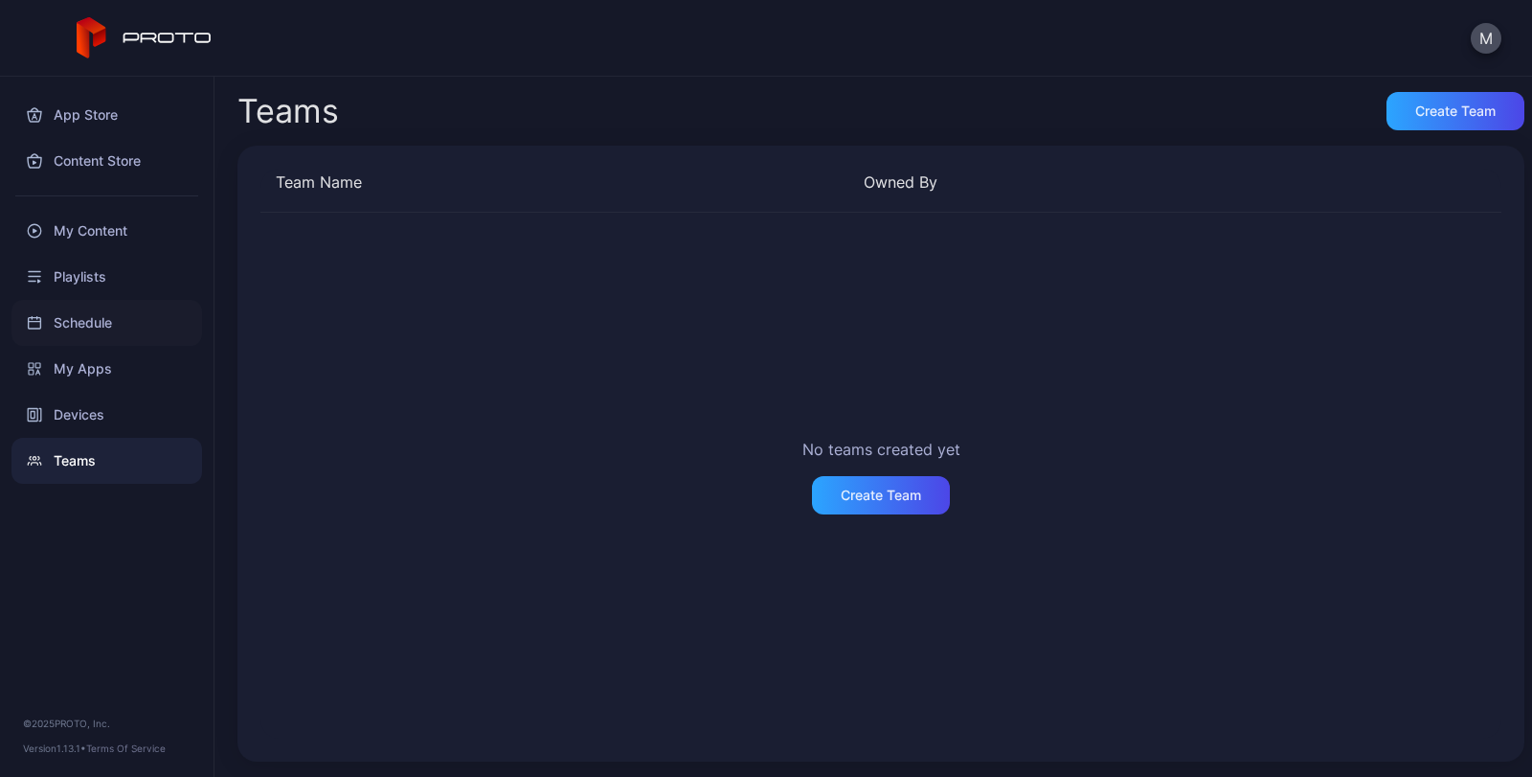
click at [81, 318] on div "Schedule" at bounding box center [106, 323] width 191 height 46
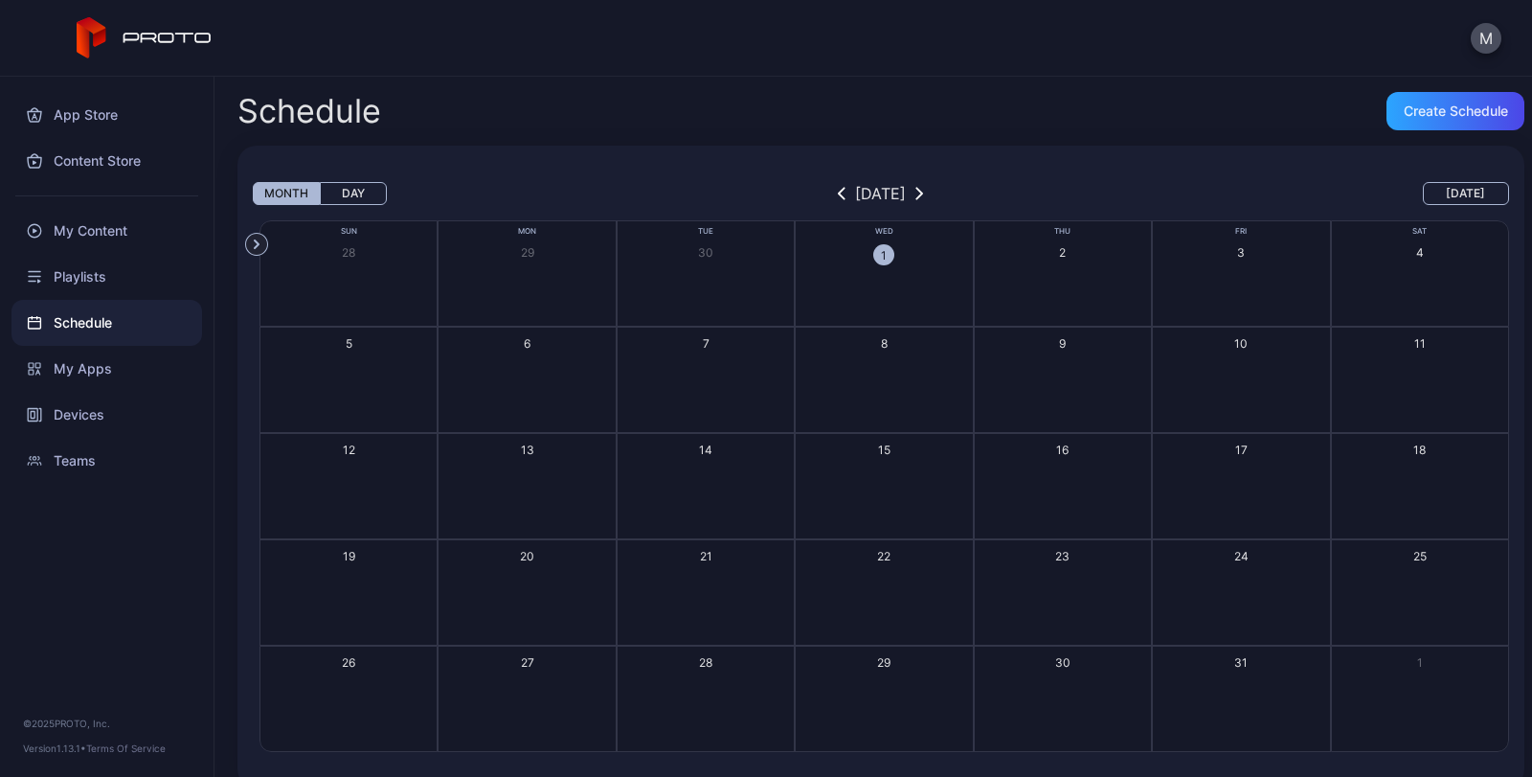
click at [872, 277] on button "1" at bounding box center [884, 273] width 178 height 106
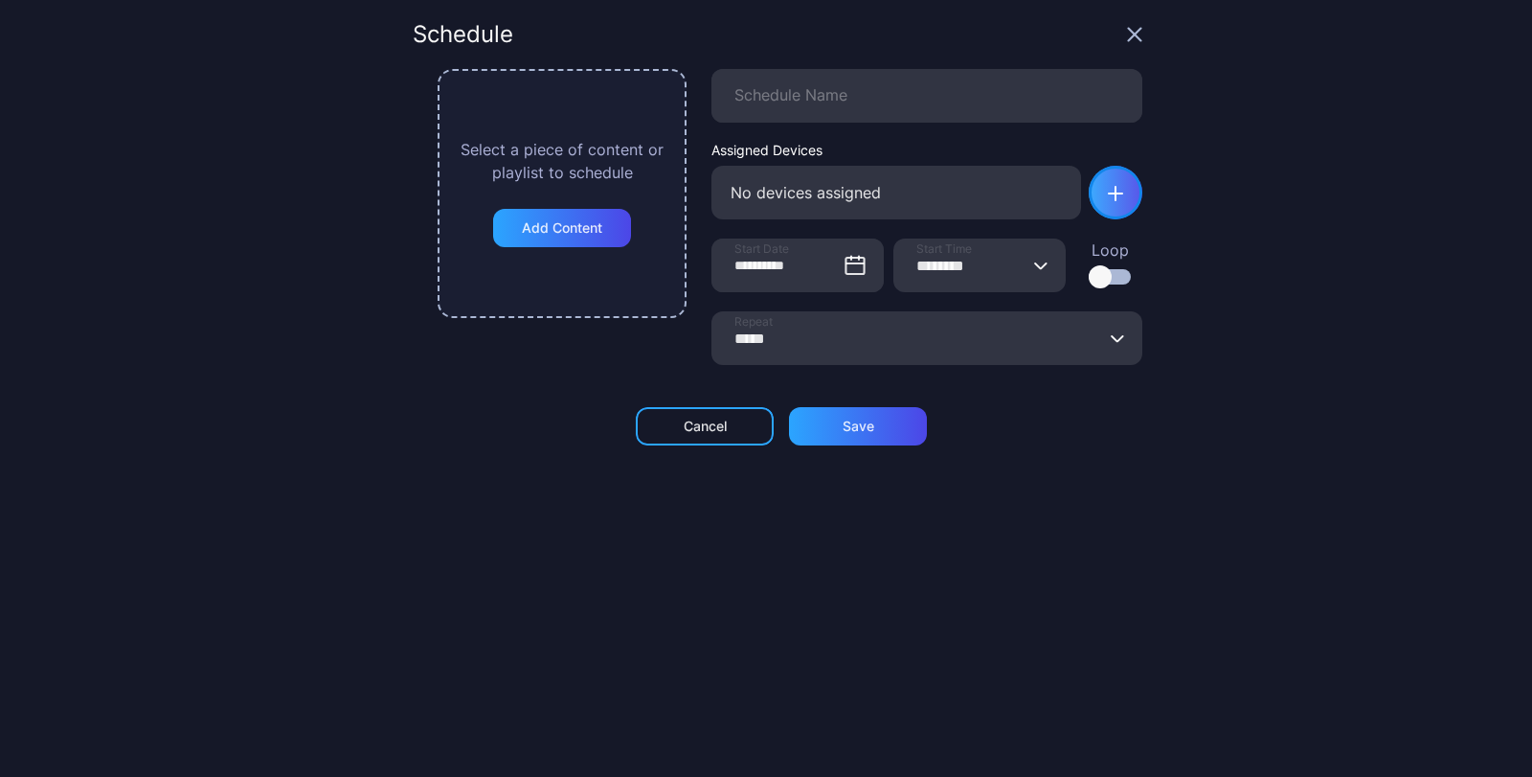
click at [1091, 182] on div "button" at bounding box center [1116, 193] width 54 height 54
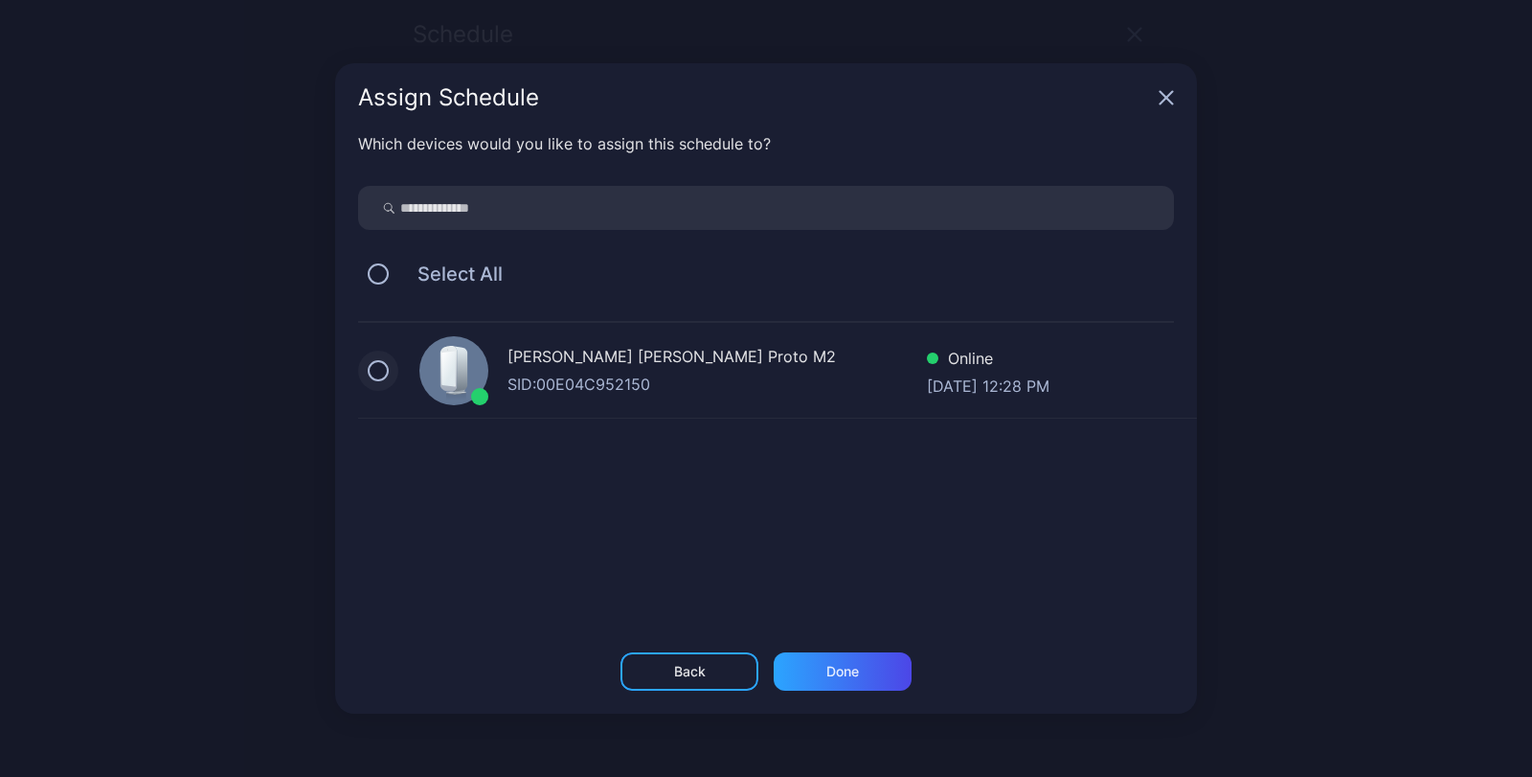
click at [380, 371] on button "button" at bounding box center [378, 370] width 21 height 21
click at [824, 677] on div "Done" at bounding box center [843, 671] width 138 height 38
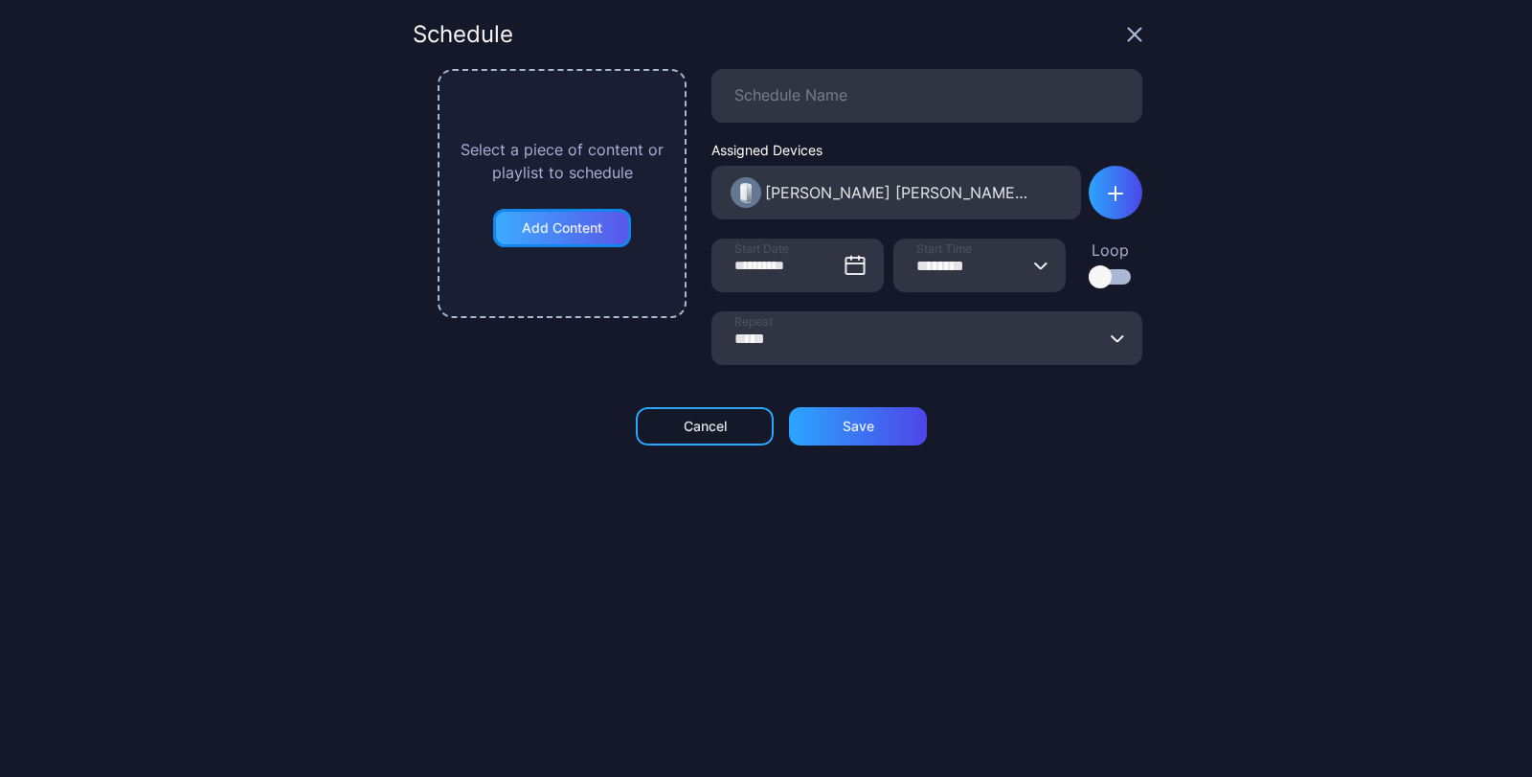
click at [577, 232] on div "Add Content" at bounding box center [562, 227] width 80 height 15
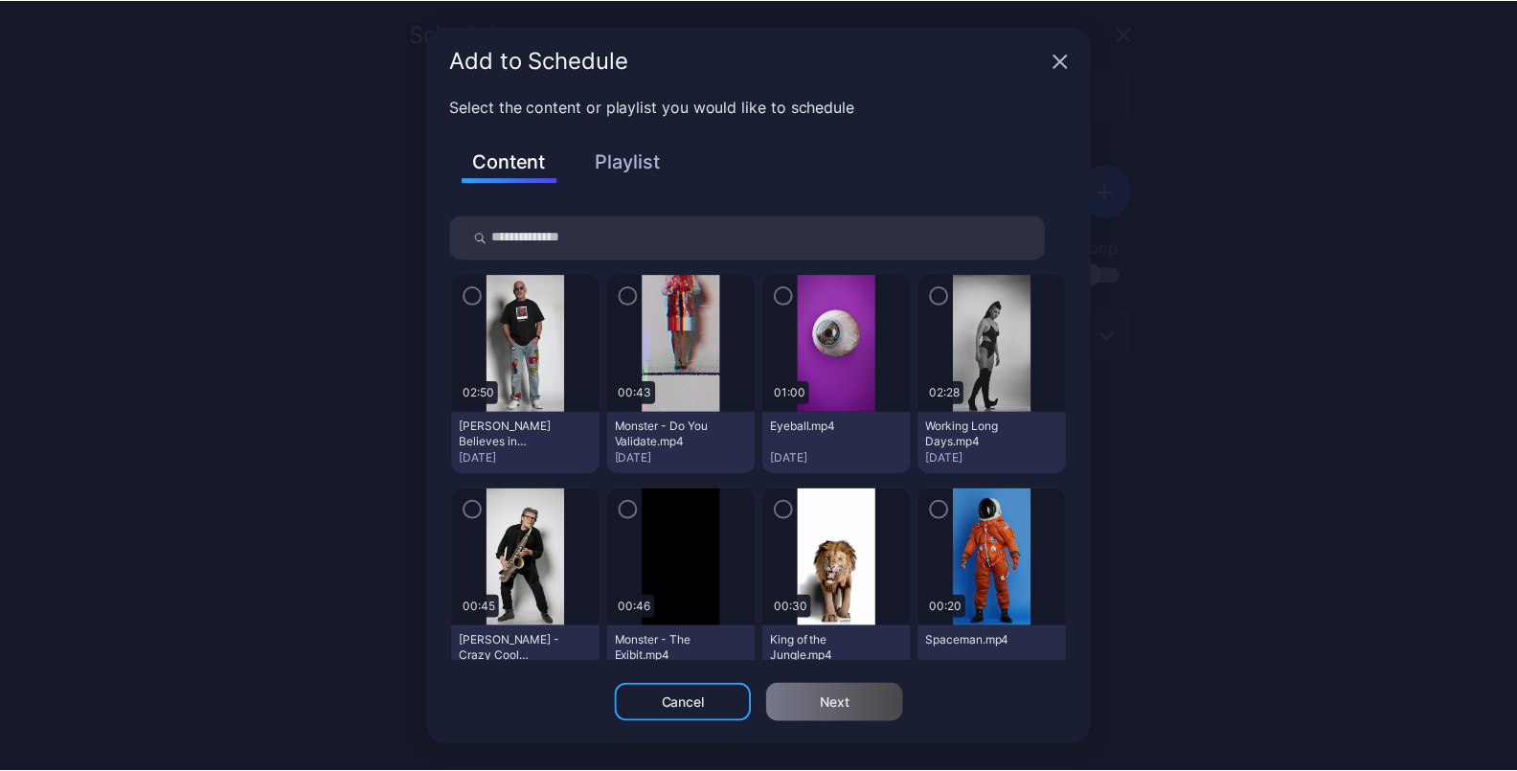
scroll to position [96, 0]
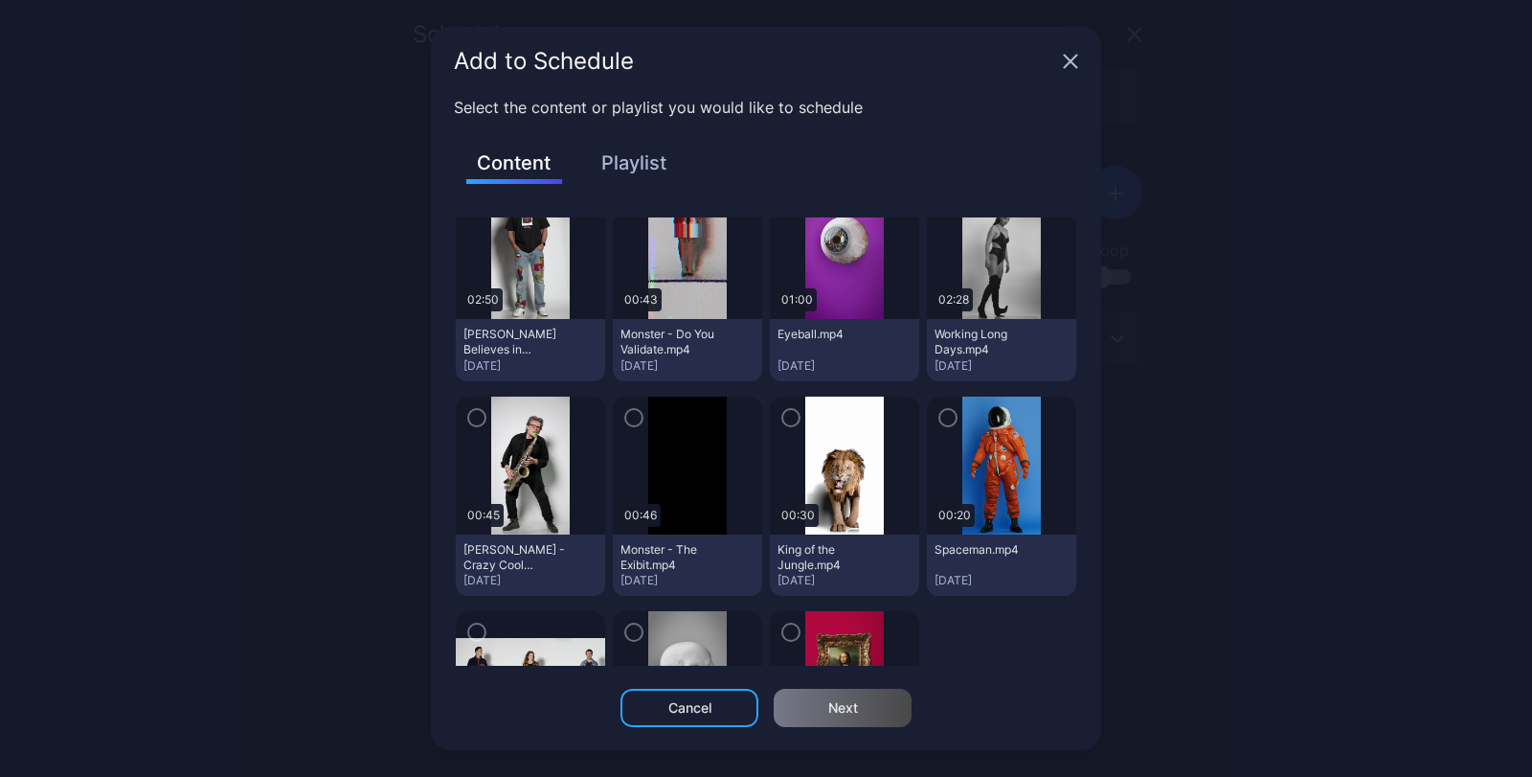
click at [678, 458] on img at bounding box center [687, 466] width 78 height 138
click at [626, 414] on icon "button" at bounding box center [633, 417] width 15 height 21
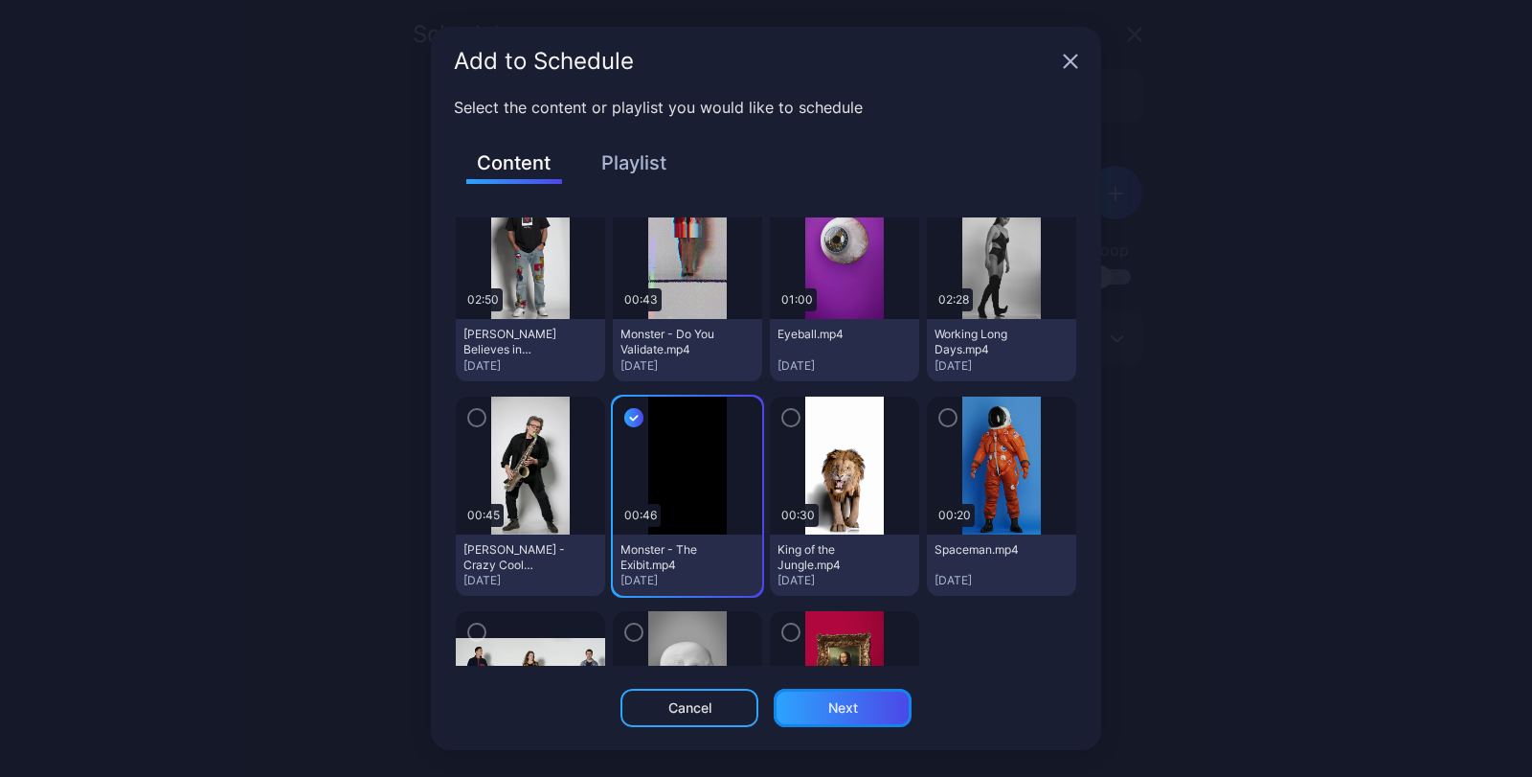
click at [829, 706] on div "Next" at bounding box center [843, 707] width 30 height 15
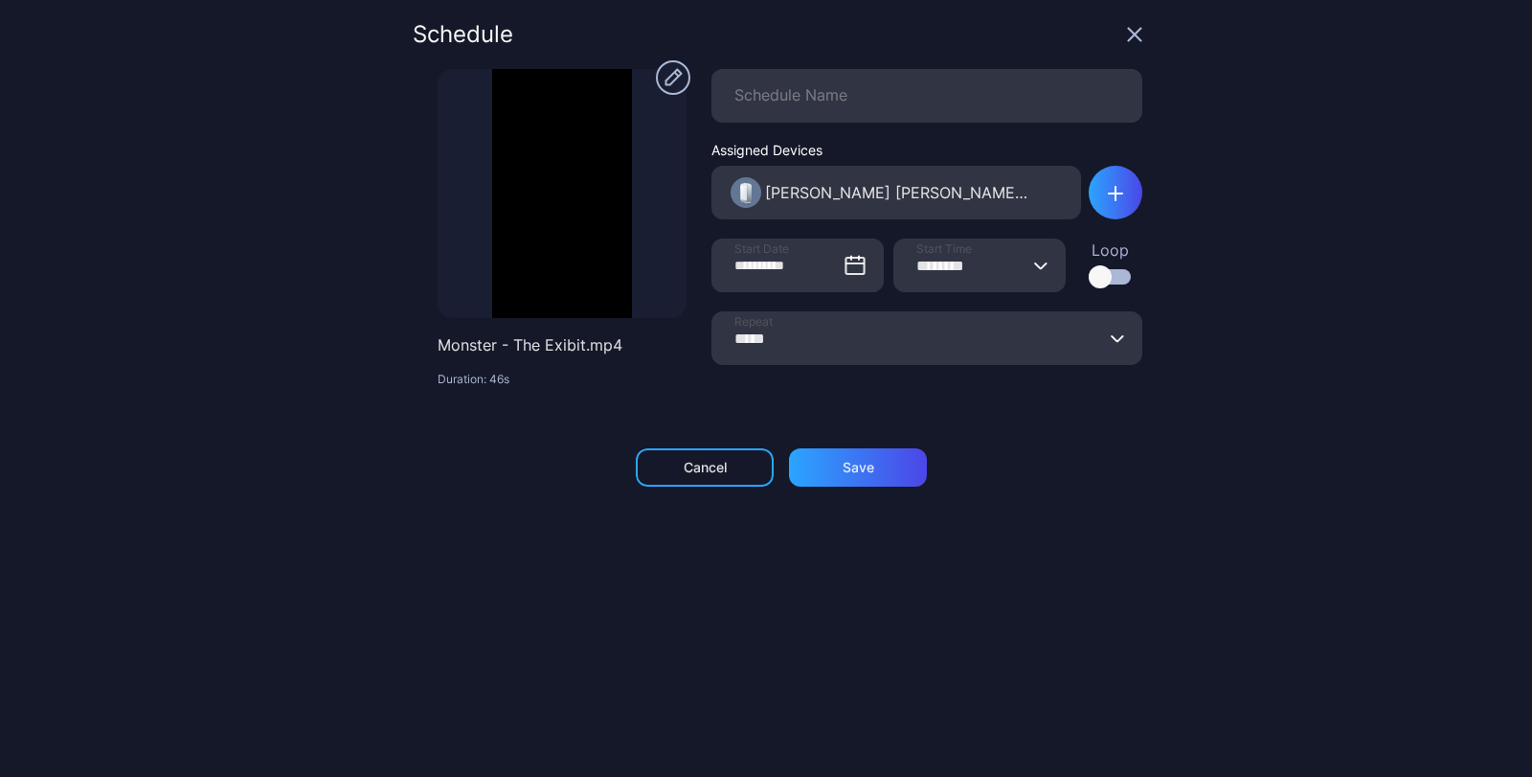
click at [1034, 264] on icon "button" at bounding box center [1041, 265] width 14 height 8
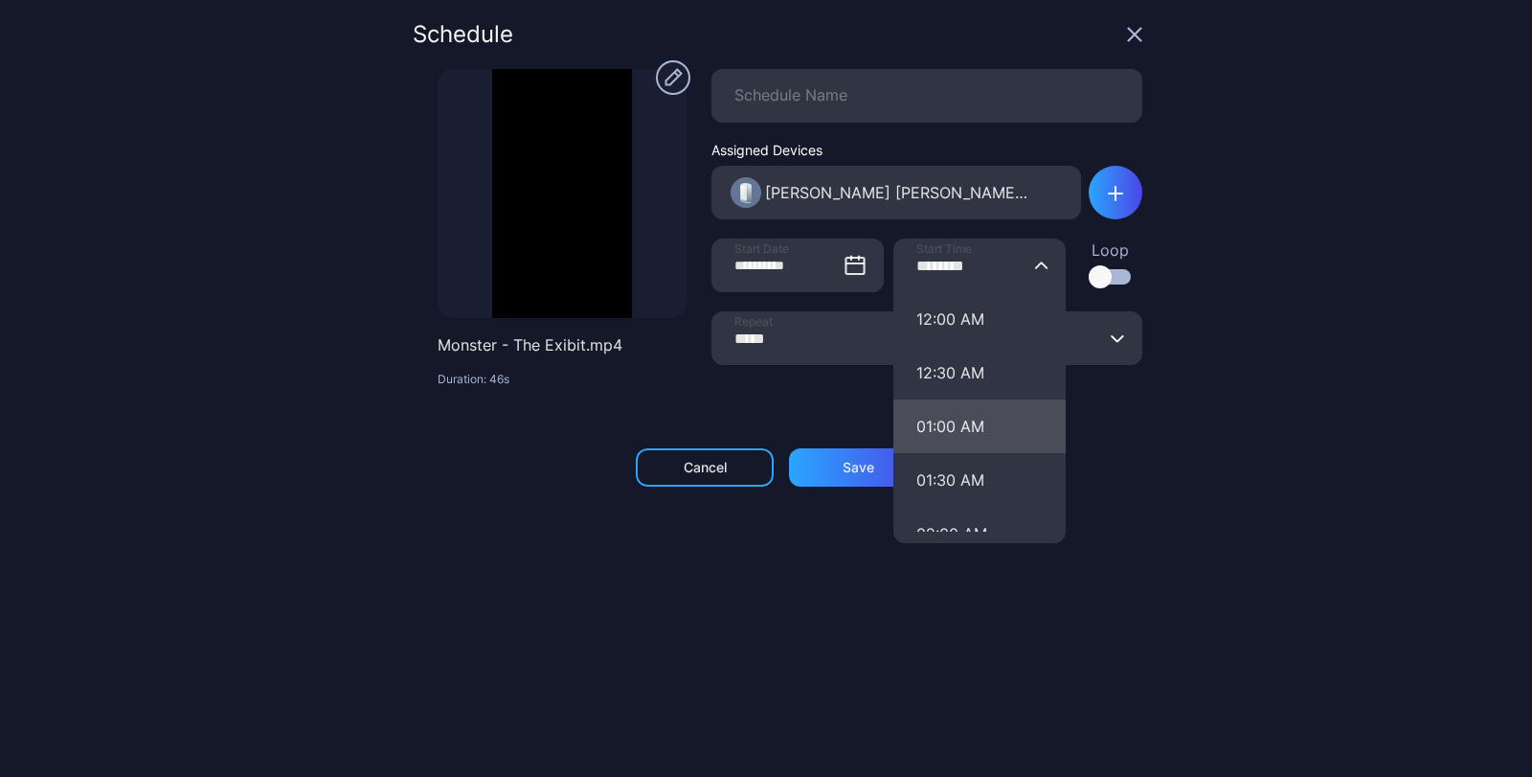
click at [921, 426] on button "01:00 AM" at bounding box center [980, 426] width 172 height 54
type input "********"
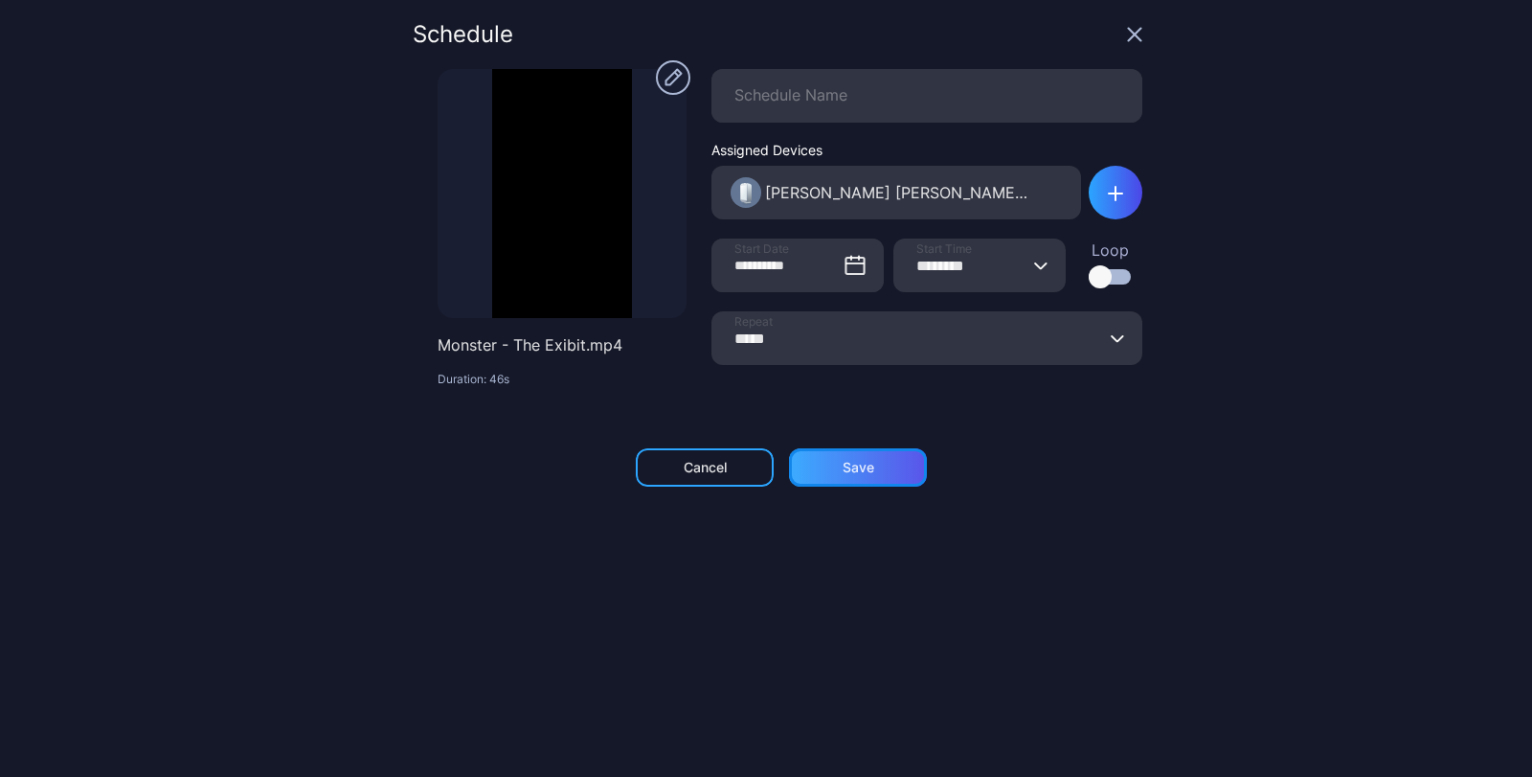
click at [865, 461] on div "Save" at bounding box center [858, 467] width 138 height 38
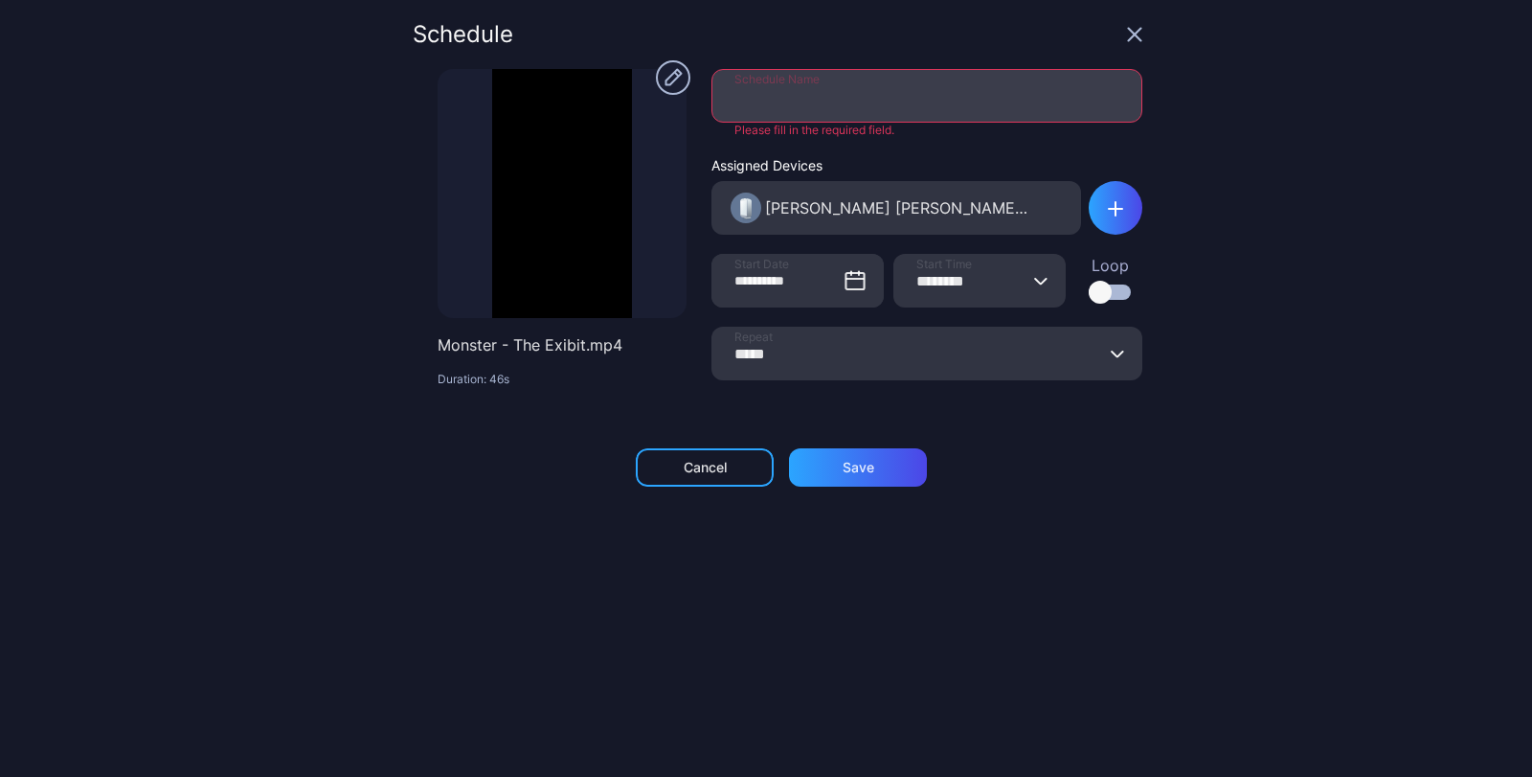
click at [733, 88] on input "Schedule Name" at bounding box center [927, 96] width 431 height 54
type input "****"
click at [883, 464] on div "Save" at bounding box center [858, 467] width 138 height 38
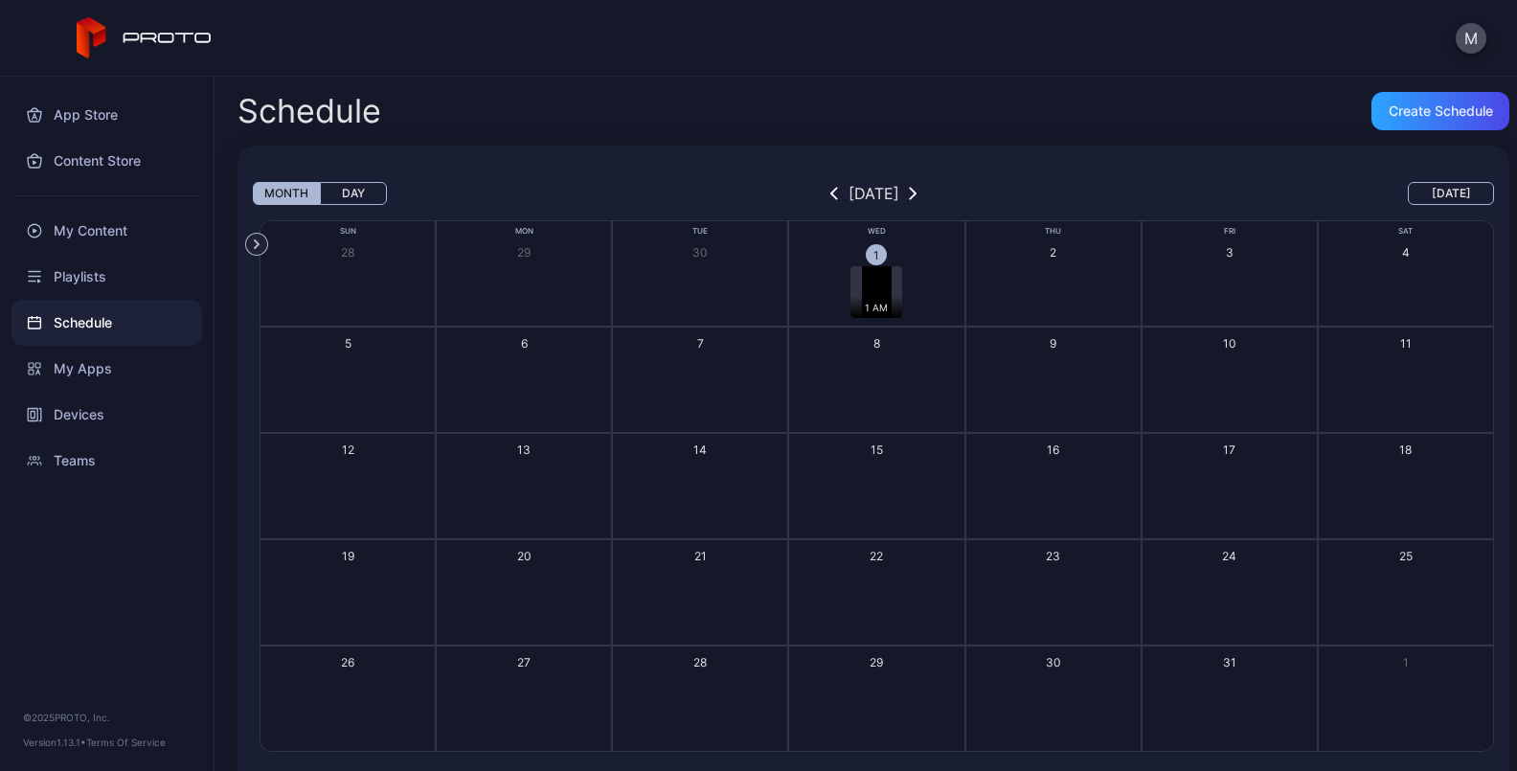
click at [881, 293] on div "1 AM" at bounding box center [876, 292] width 52 height 52
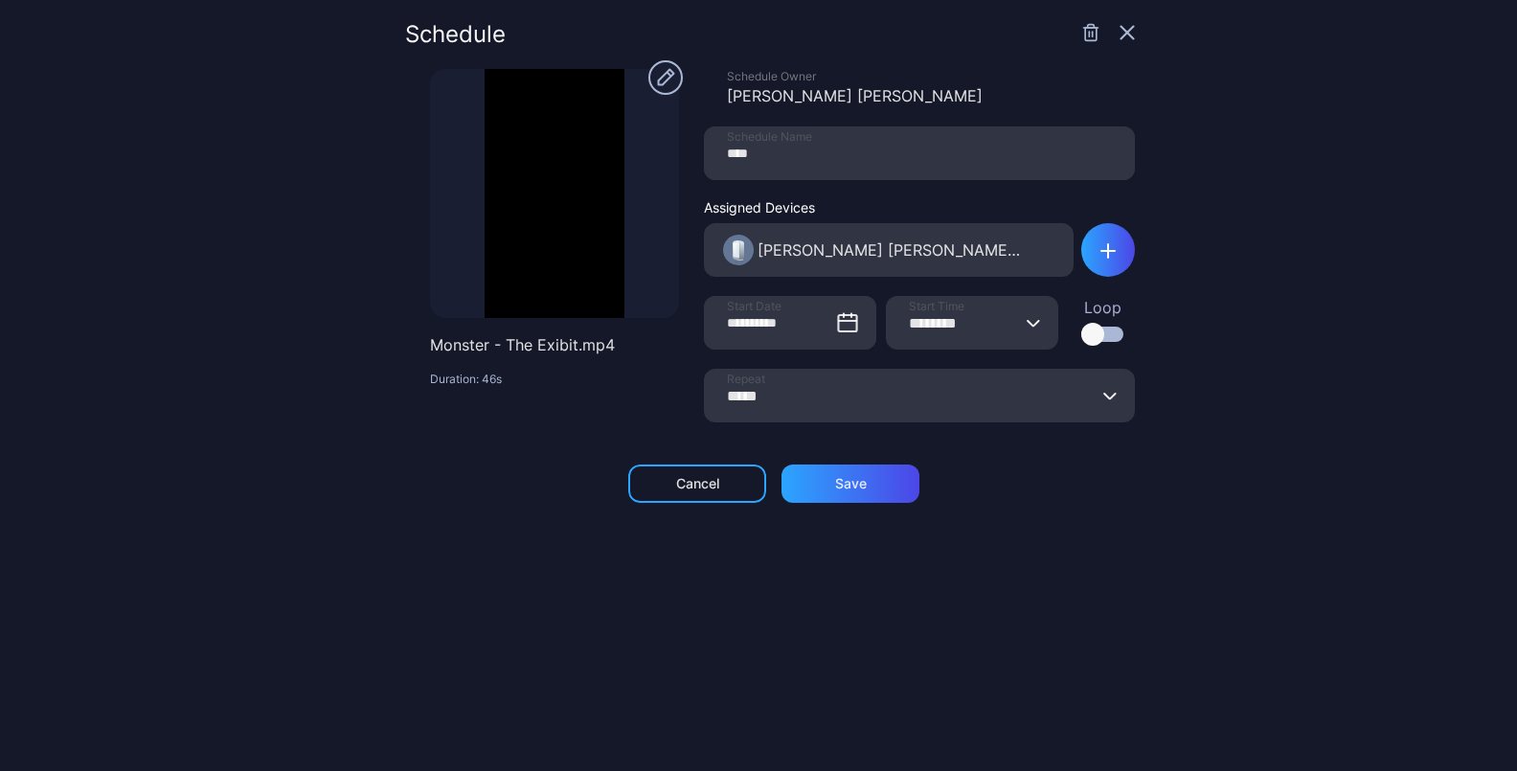
click at [1028, 326] on icon "button" at bounding box center [1033, 323] width 11 height 6
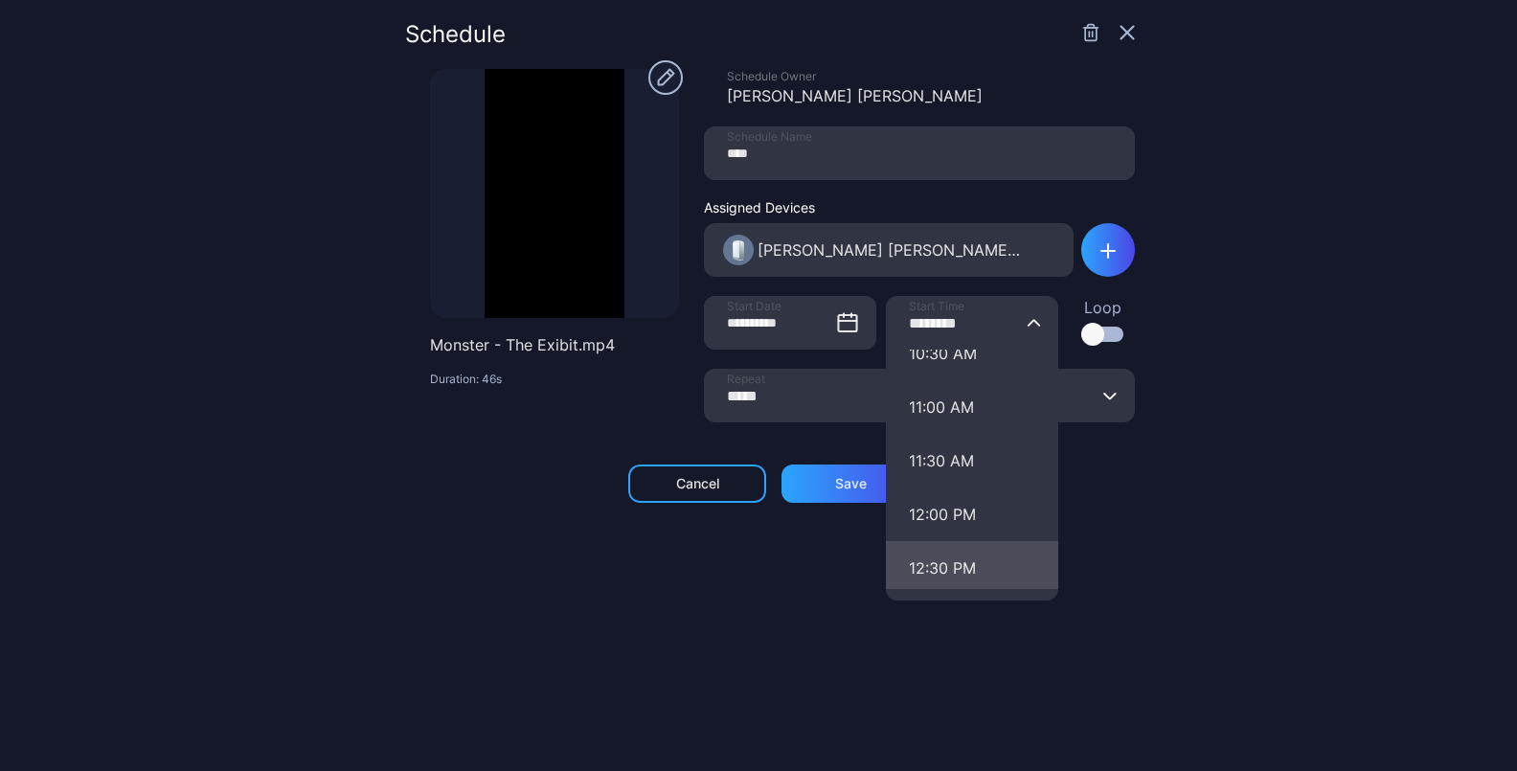
scroll to position [1245, 0]
click at [939, 568] on button "01:30 PM" at bounding box center [972, 580] width 172 height 54
type input "********"
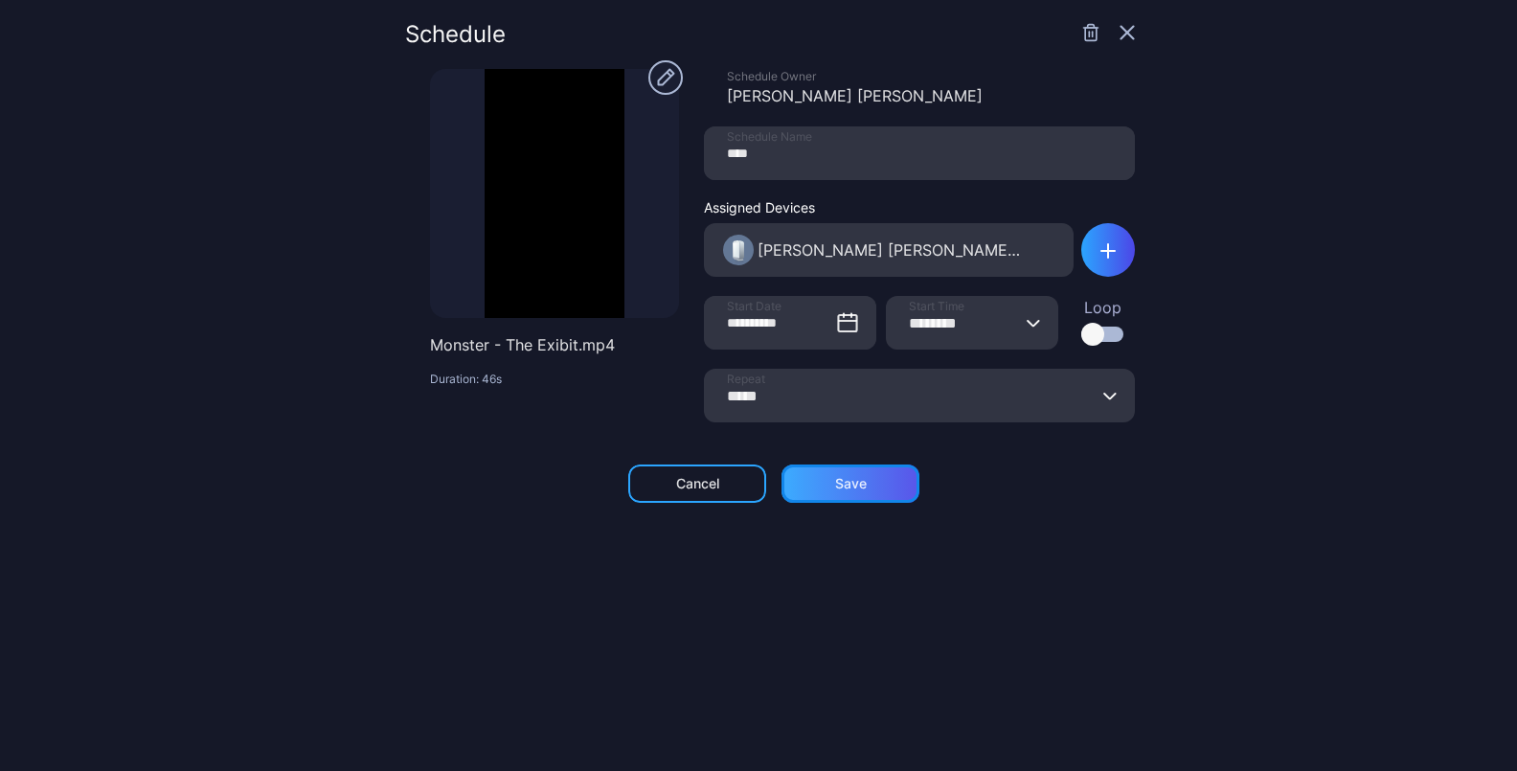
click at [861, 483] on div "Save" at bounding box center [851, 484] width 138 height 38
